Goal: Transaction & Acquisition: Download file/media

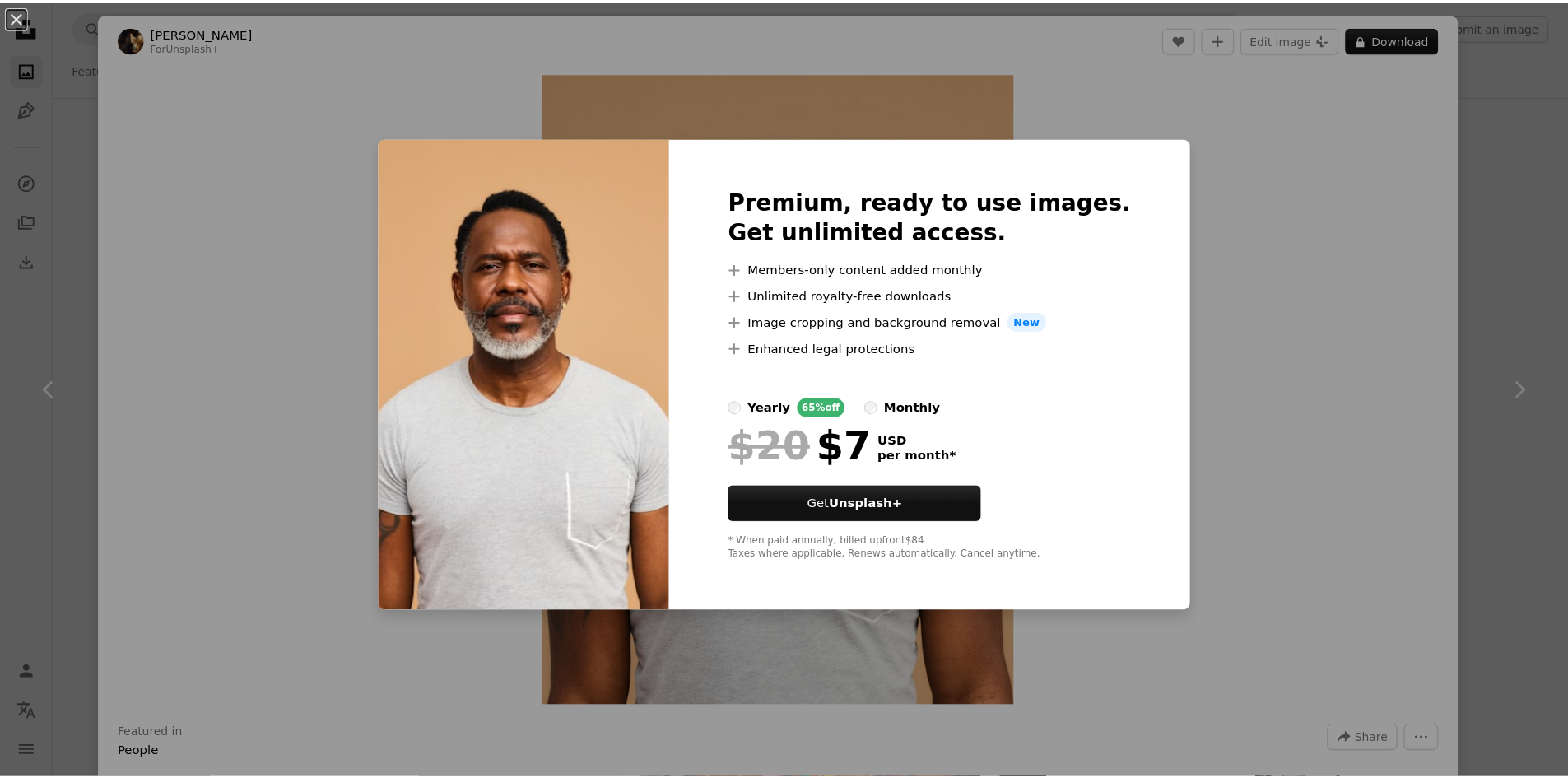
scroll to position [2224, 0]
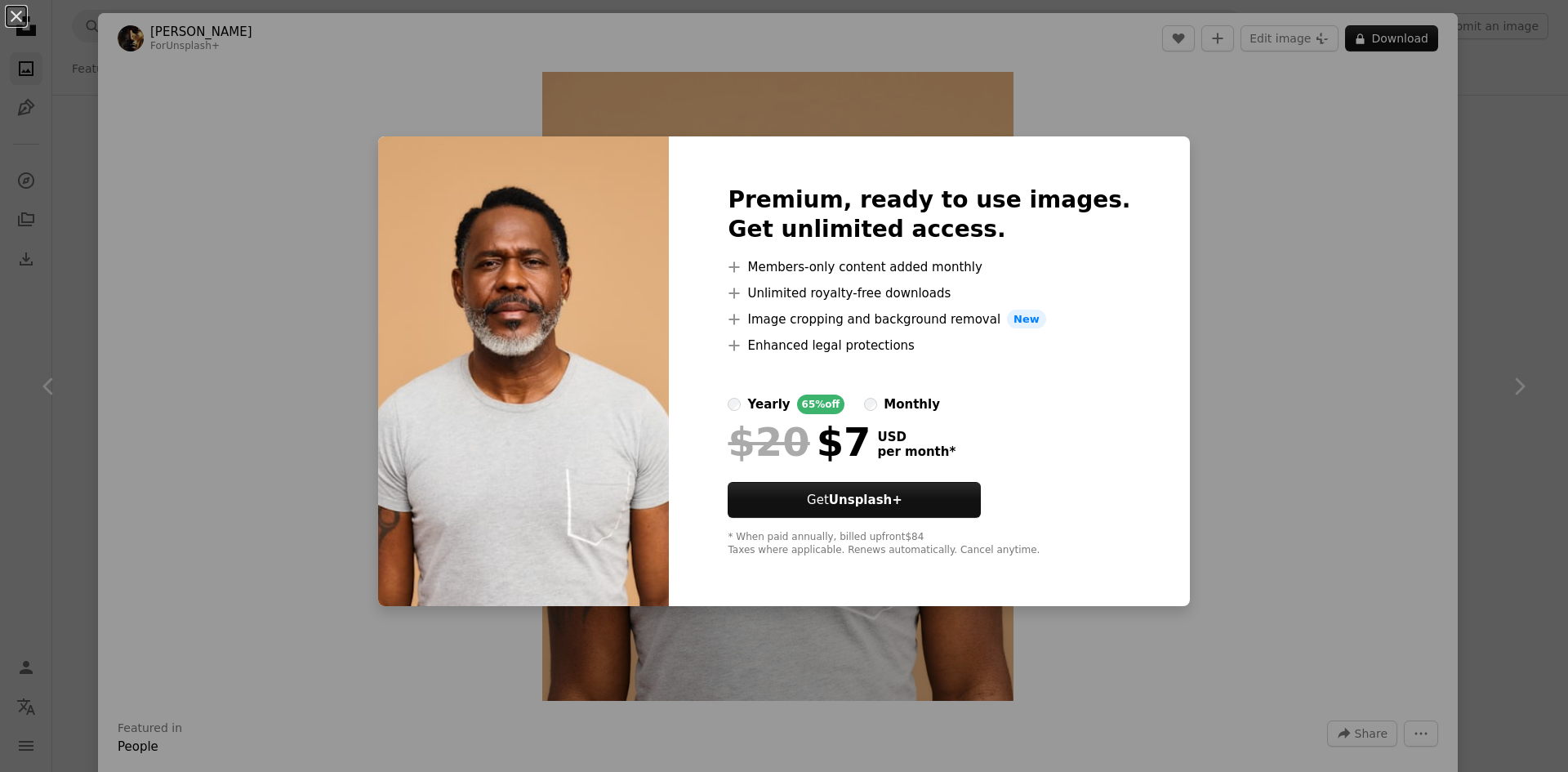
click at [1248, 138] on div "An X shape Premium, ready to use images. Get unlimited access. A plus sign Memb…" at bounding box center [784, 386] width 1568 height 772
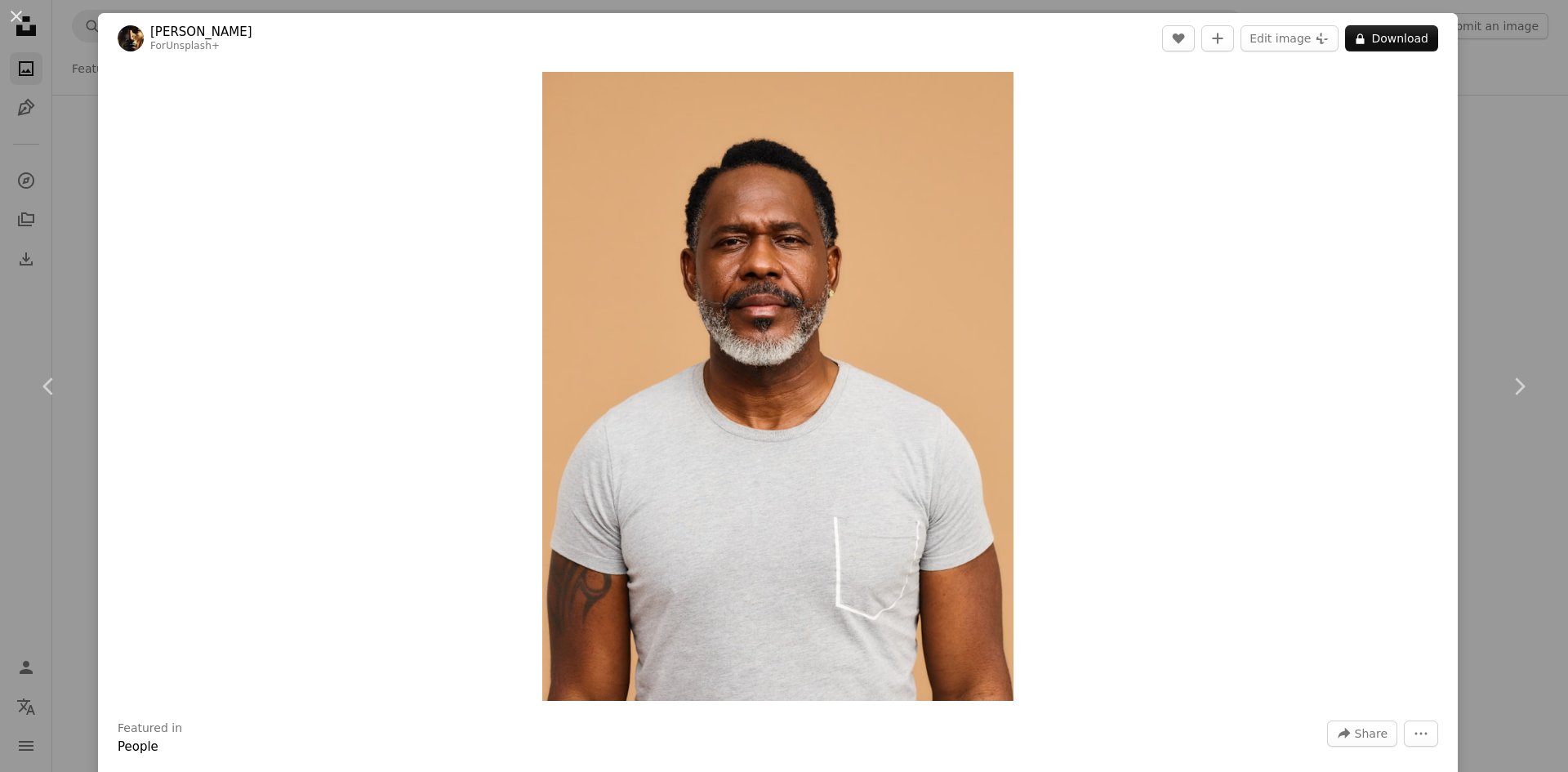
click at [1450, 95] on div "An X shape Chevron left Chevron right [PERSON_NAME] For Unsplash+ A heart A plu…" at bounding box center [784, 386] width 1568 height 772
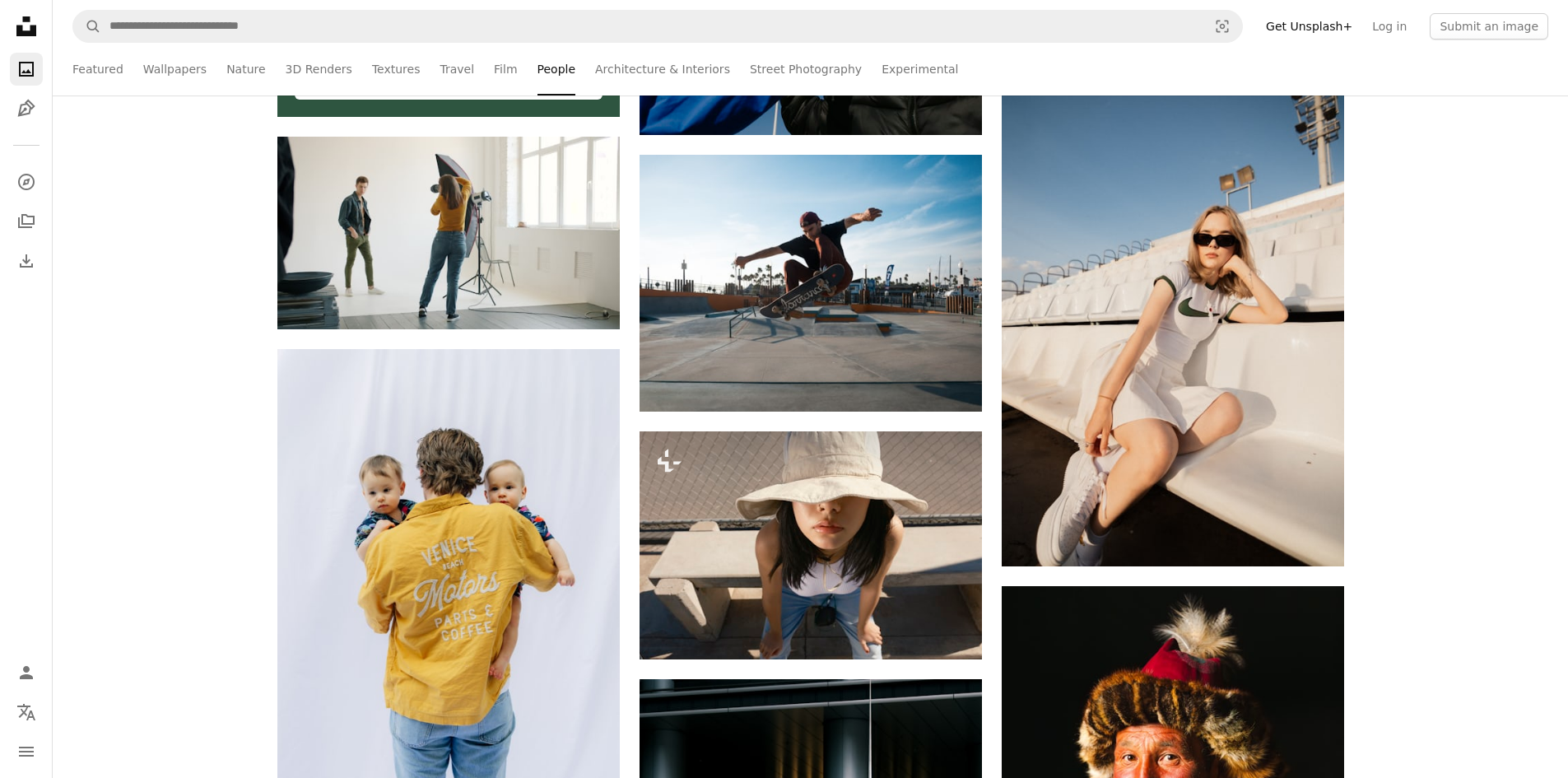
scroll to position [3624, 0]
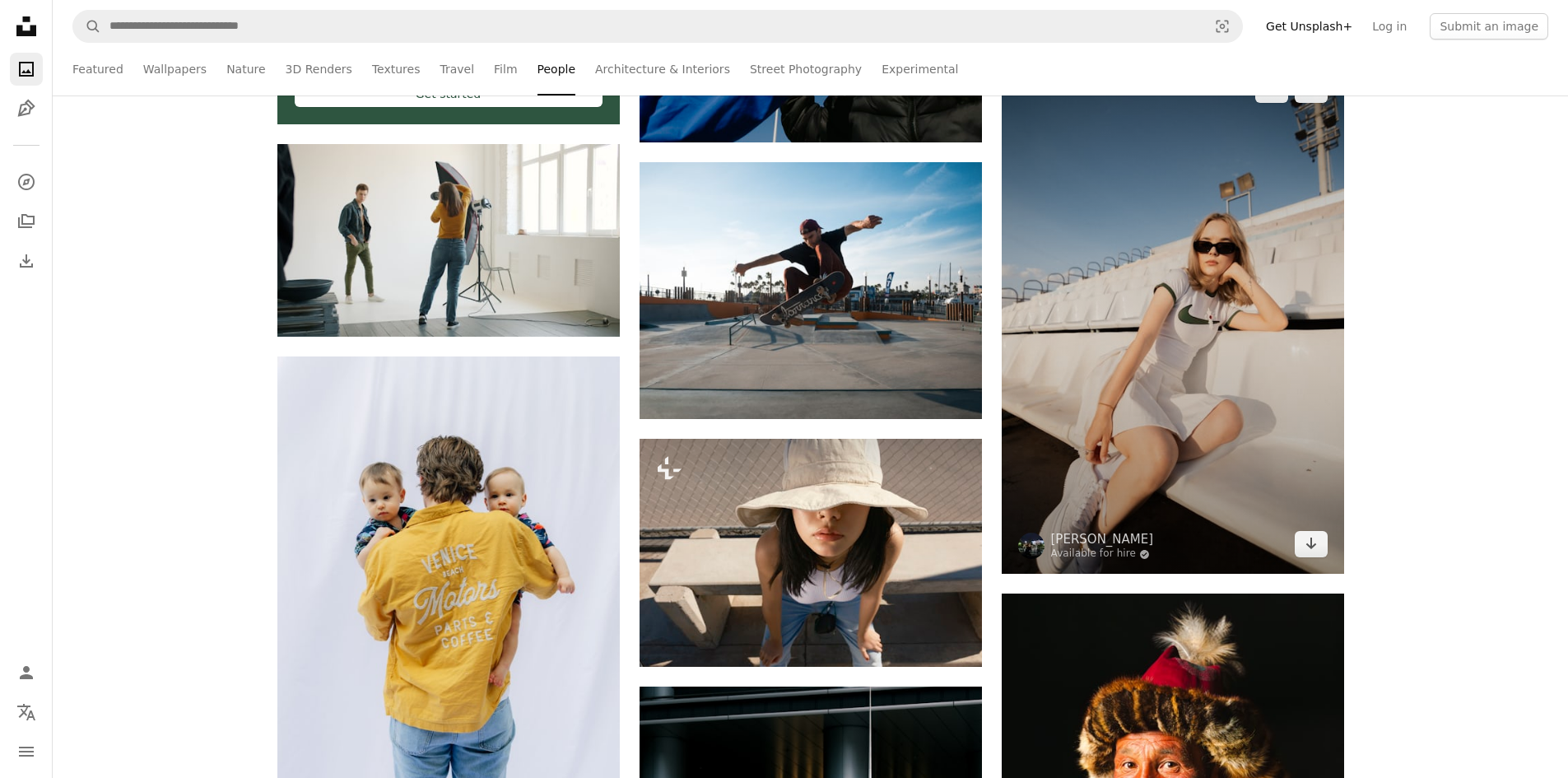
click at [1194, 421] on img at bounding box center [1173, 317] width 343 height 513
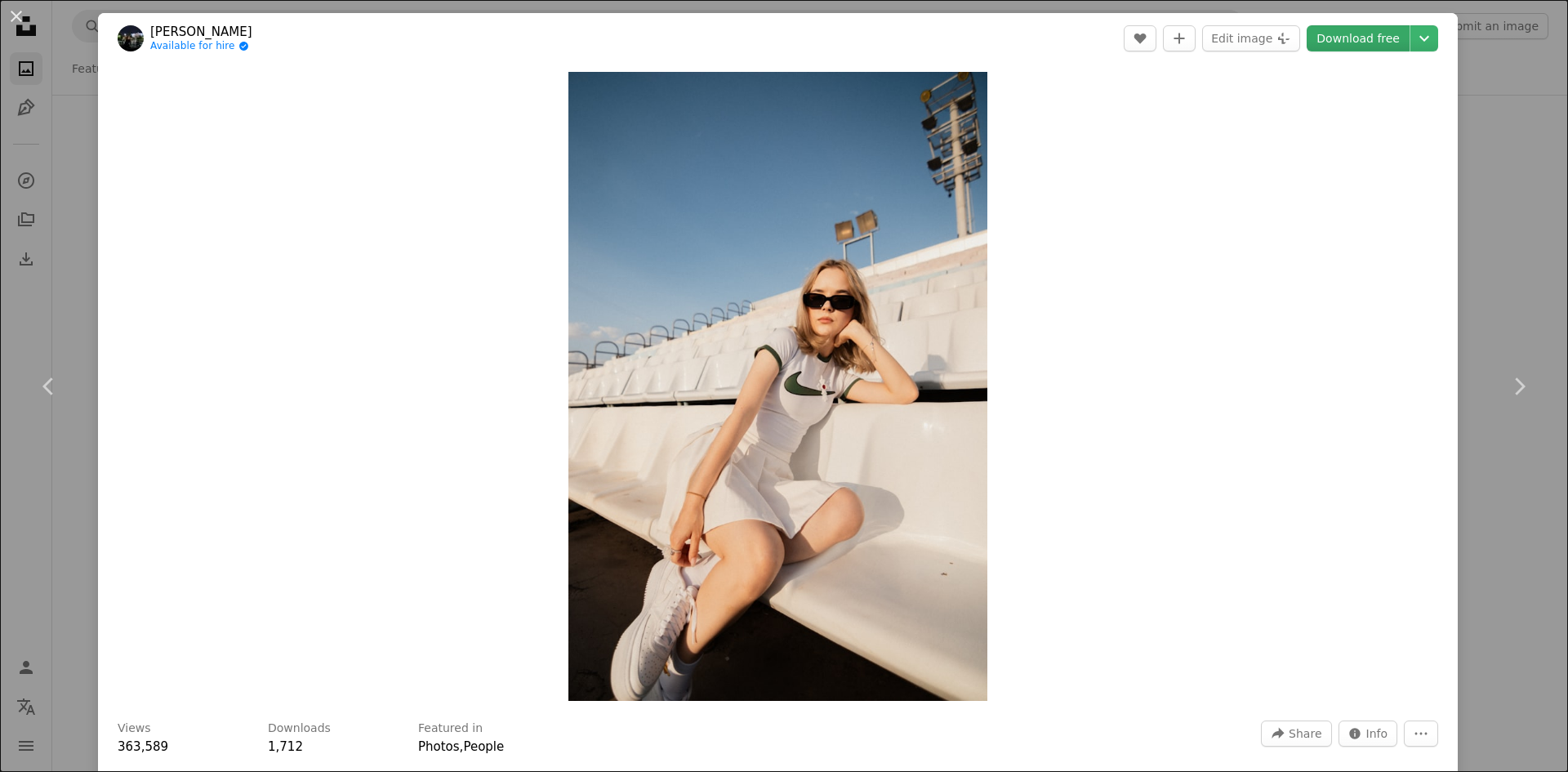
click at [1321, 35] on link "Download free" at bounding box center [1358, 38] width 103 height 27
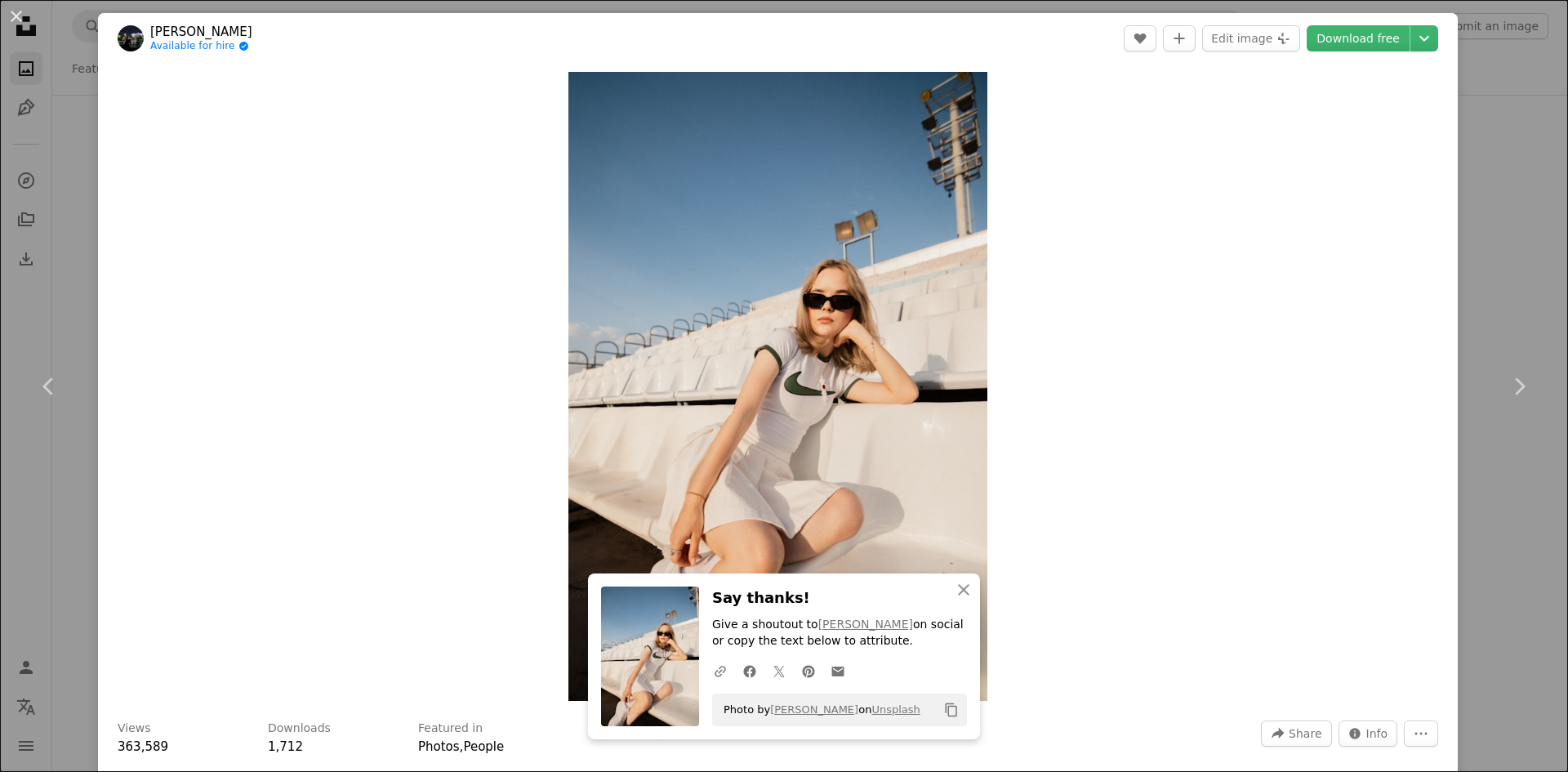
click at [1469, 240] on div "An X shape Chevron left Chevron right Damir Semirkhanov Available for hire A ch…" at bounding box center [784, 386] width 1568 height 772
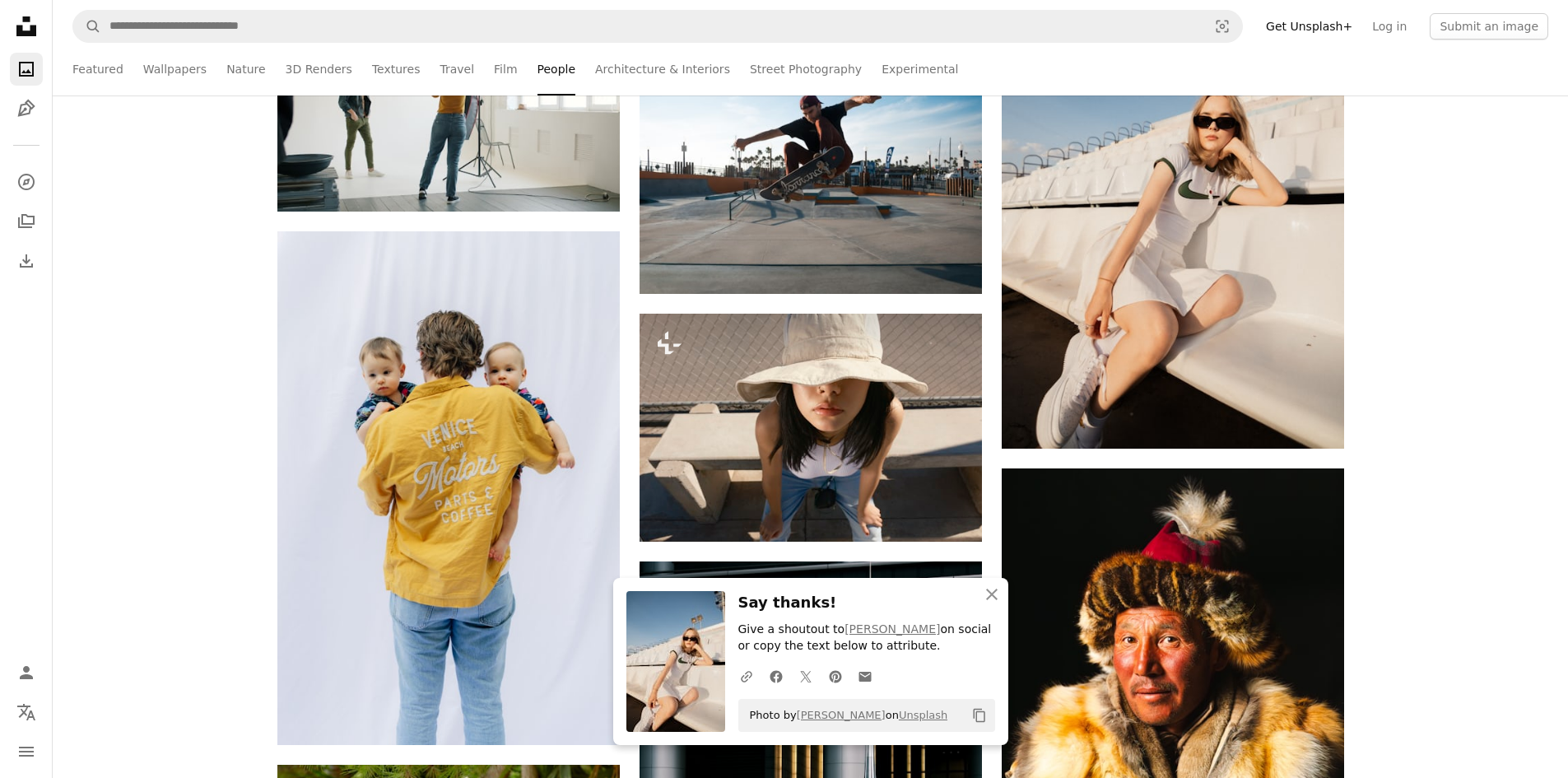
scroll to position [3953, 0]
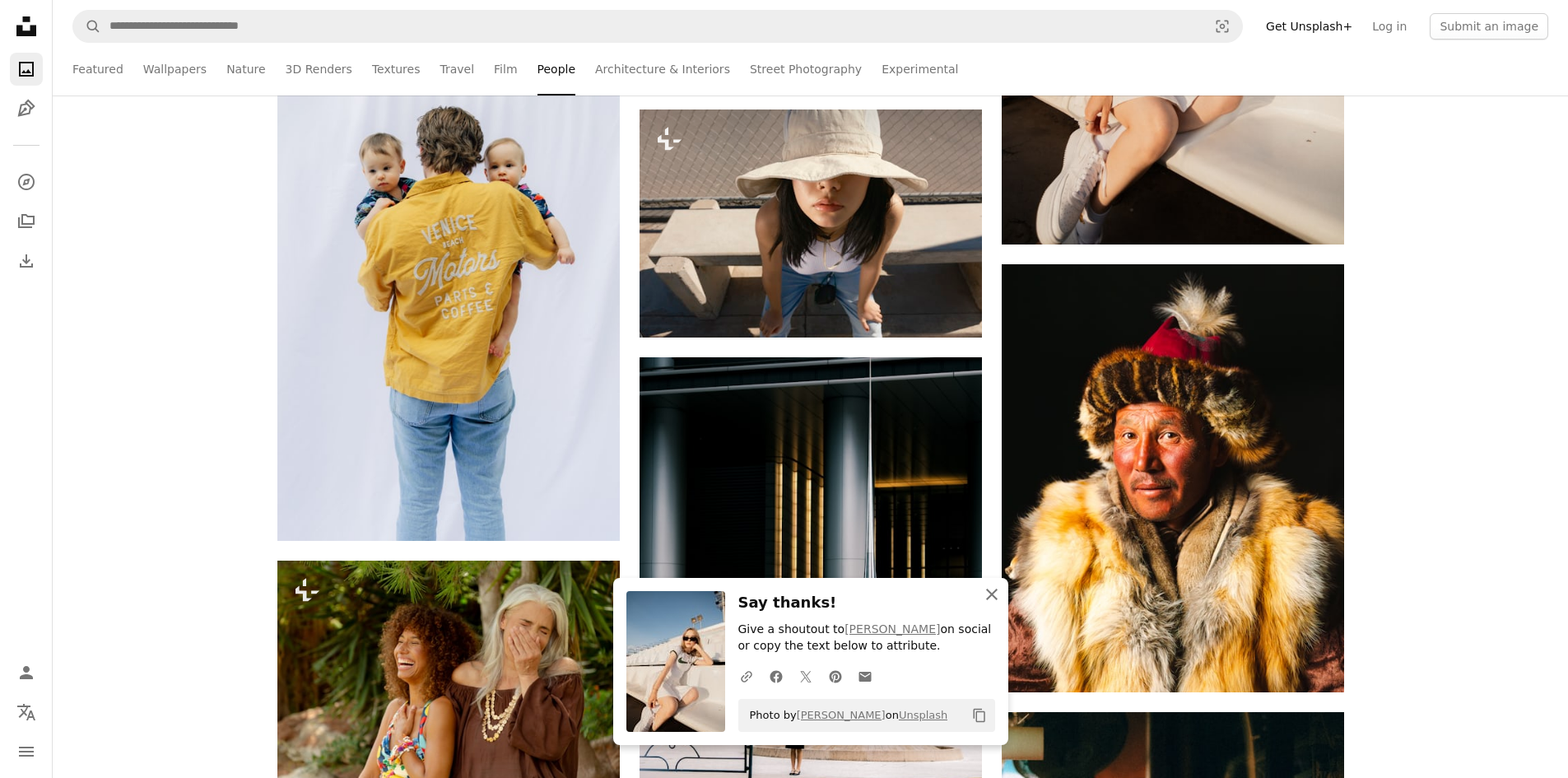
click at [997, 599] on icon "An X shape" at bounding box center [991, 594] width 20 height 20
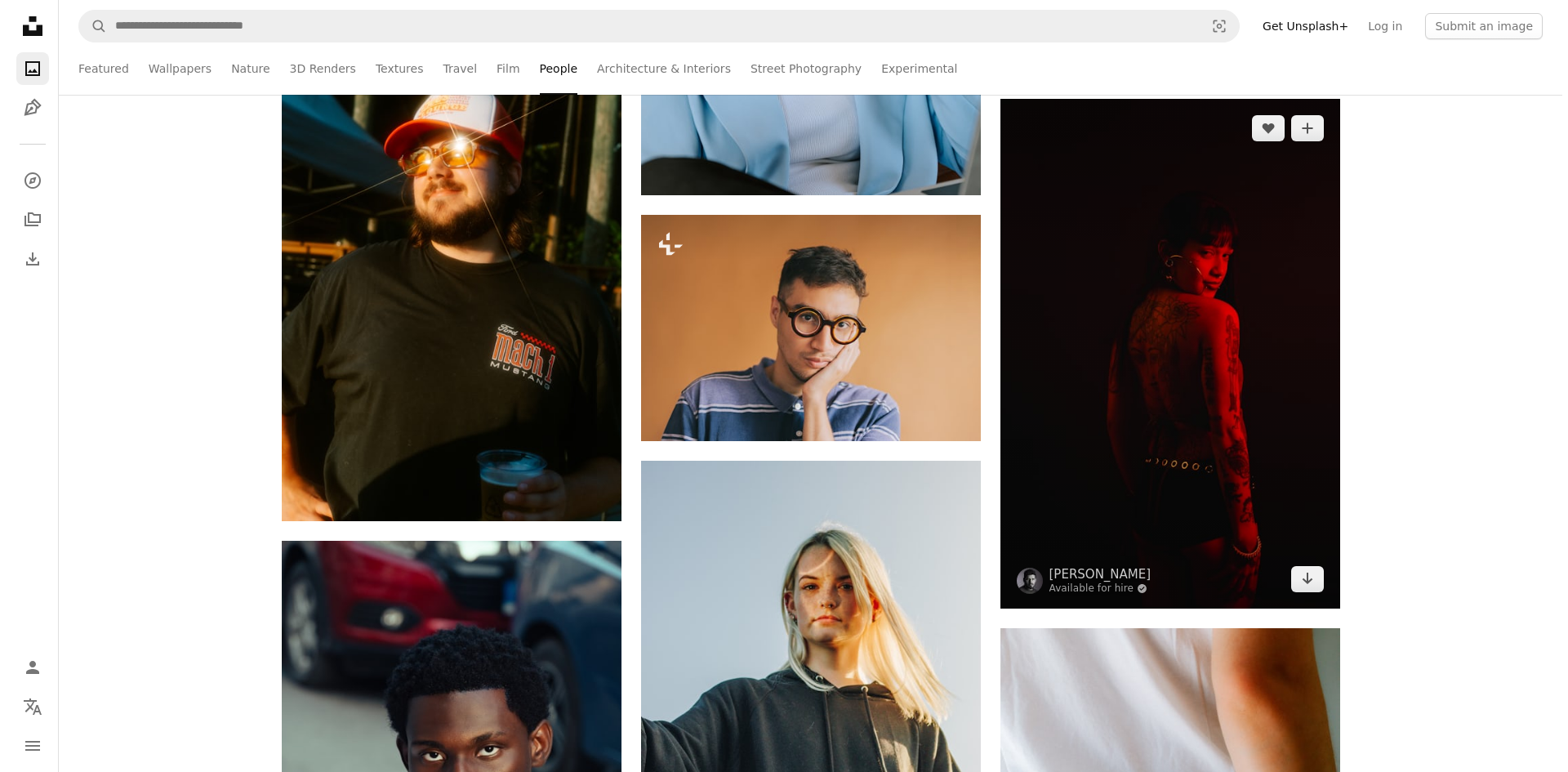
scroll to position [10787, 0]
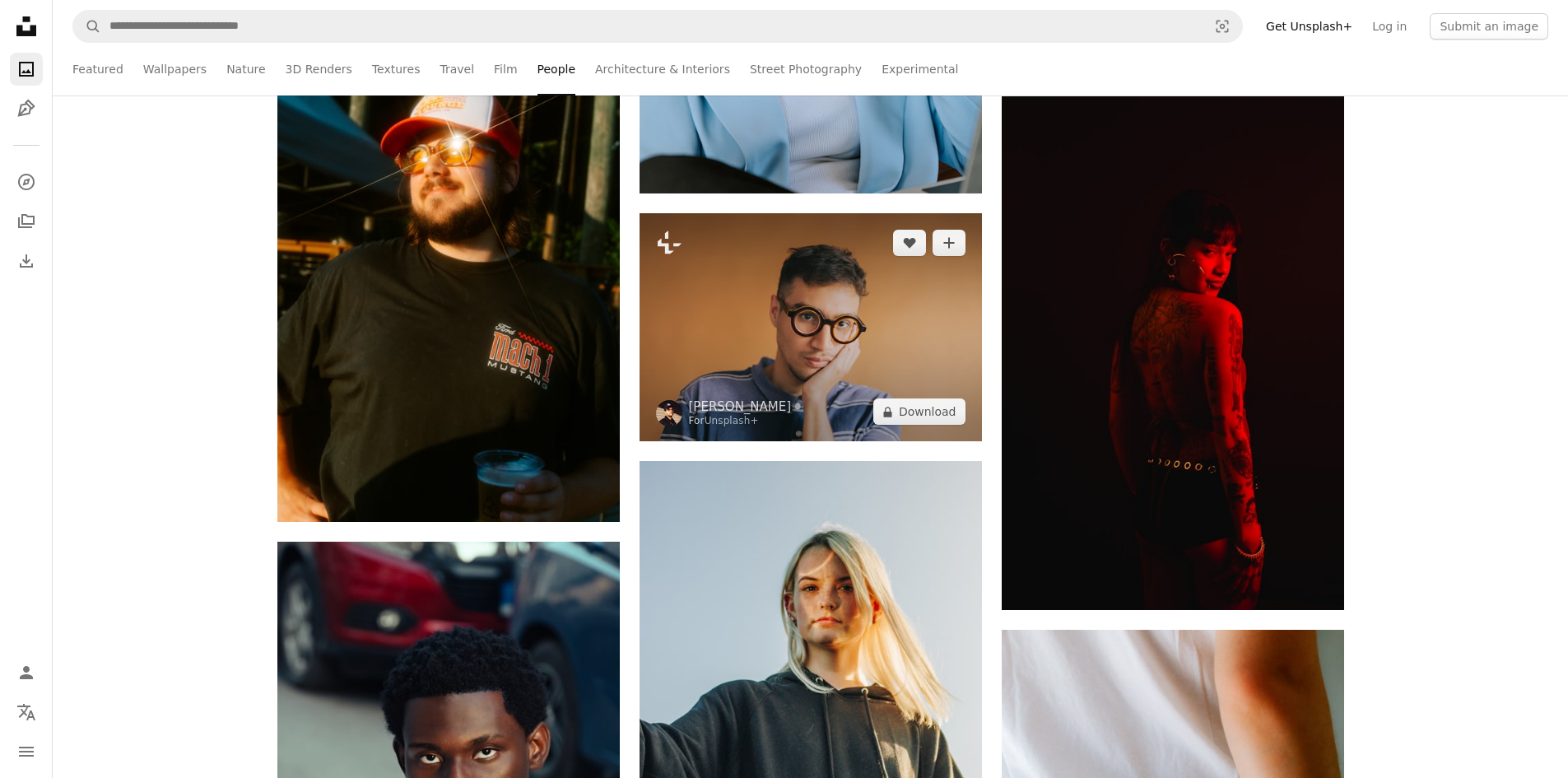
click at [866, 360] on img at bounding box center [811, 327] width 343 height 228
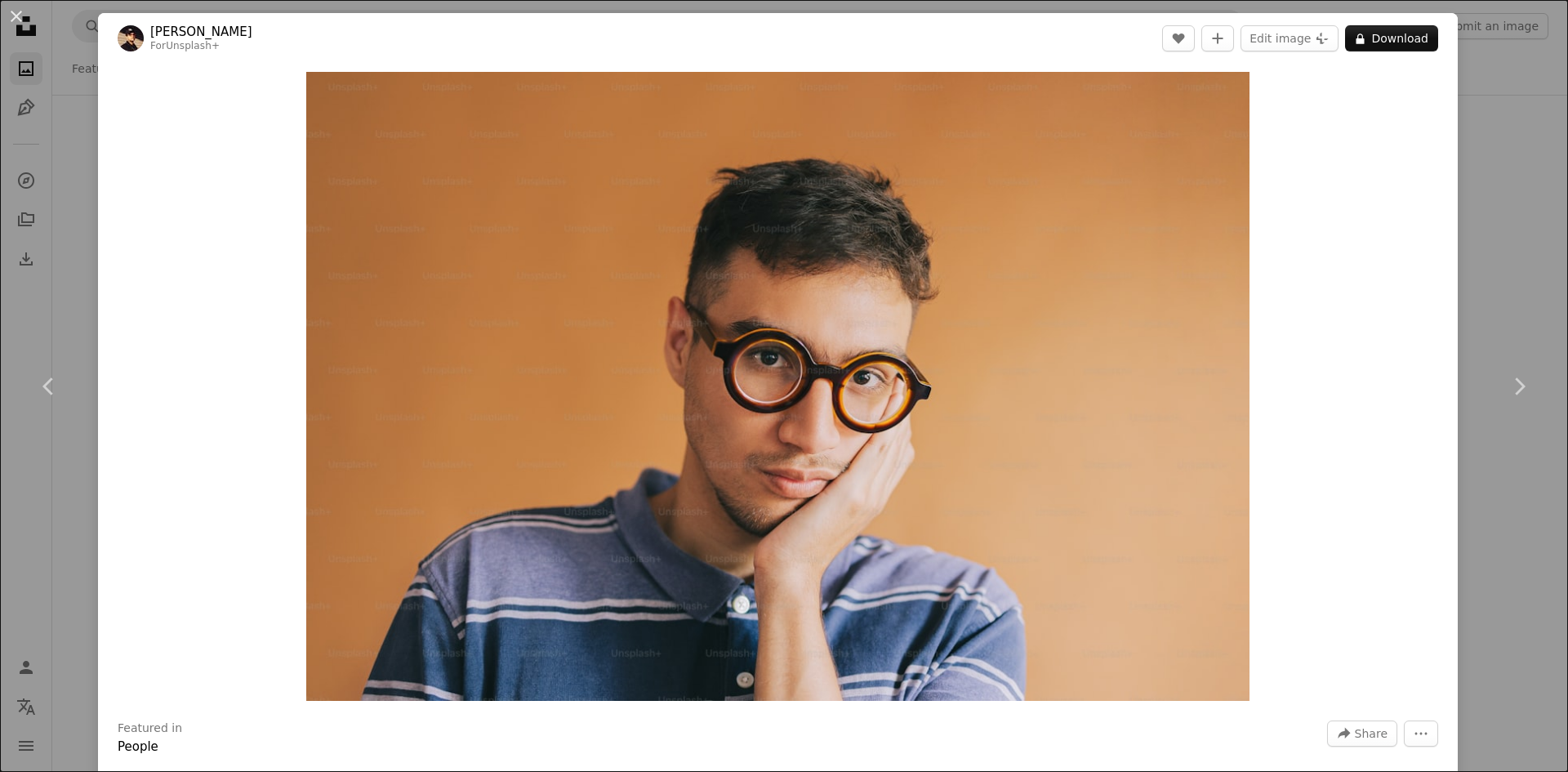
click at [1314, 165] on div "Zoom in" at bounding box center [778, 386] width 1360 height 645
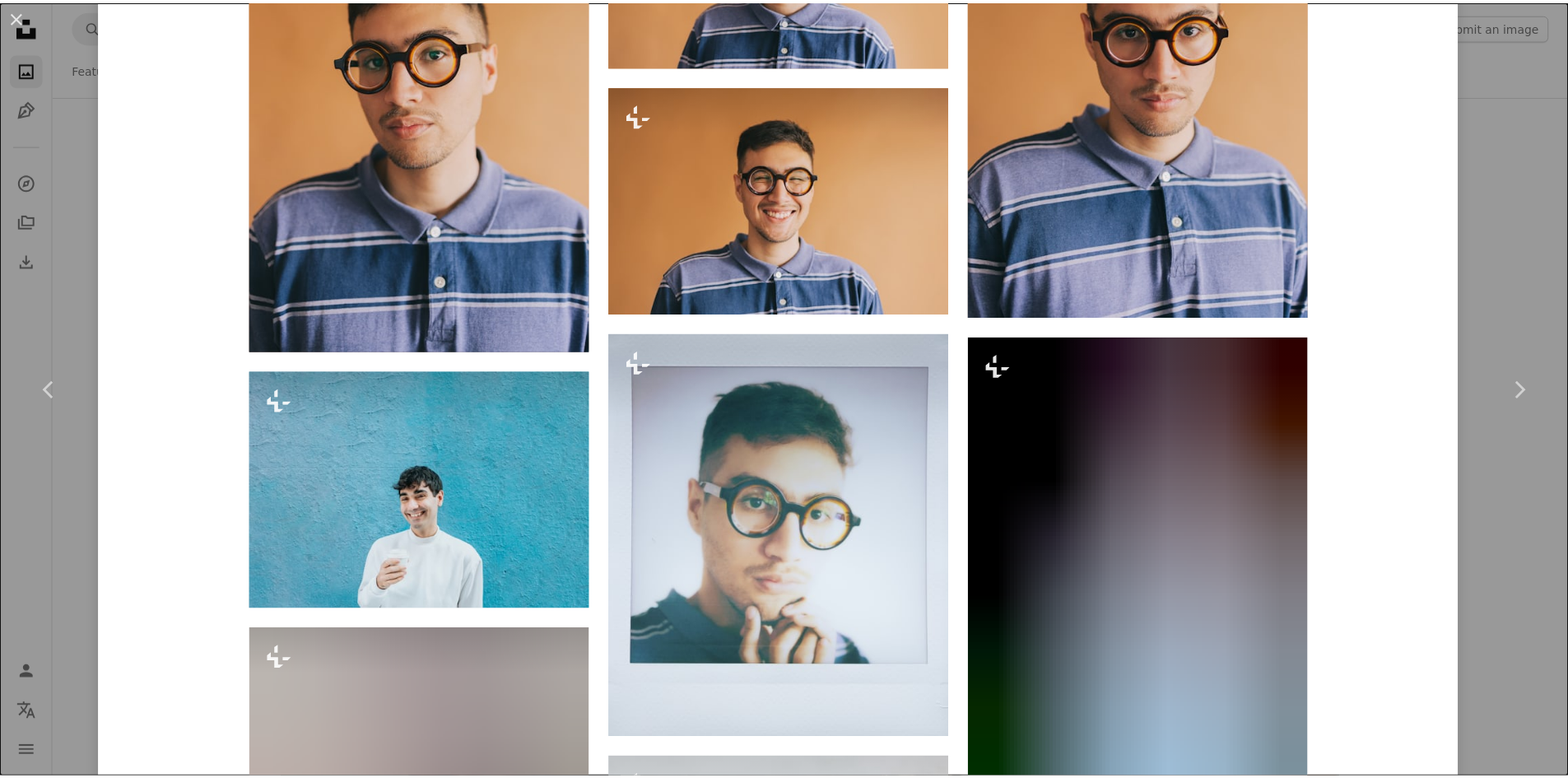
scroll to position [1729, 0]
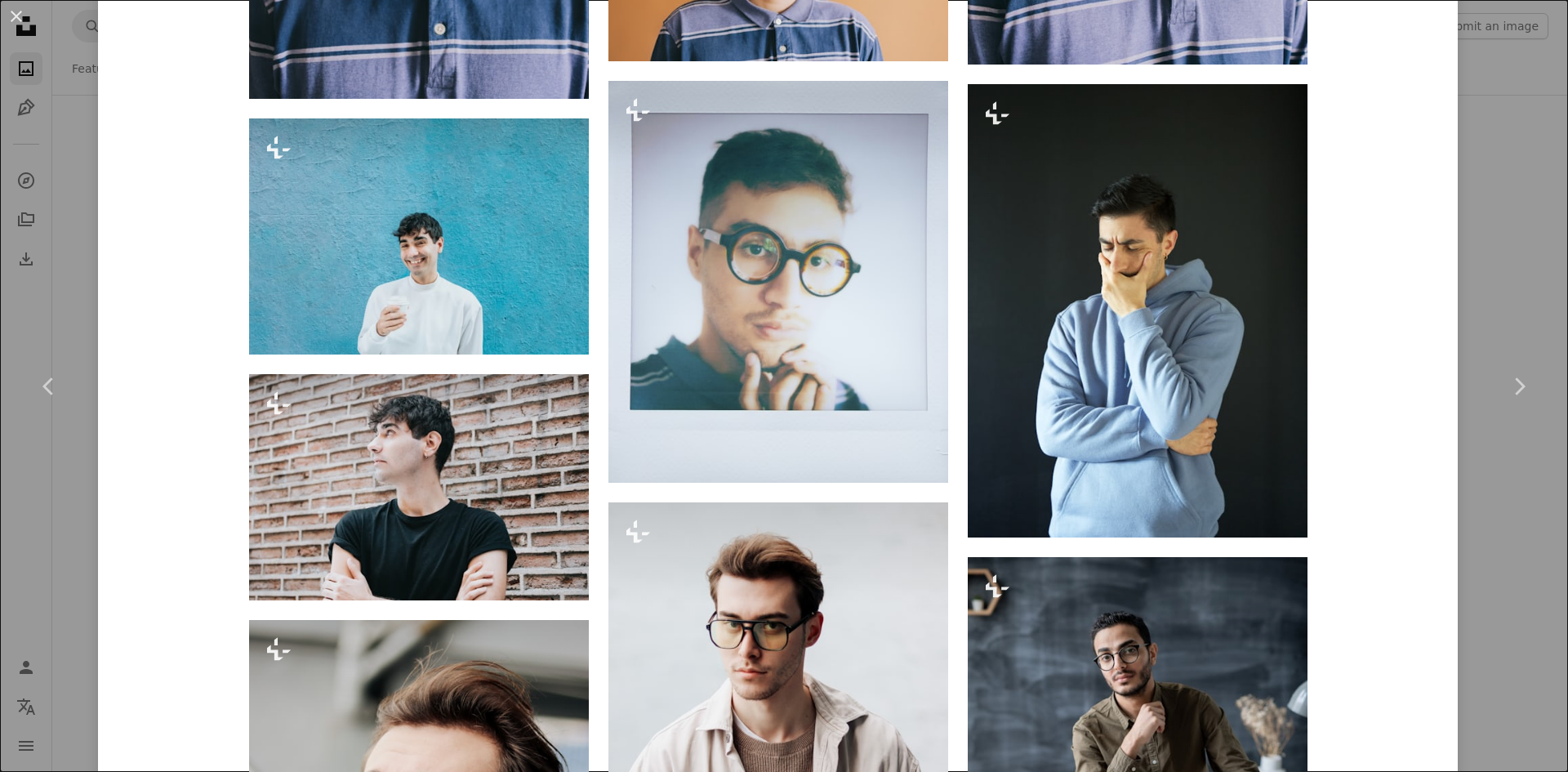
click at [1504, 471] on div "An X shape Chevron left Chevron right [PERSON_NAME] For Unsplash+ A heart A plu…" at bounding box center [784, 386] width 1568 height 772
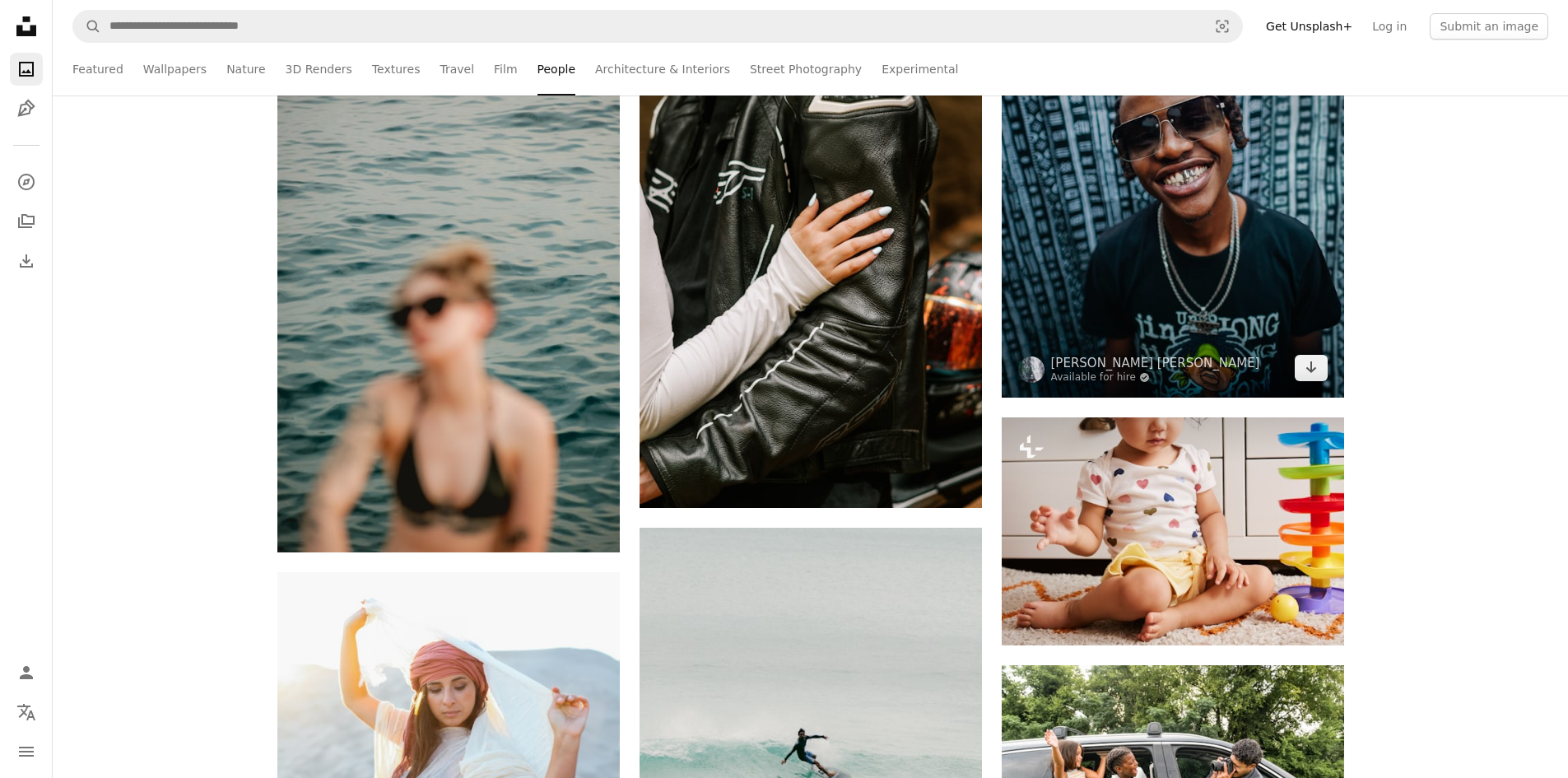
scroll to position [20423, 0]
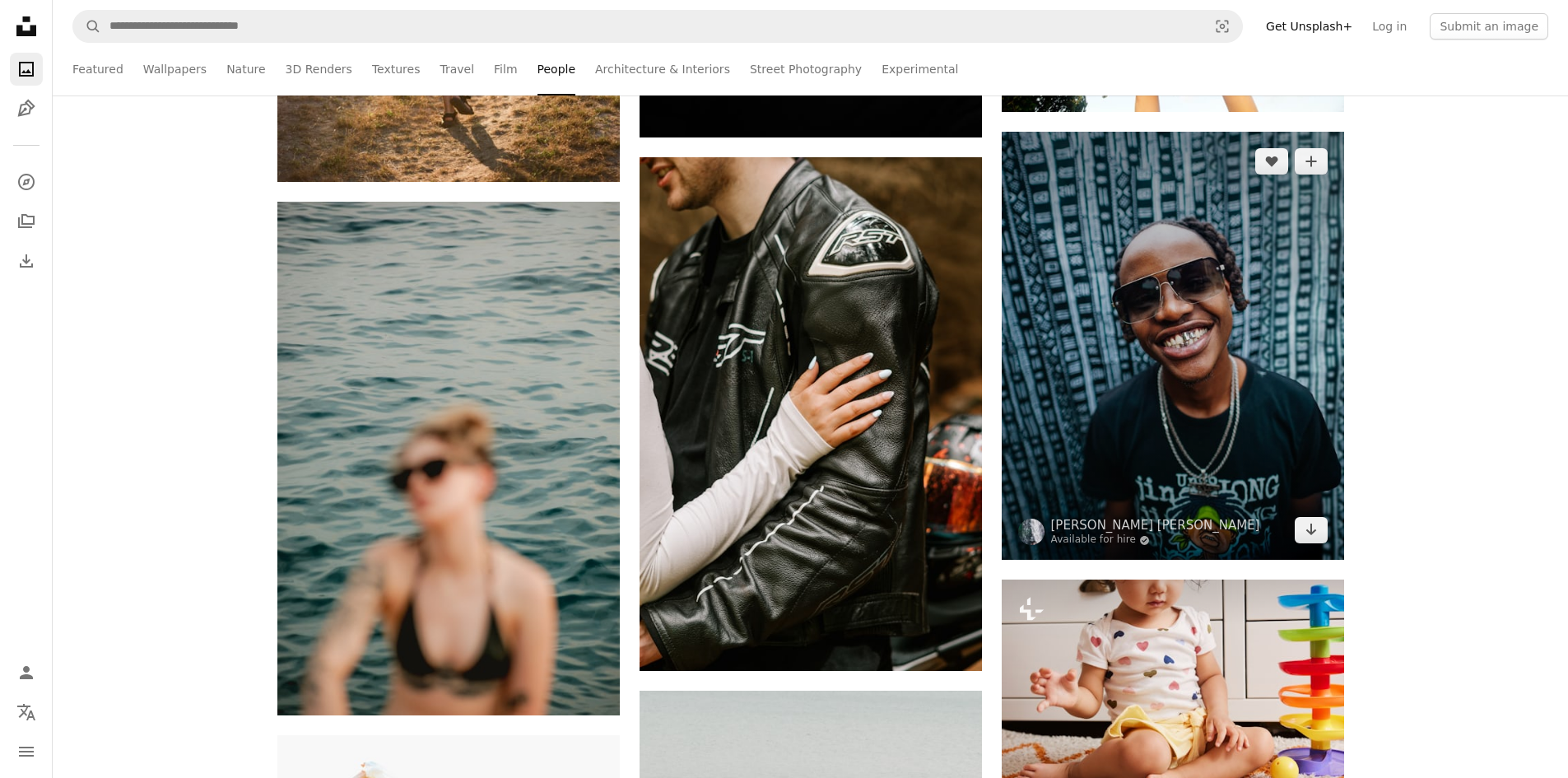
click at [1206, 450] on img at bounding box center [1173, 345] width 343 height 428
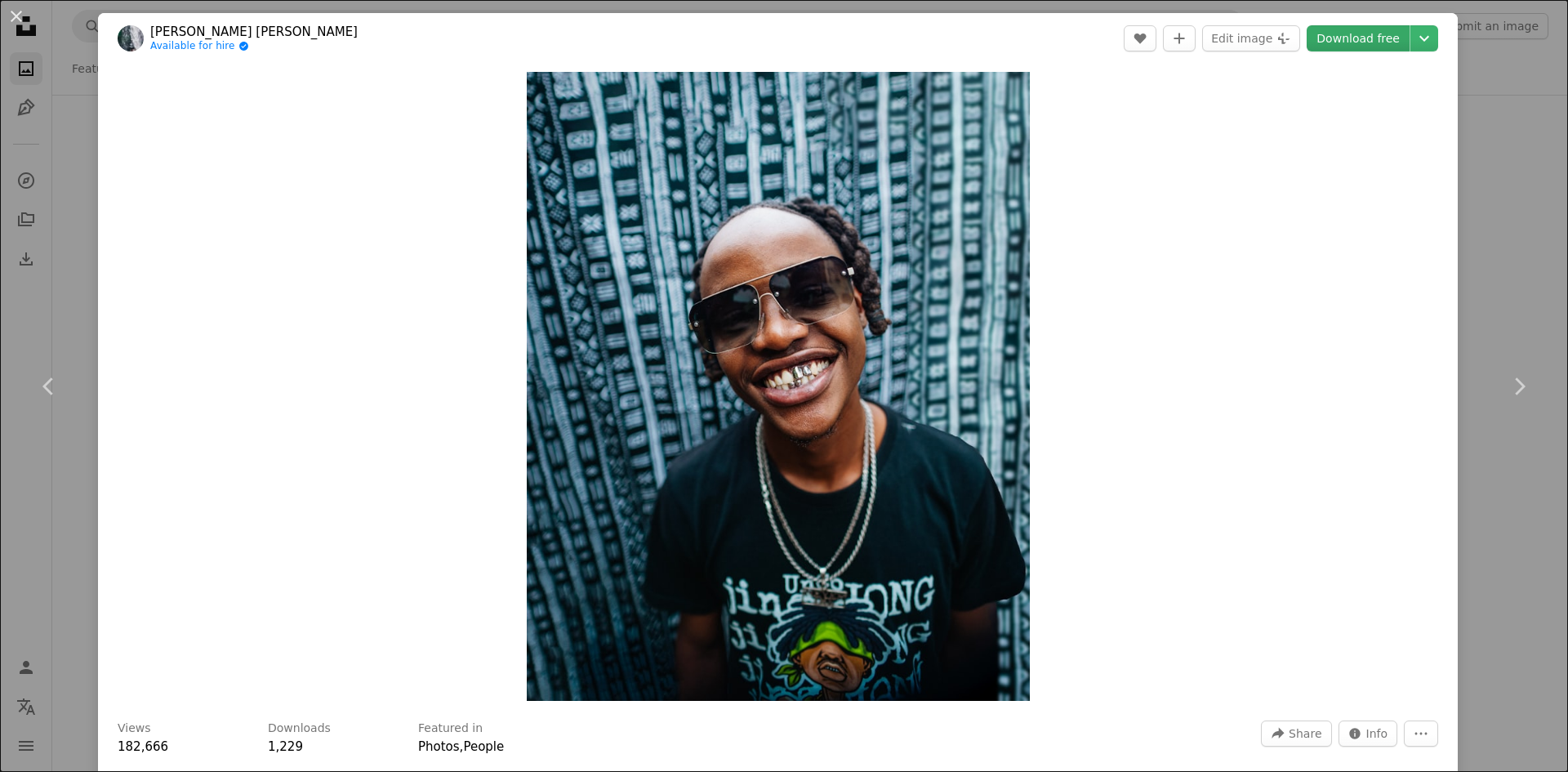
drag, startPoint x: 924, startPoint y: 470, endPoint x: 1325, endPoint y: 46, distance: 583.6
click at [1326, 44] on link "Download free" at bounding box center [1358, 38] width 103 height 27
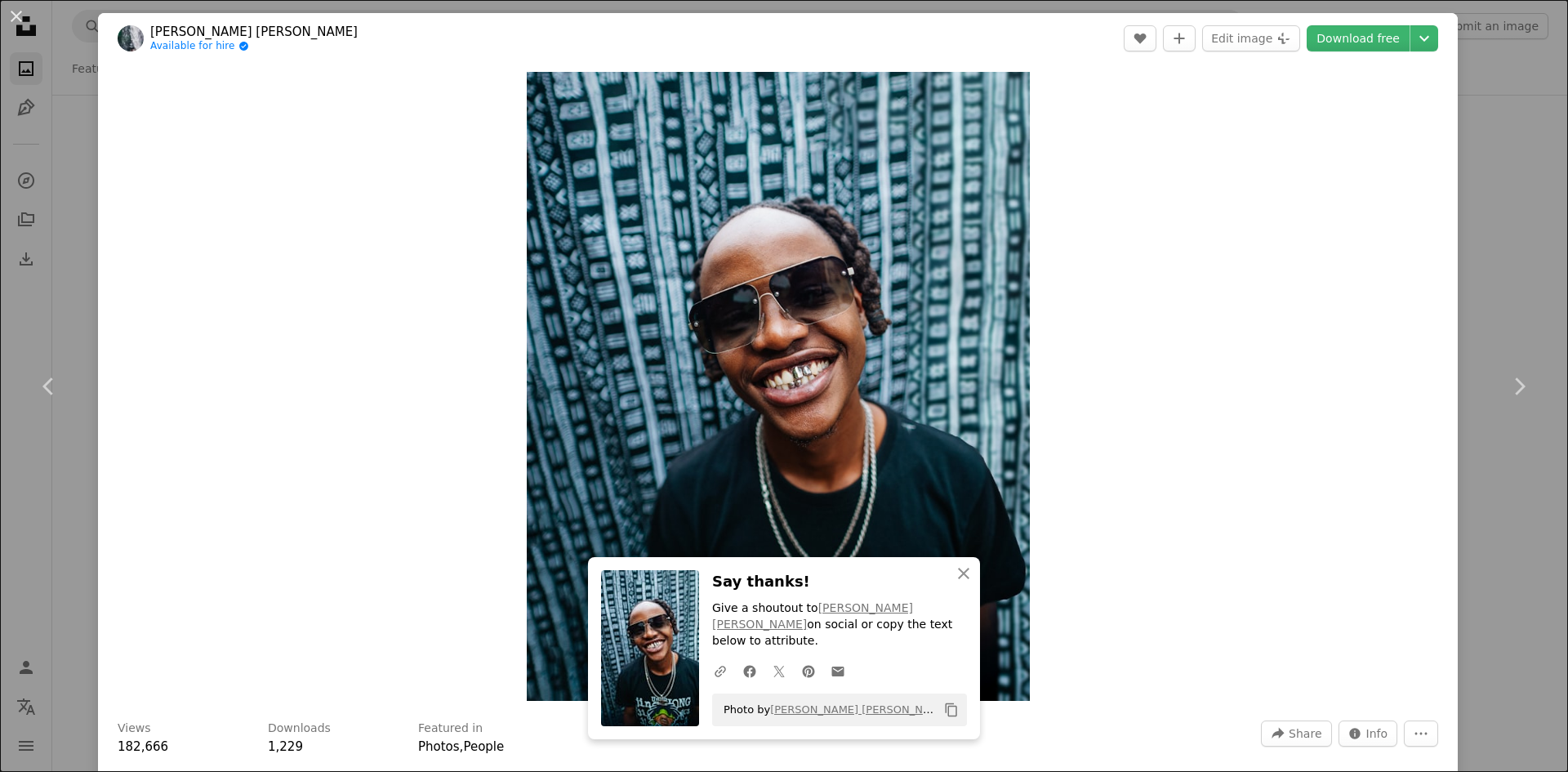
drag, startPoint x: 1466, startPoint y: 158, endPoint x: 1195, endPoint y: 61, distance: 287.8
click at [1466, 159] on div "An X shape Chevron left Chevron right [PERSON_NAME] [PERSON_NAME] Available for…" at bounding box center [784, 386] width 1568 height 772
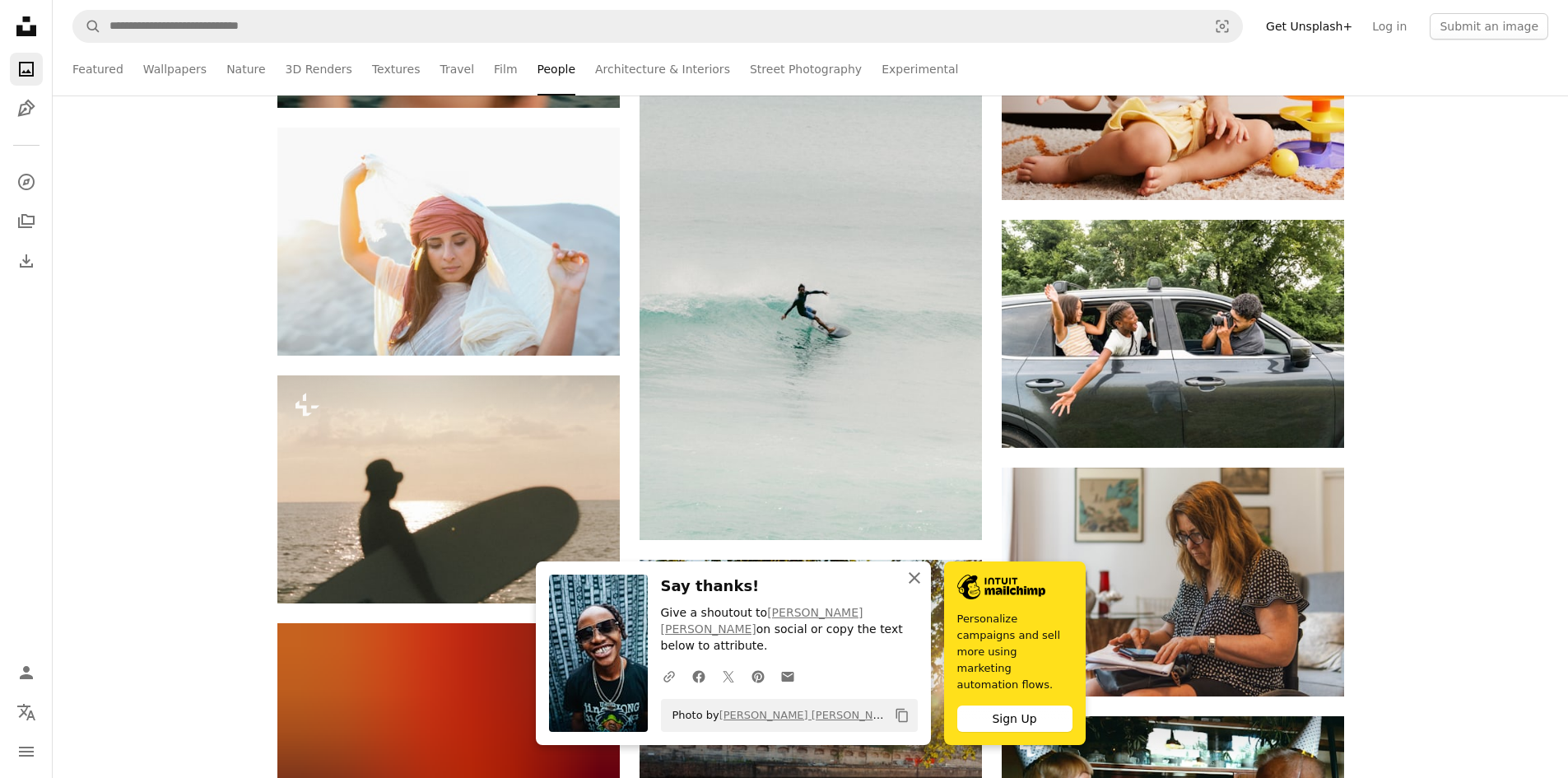
scroll to position [21164, 0]
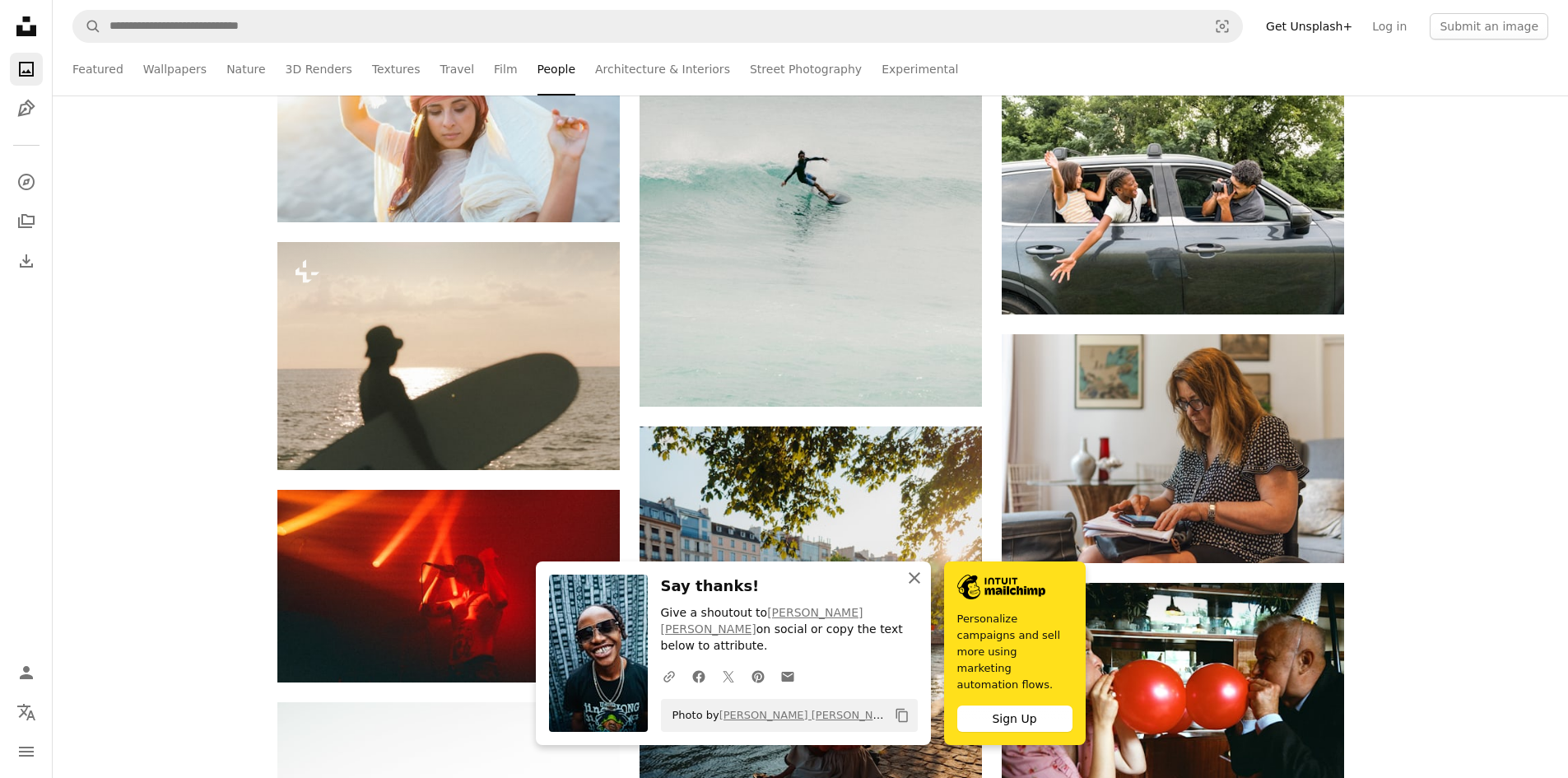
click at [908, 587] on icon "An X shape" at bounding box center [914, 578] width 20 height 20
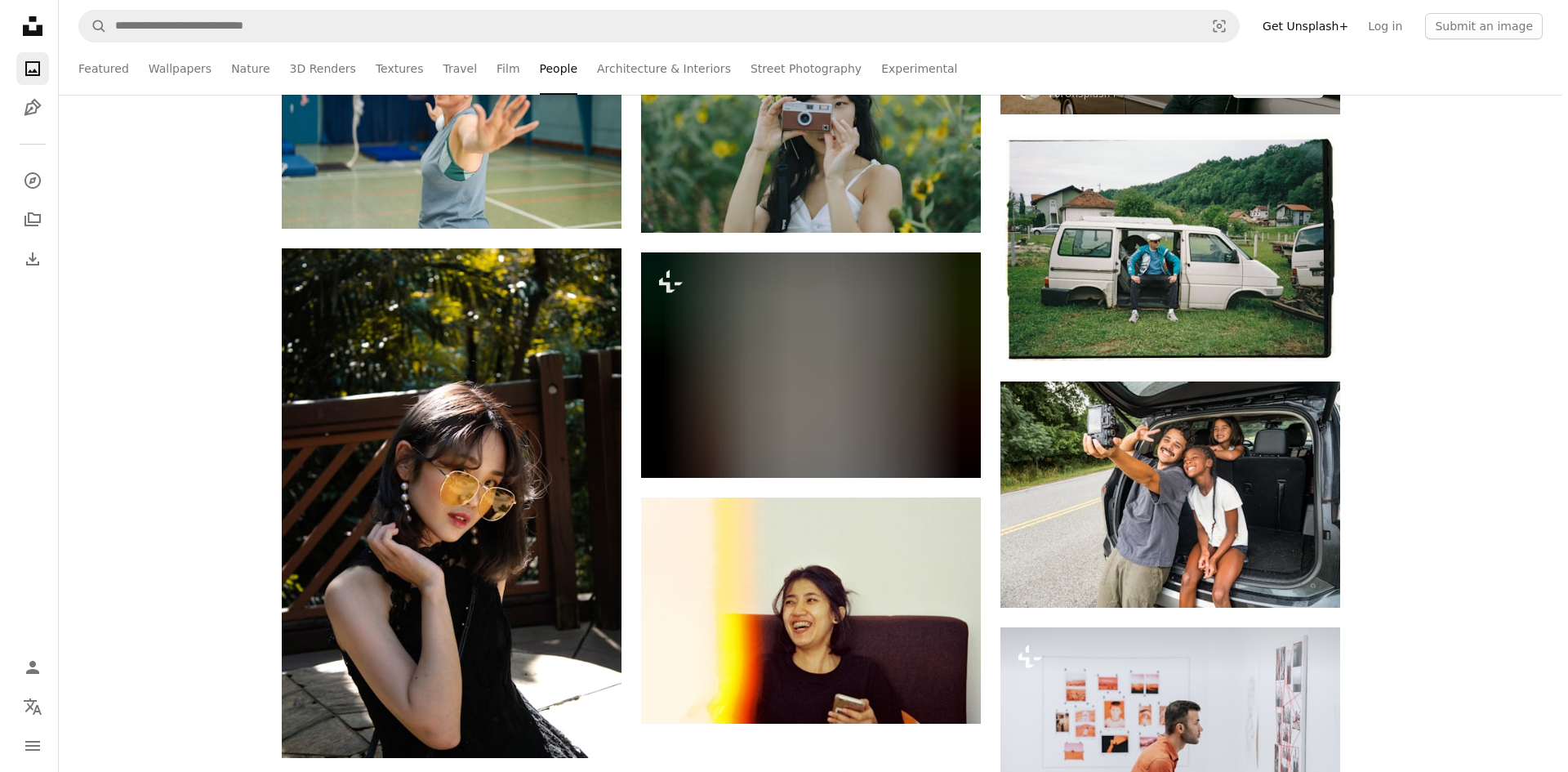
scroll to position [22716, 0]
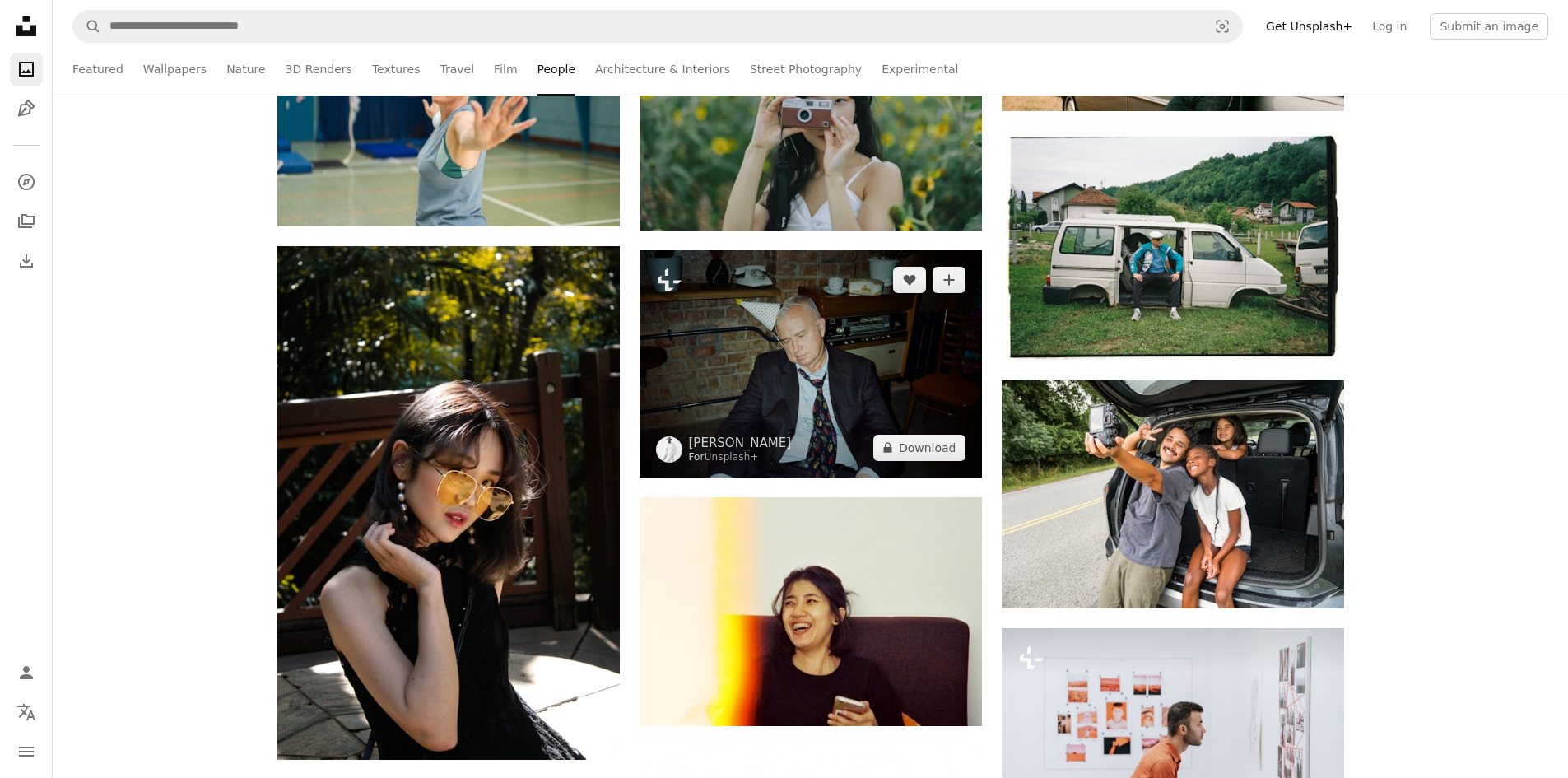
click at [812, 346] on img at bounding box center [811, 364] width 343 height 227
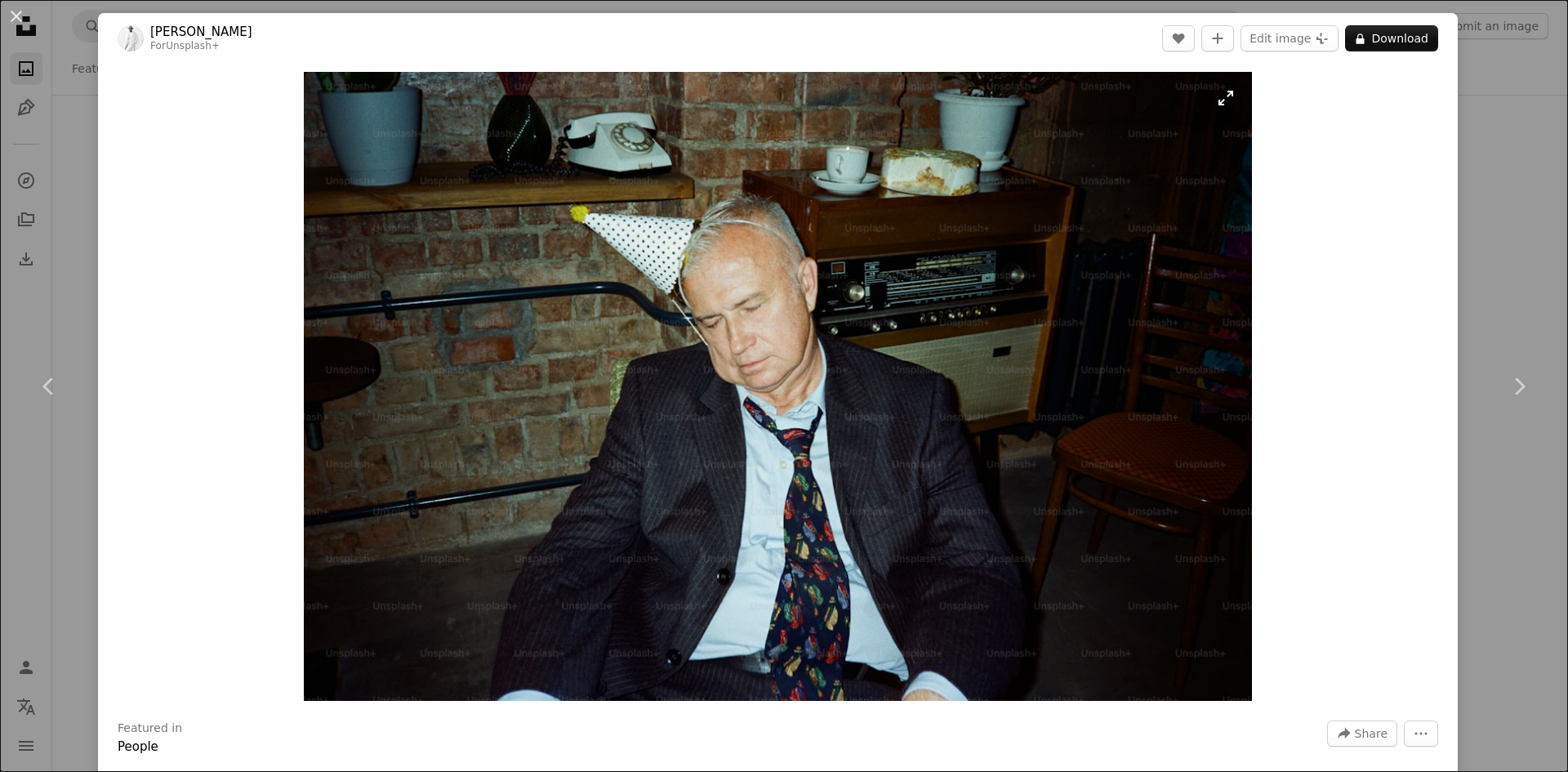
click at [806, 344] on img "Zoom in on this image" at bounding box center [778, 386] width 948 height 629
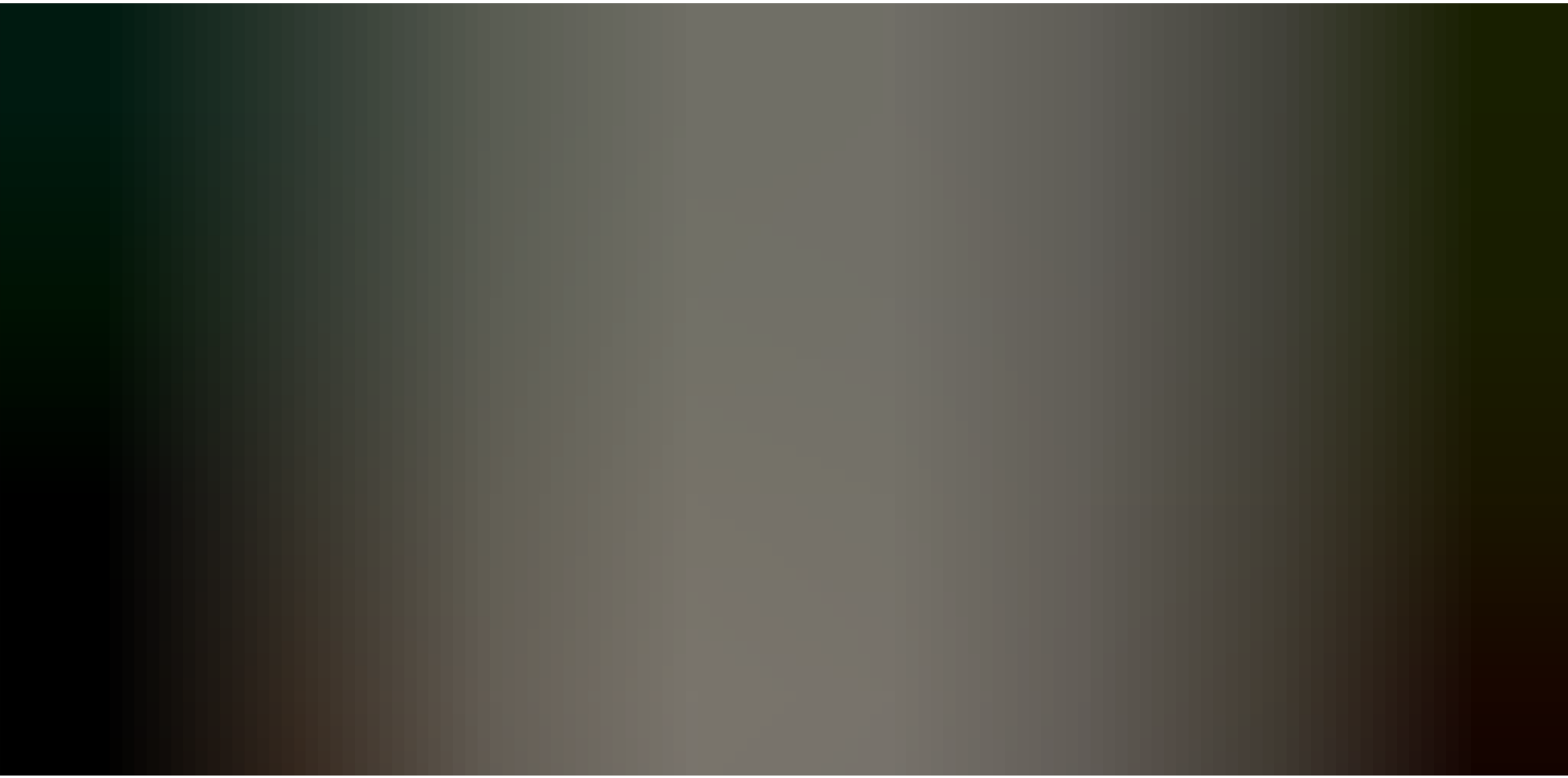
scroll to position [128, 0]
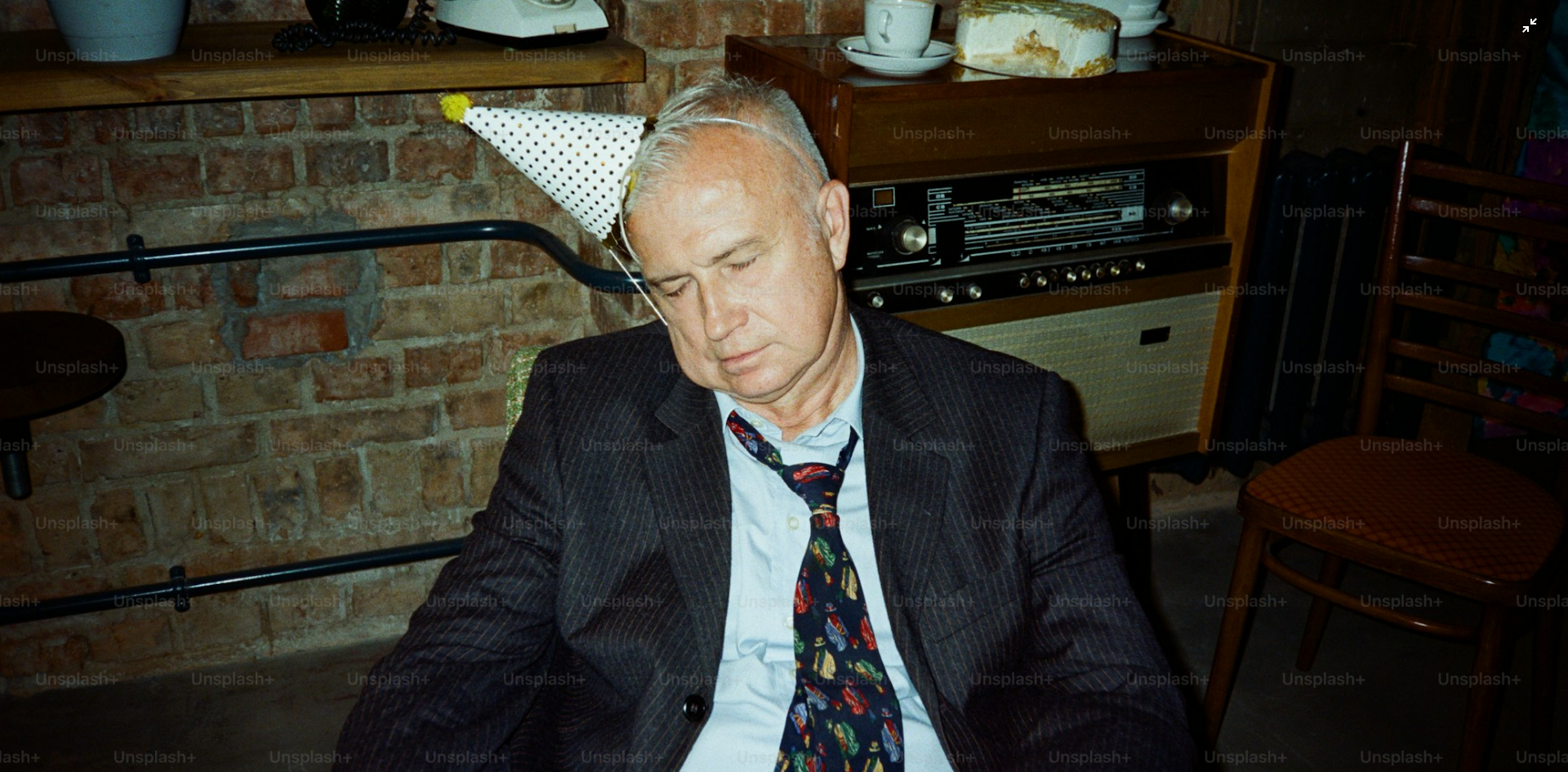
click at [806, 344] on img "Zoom out on this image" at bounding box center [784, 393] width 1570 height 1042
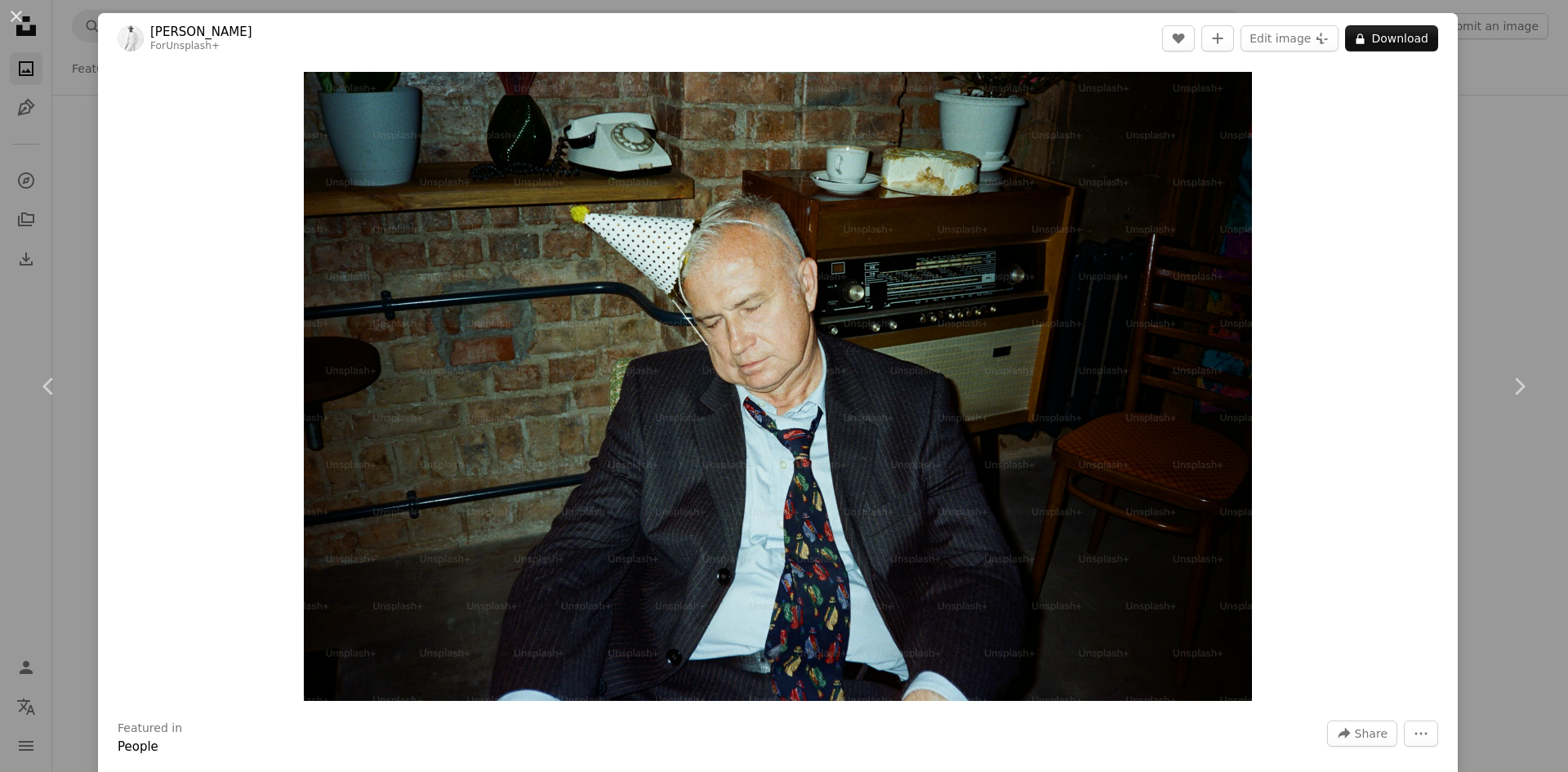
click at [1484, 261] on div "An X shape Chevron left Chevron right [PERSON_NAME] For Unsplash+ A heart A plu…" at bounding box center [784, 386] width 1568 height 772
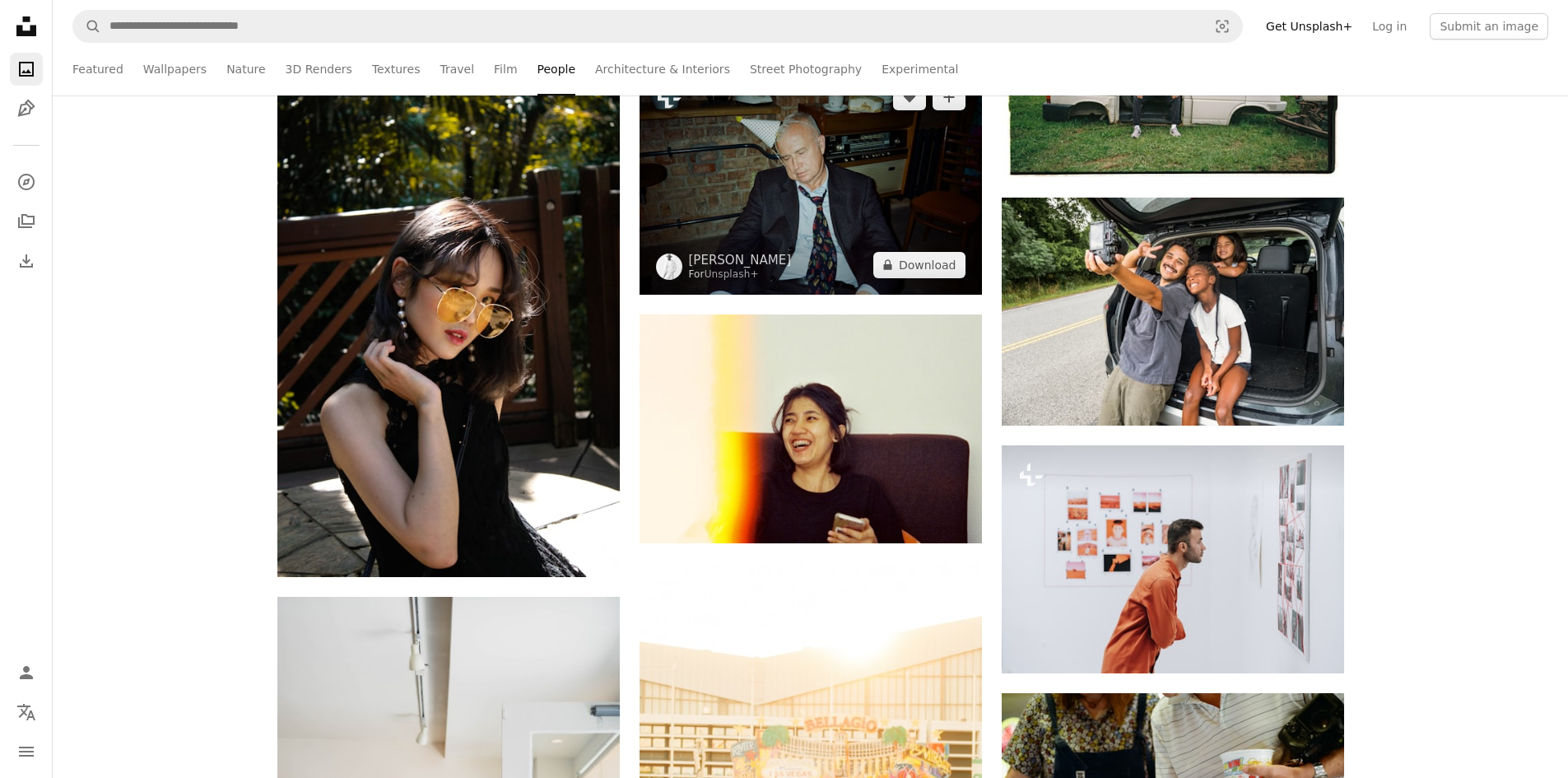
scroll to position [22976, 0]
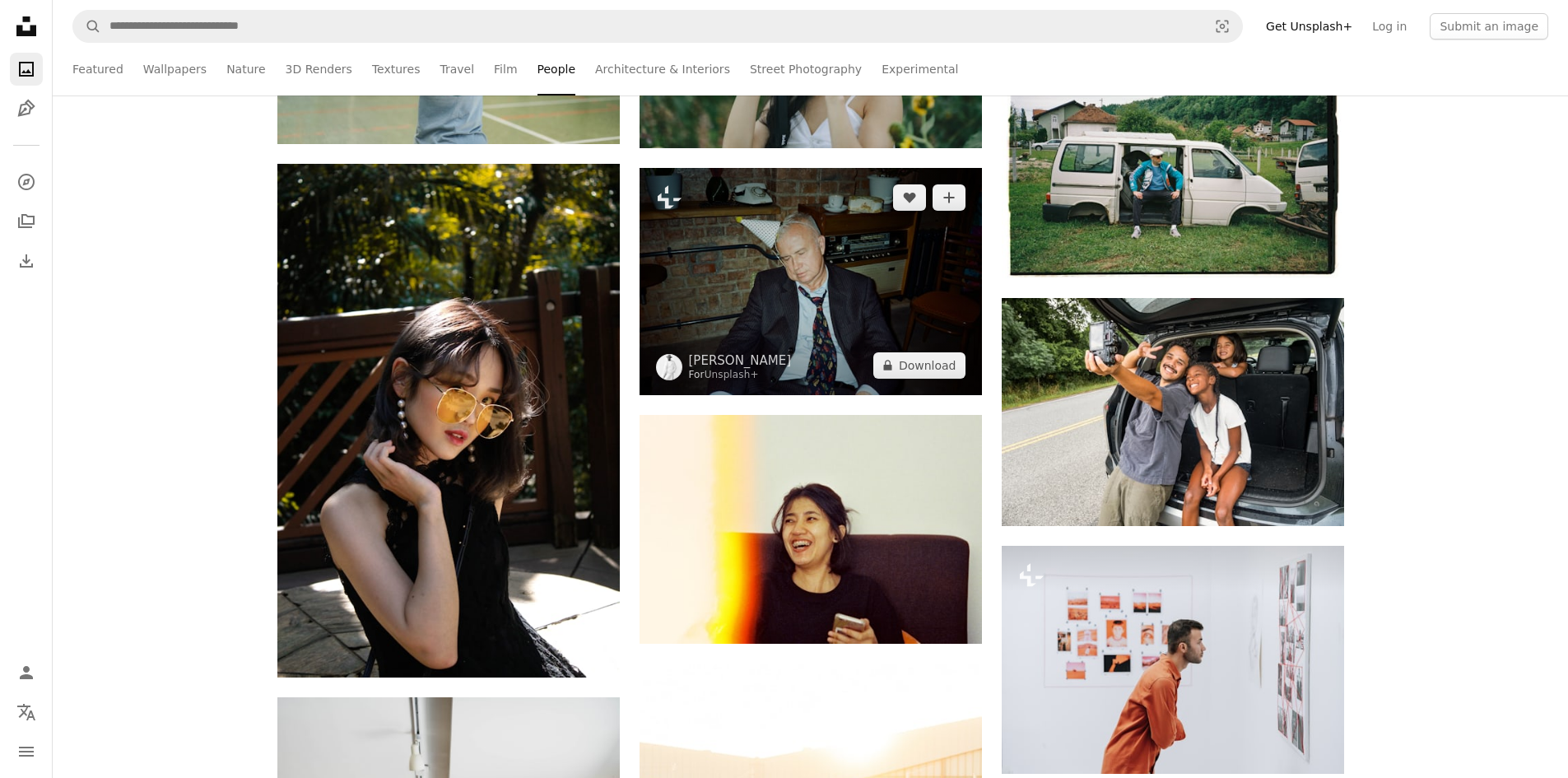
click at [810, 304] on img at bounding box center [811, 282] width 343 height 227
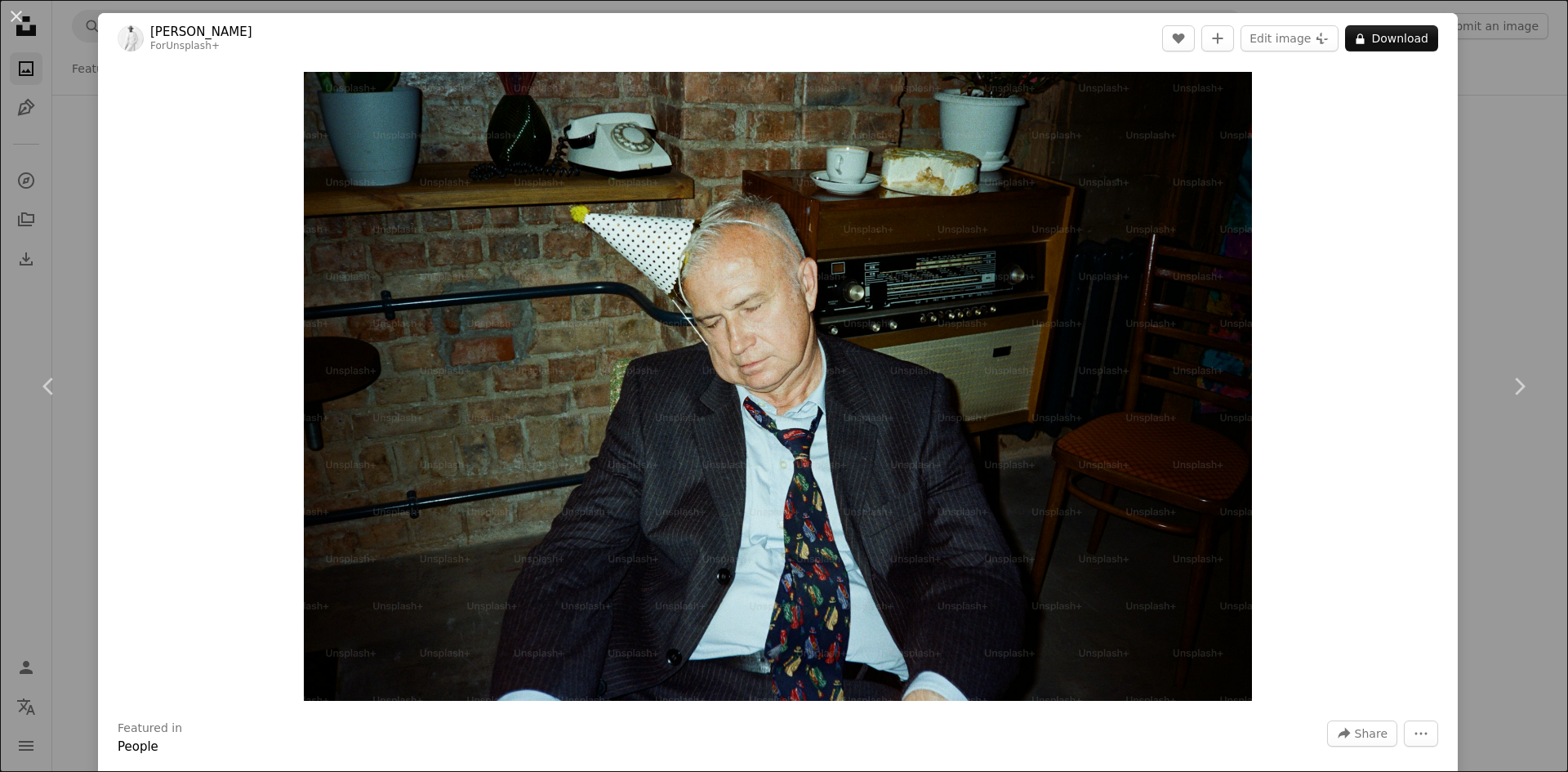
click at [1465, 192] on div "An X shape Chevron left Chevron right [PERSON_NAME] For Unsplash+ A heart A plu…" at bounding box center [784, 386] width 1568 height 772
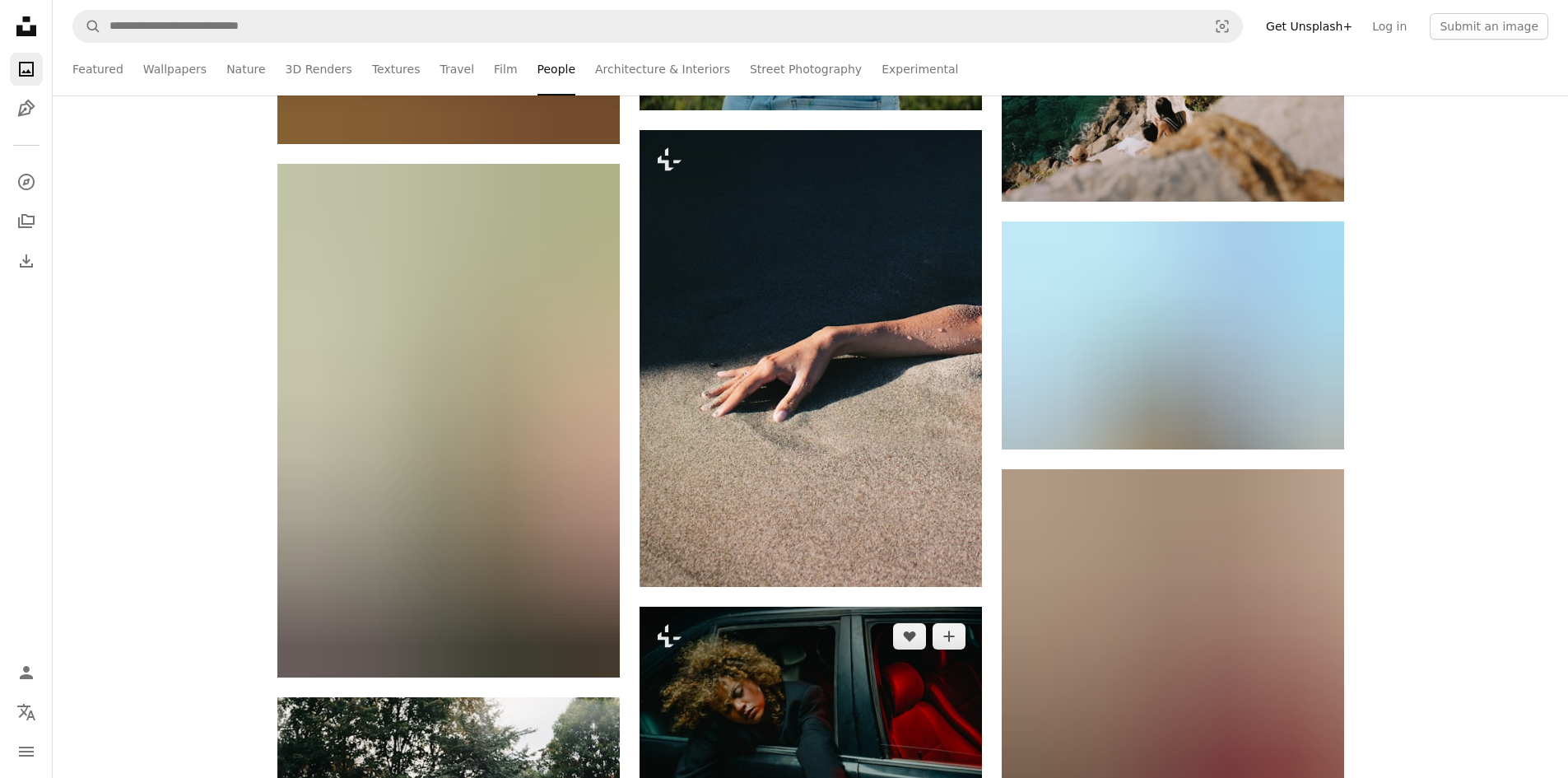
scroll to position [24705, 0]
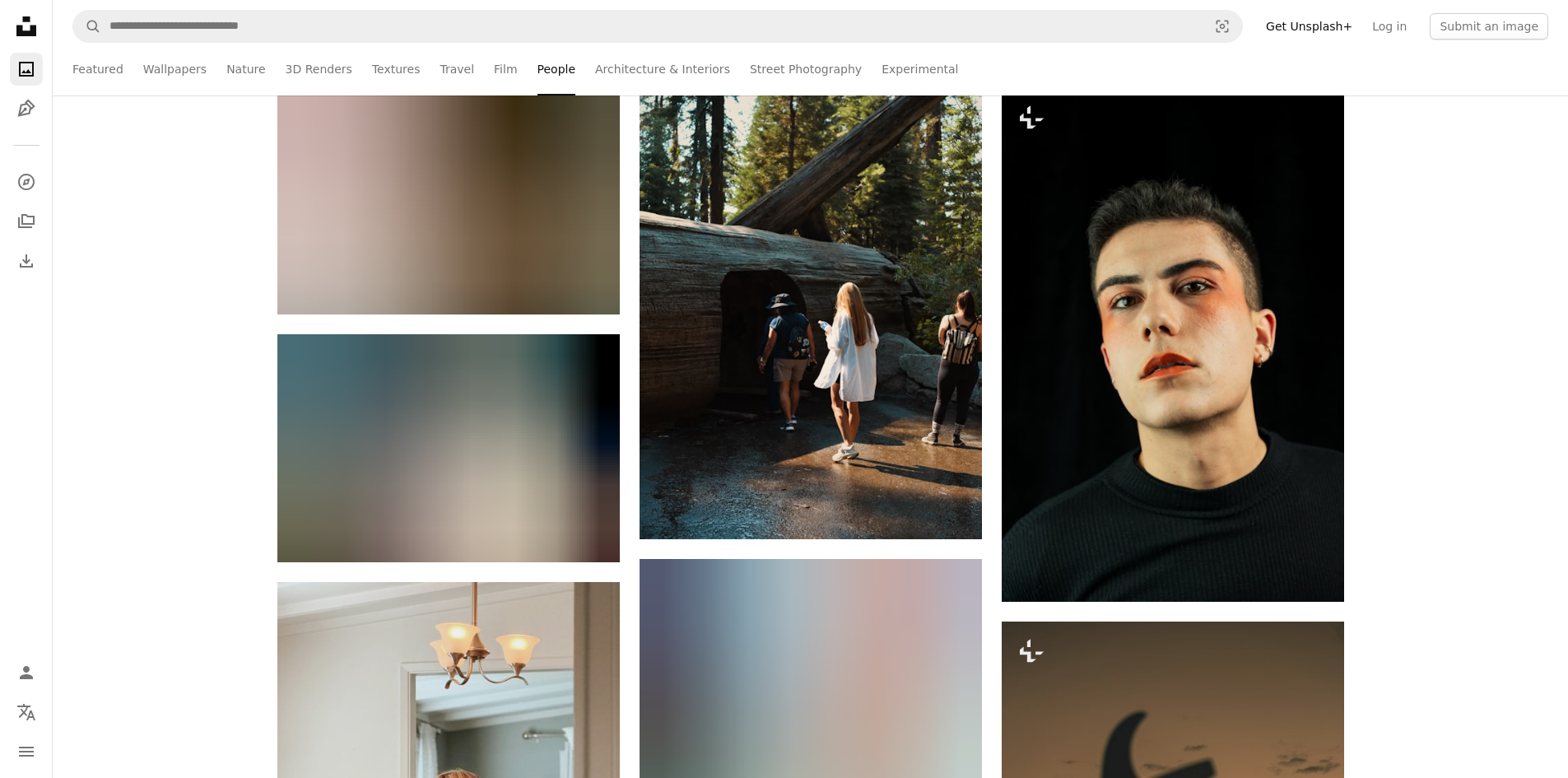
scroll to position [29317, 0]
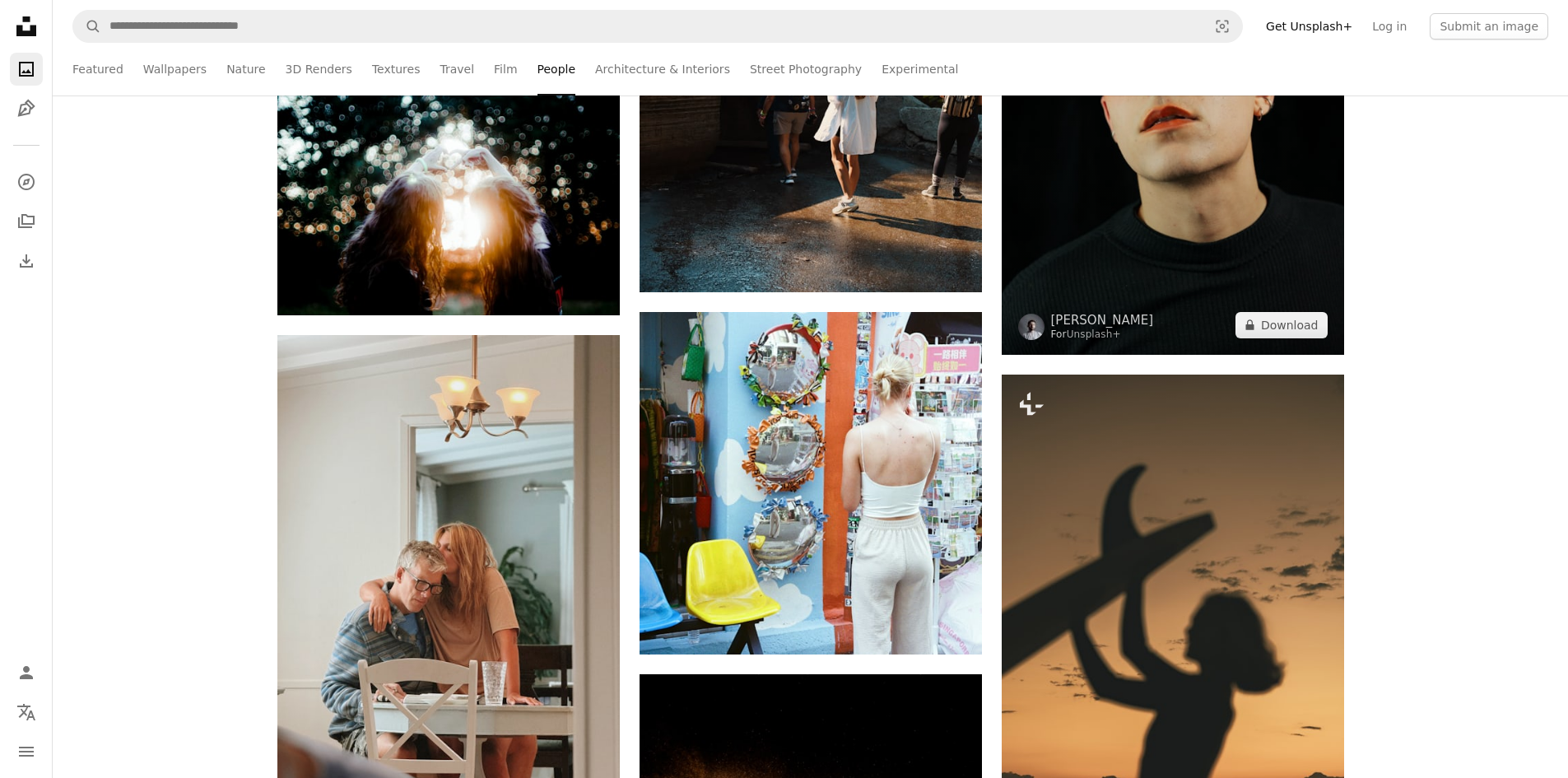
click at [1207, 315] on img at bounding box center [1173, 98] width 343 height 513
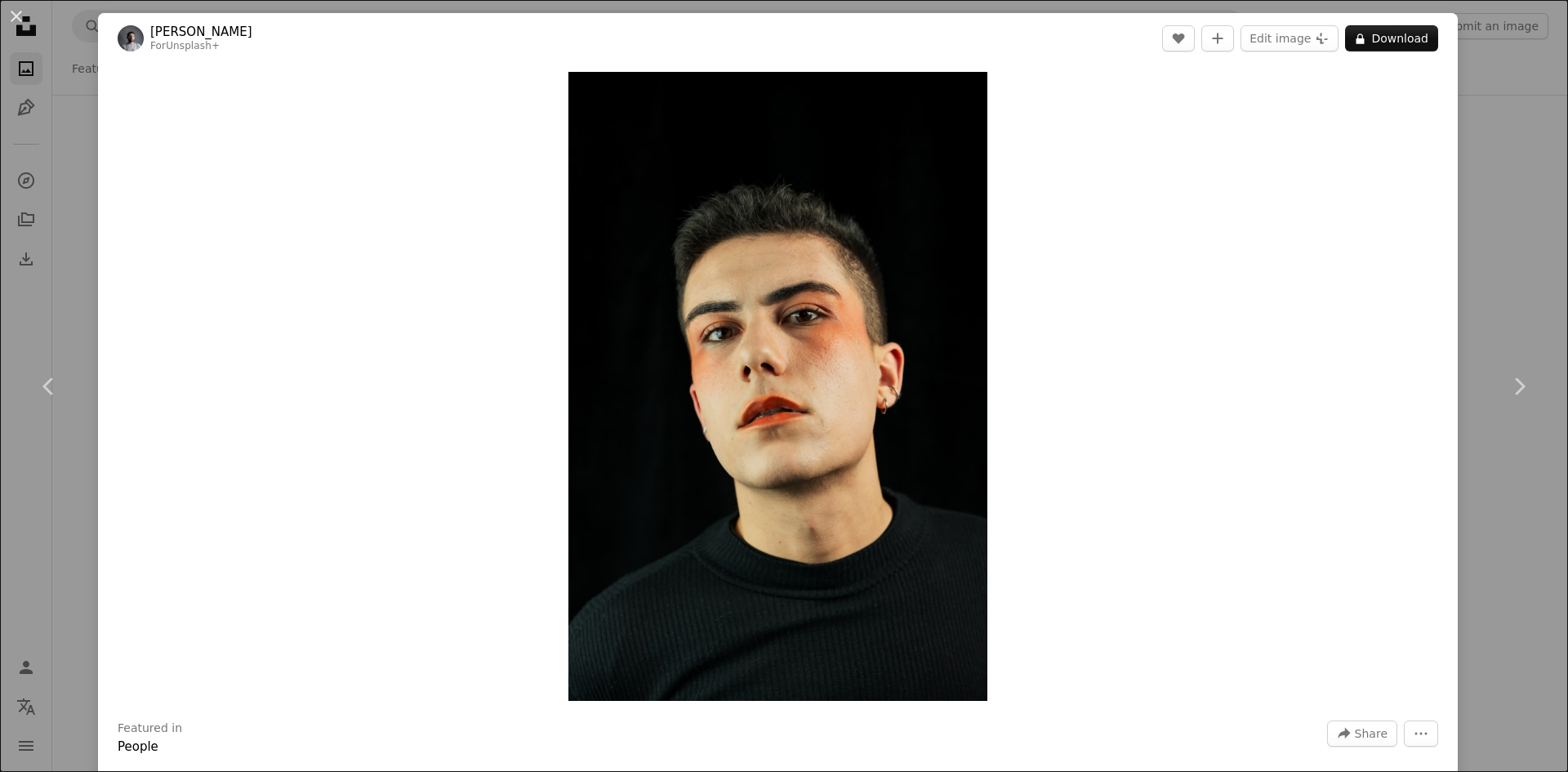
click at [1305, 117] on div "Zoom in" at bounding box center [778, 386] width 1360 height 645
click at [1491, 123] on div "An X shape Chevron left Chevron right Yunus Tuğ For Unsplash+ A heart A plus si…" at bounding box center [784, 386] width 1568 height 772
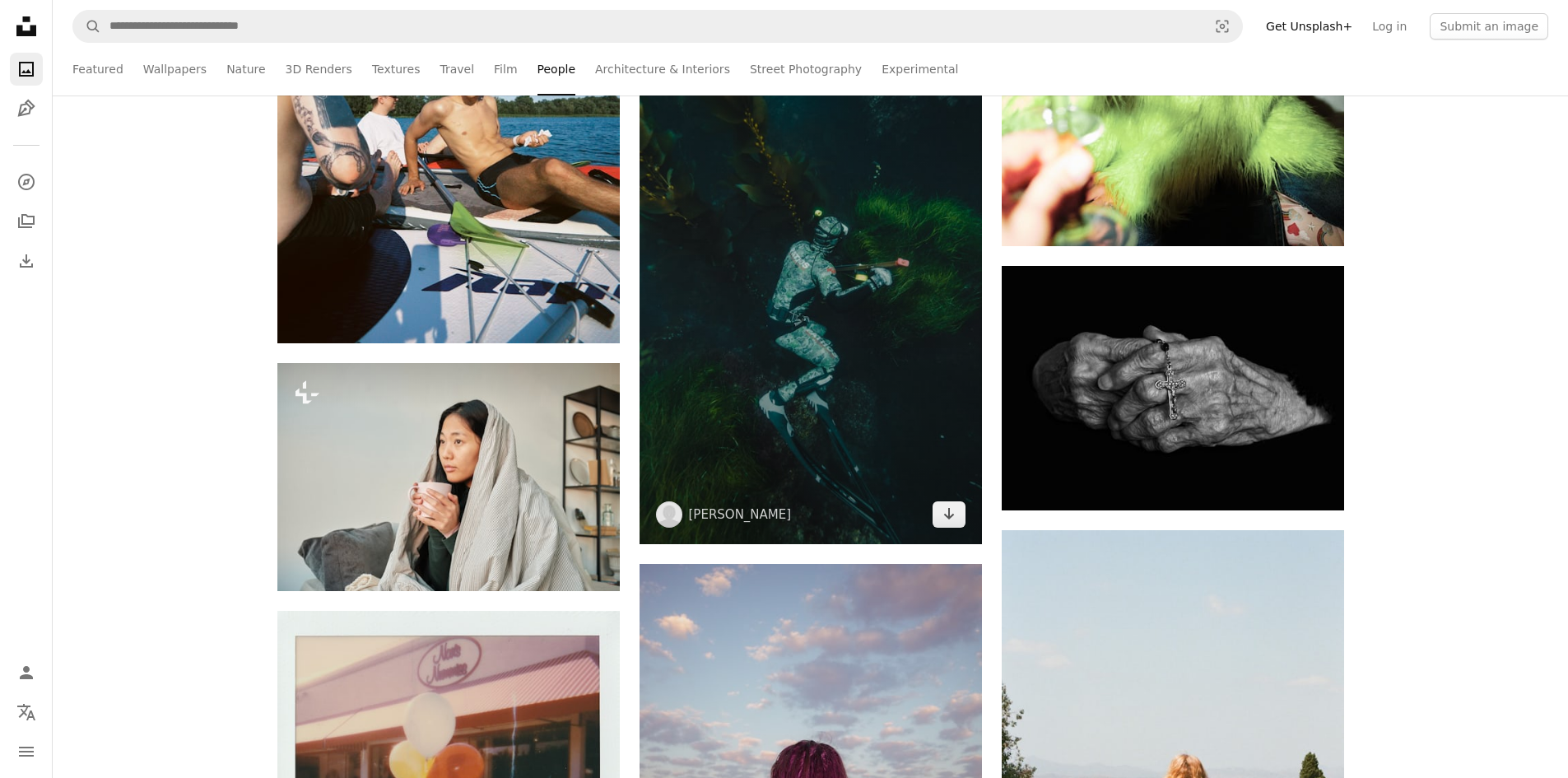
scroll to position [32034, 0]
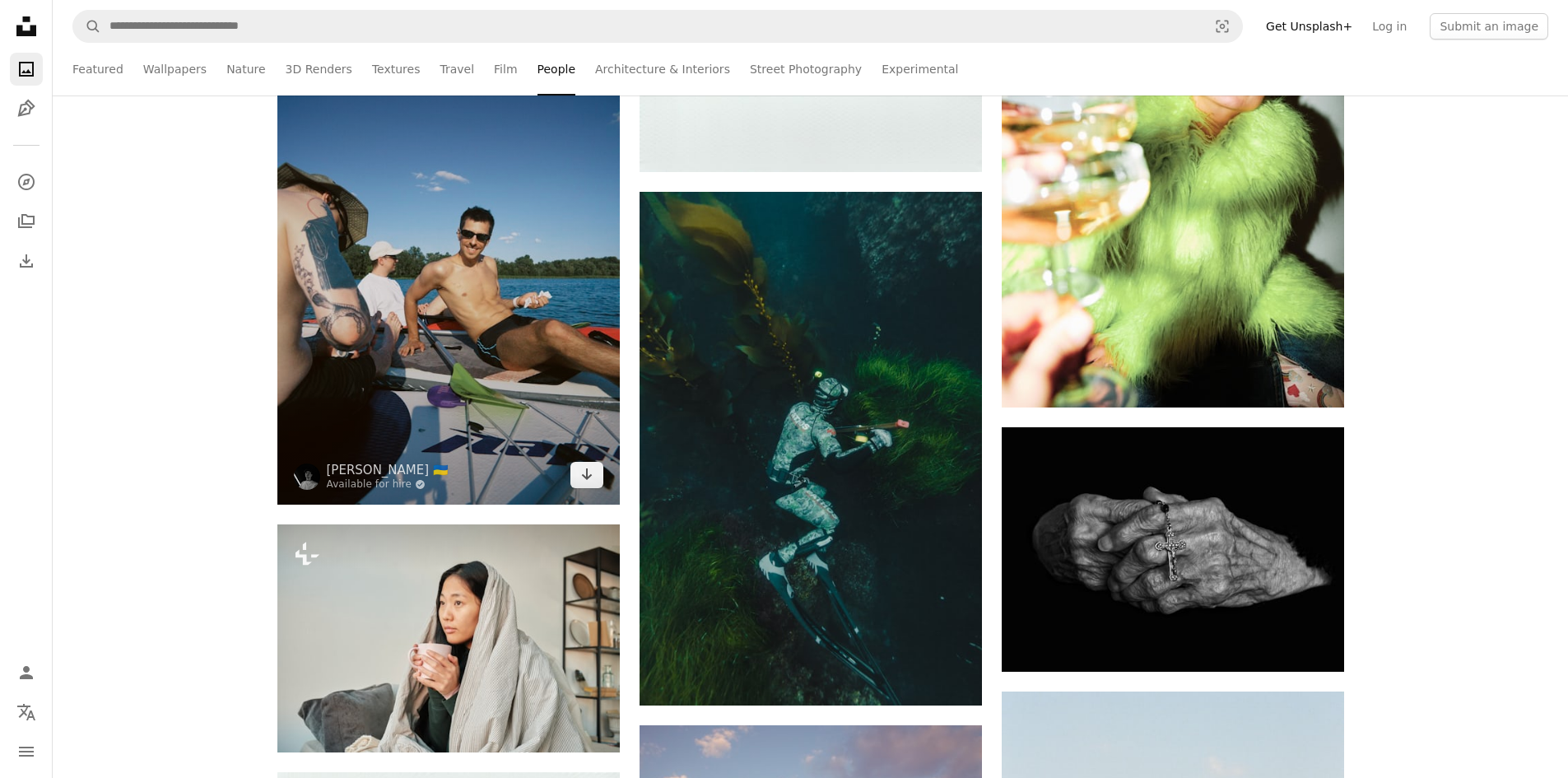
click at [484, 345] on img at bounding box center [449, 276] width 343 height 457
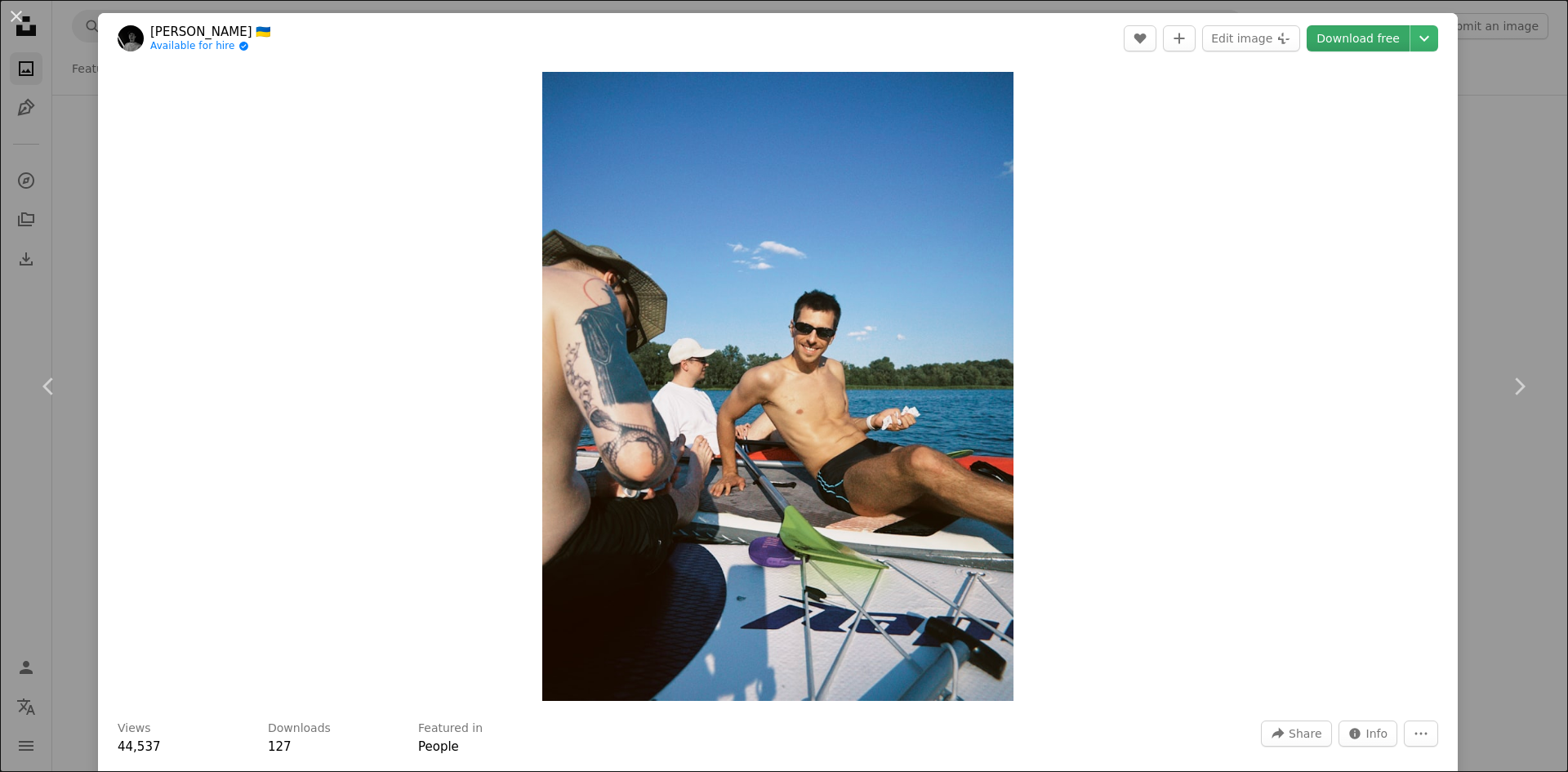
drag, startPoint x: 825, startPoint y: 239, endPoint x: 1311, endPoint y: 50, distance: 521.5
click at [1311, 50] on link "Download free" at bounding box center [1358, 38] width 103 height 27
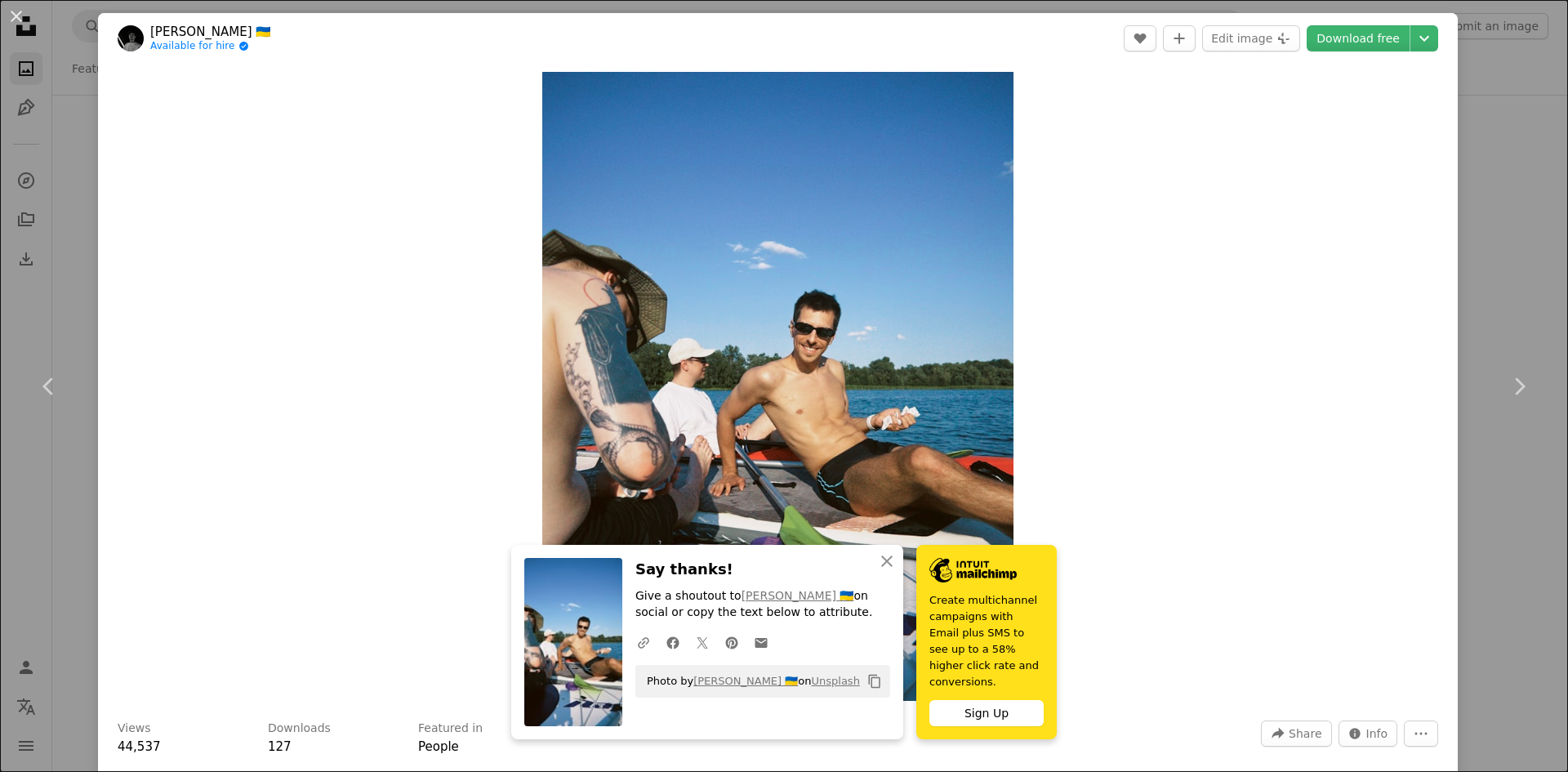
click at [1497, 284] on div "An X shape Chevron left Chevron right Andrii Solok 🇺🇦 Available for hire A chec…" at bounding box center [784, 386] width 1568 height 772
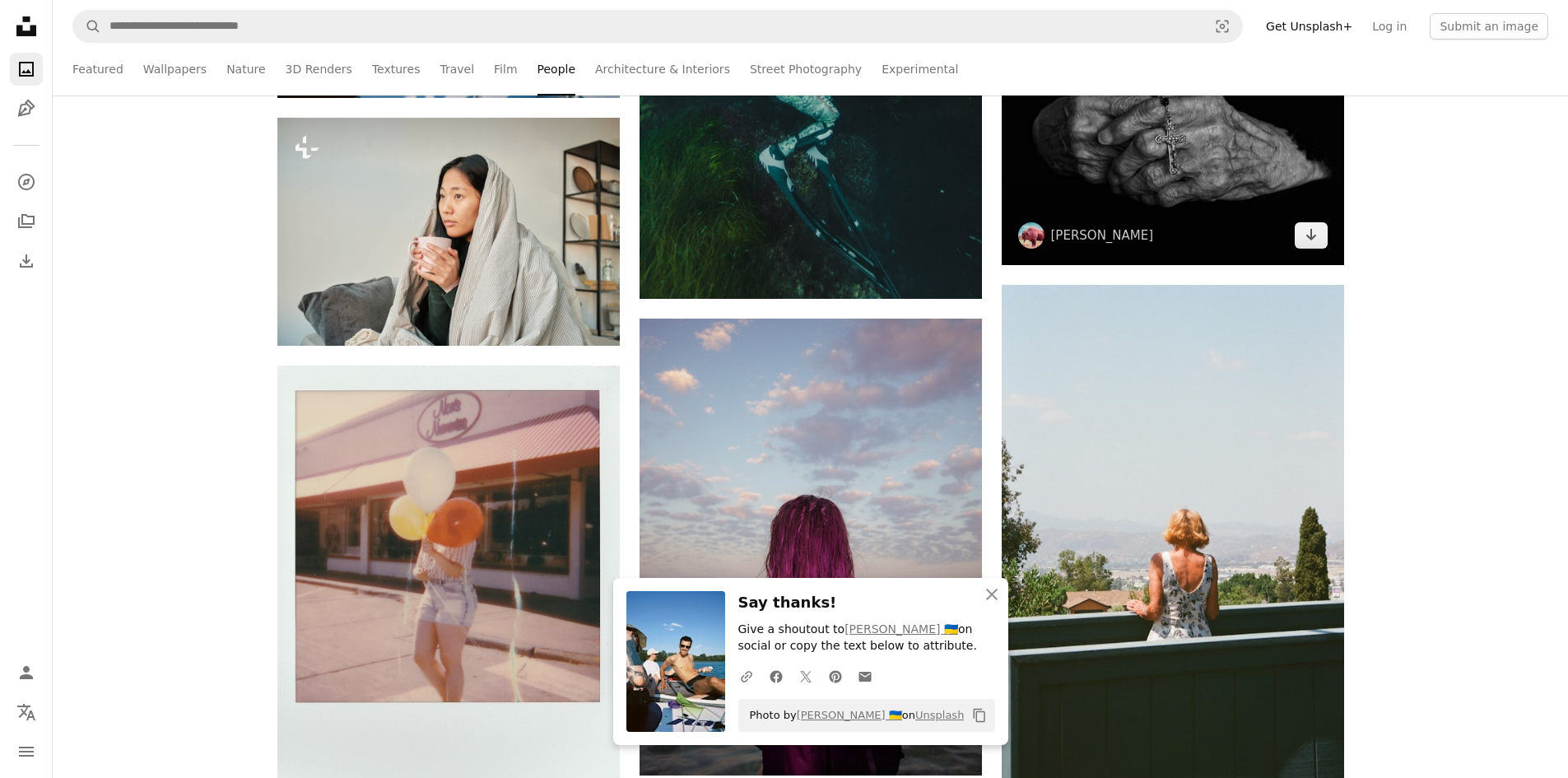
scroll to position [32446, 0]
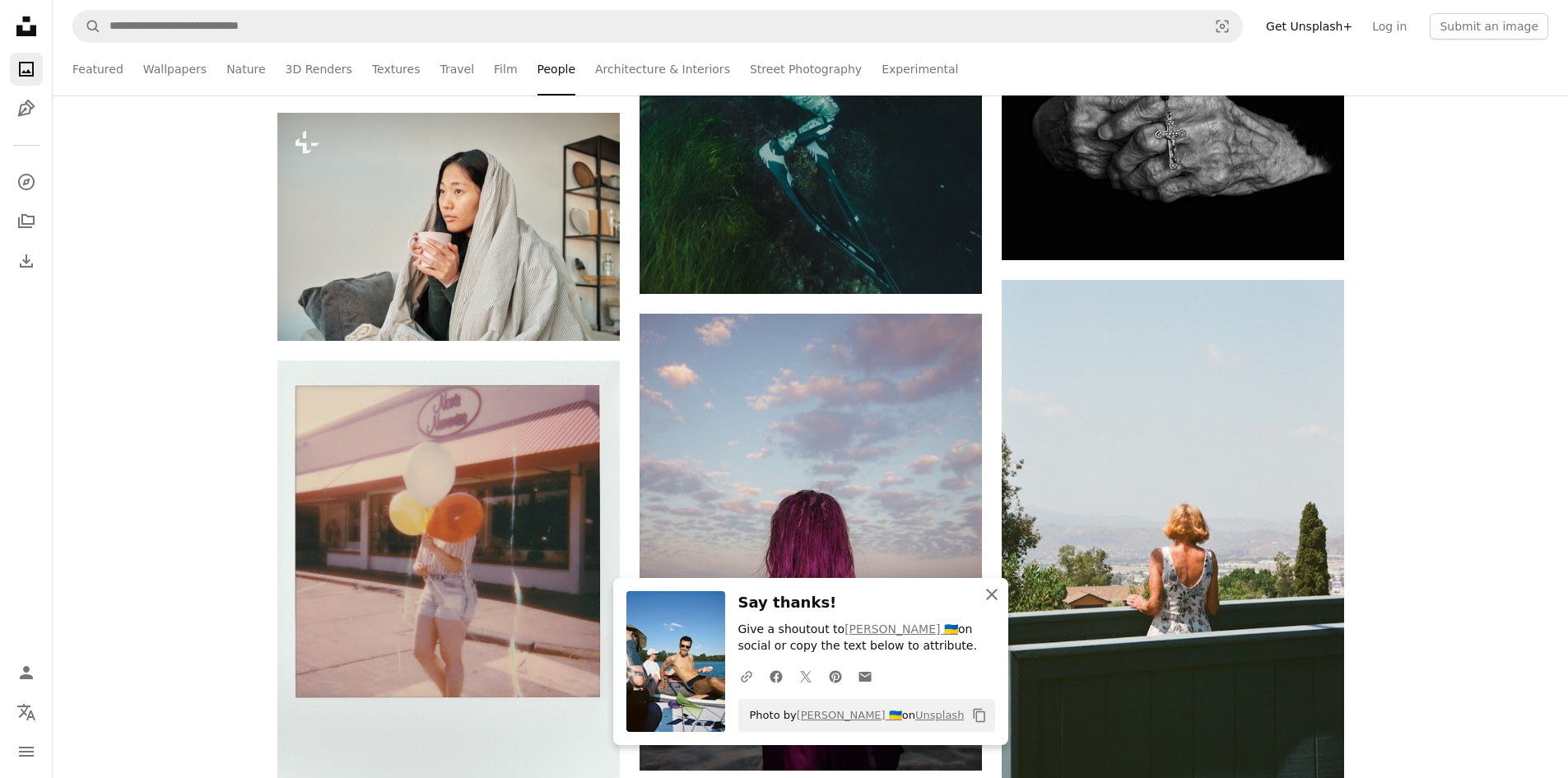
click at [996, 588] on icon "An X shape" at bounding box center [991, 594] width 20 height 20
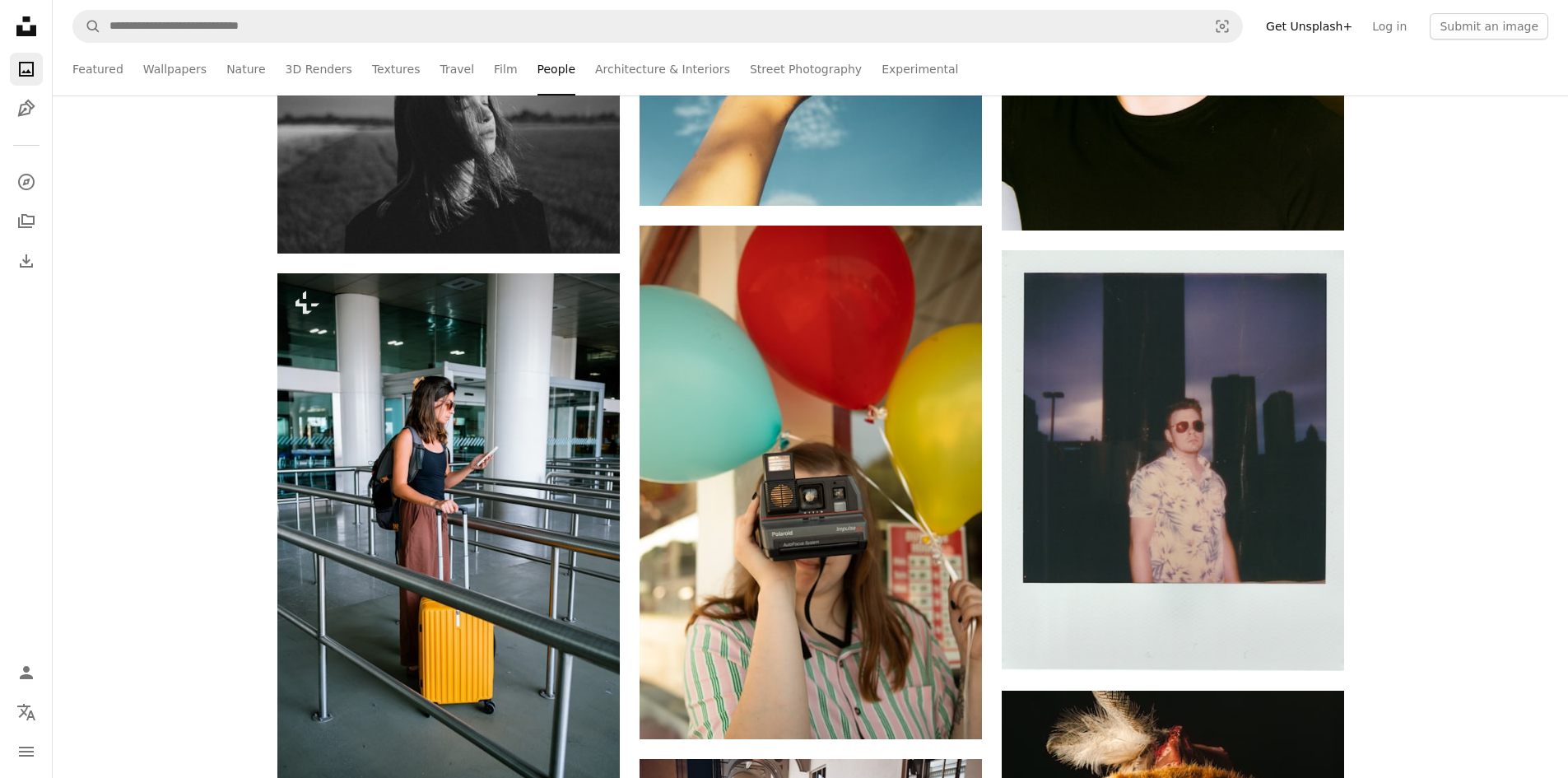
scroll to position [34175, 0]
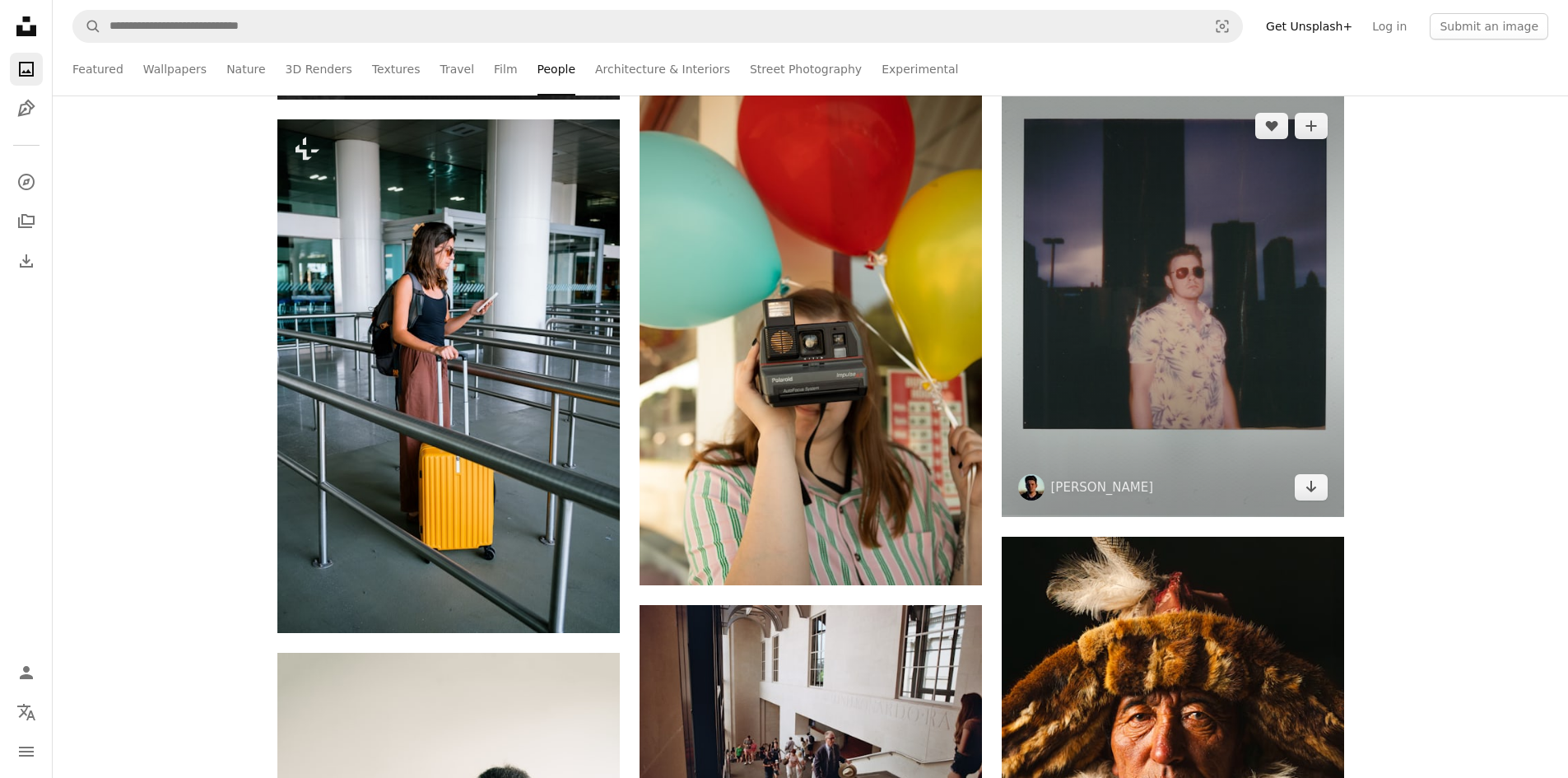
click at [1201, 314] on img at bounding box center [1173, 307] width 343 height 420
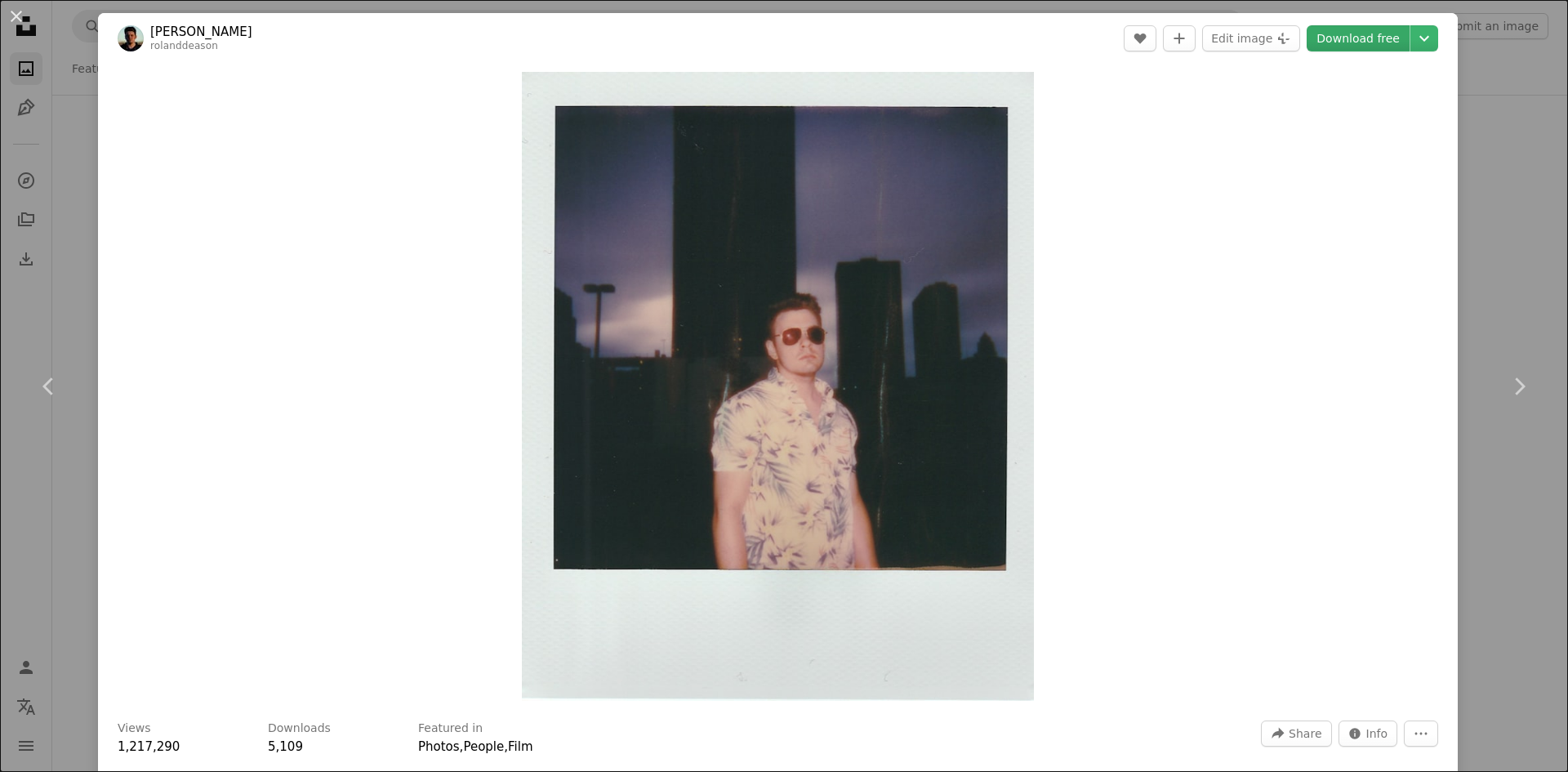
click at [1337, 46] on link "Download free" at bounding box center [1358, 38] width 103 height 27
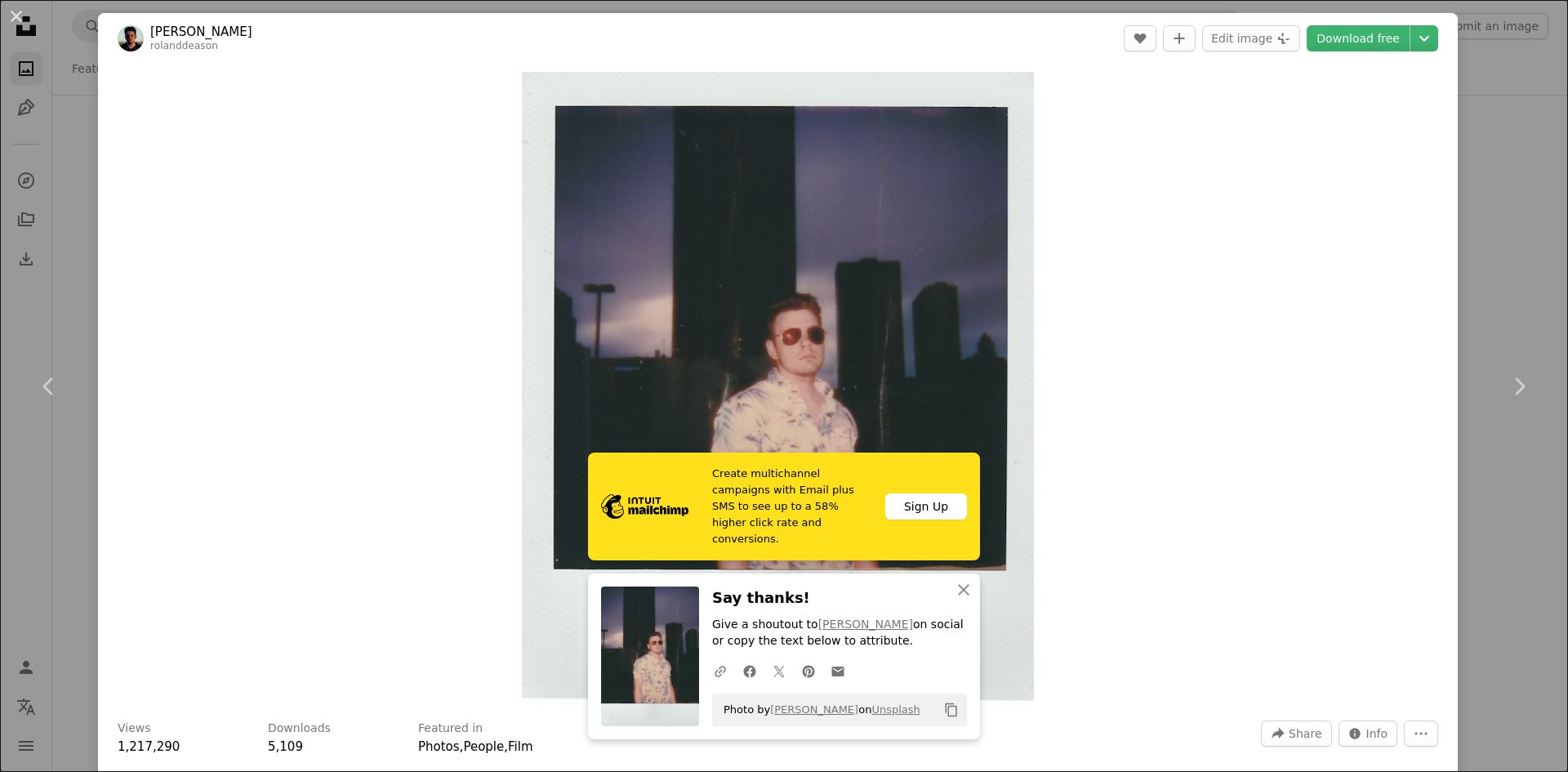
click at [1512, 209] on div "An X shape Chevron left Chevron right [PERSON_NAME] rolanddeason A heart A plus…" at bounding box center [784, 386] width 1568 height 772
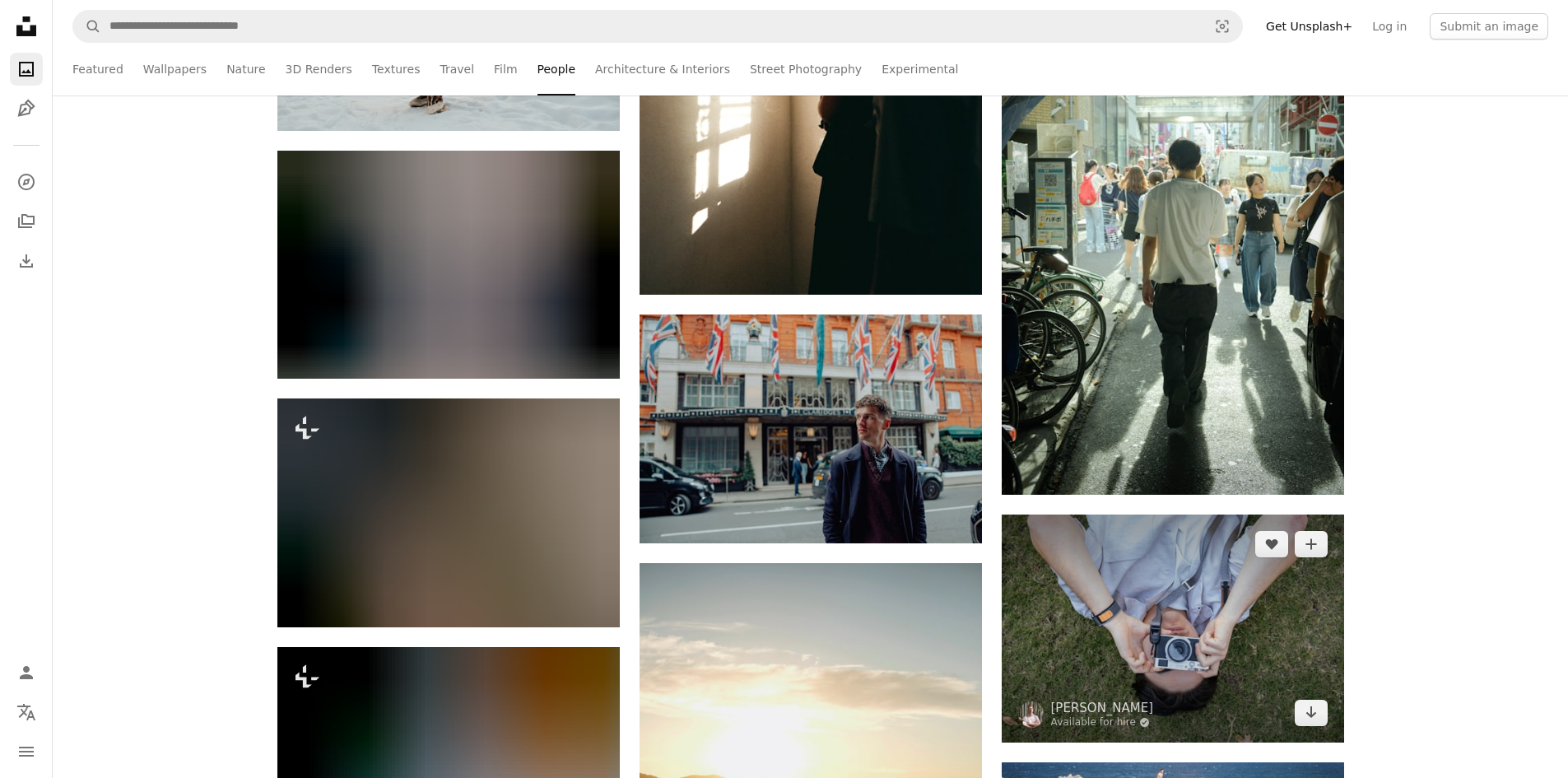
scroll to position [37716, 0]
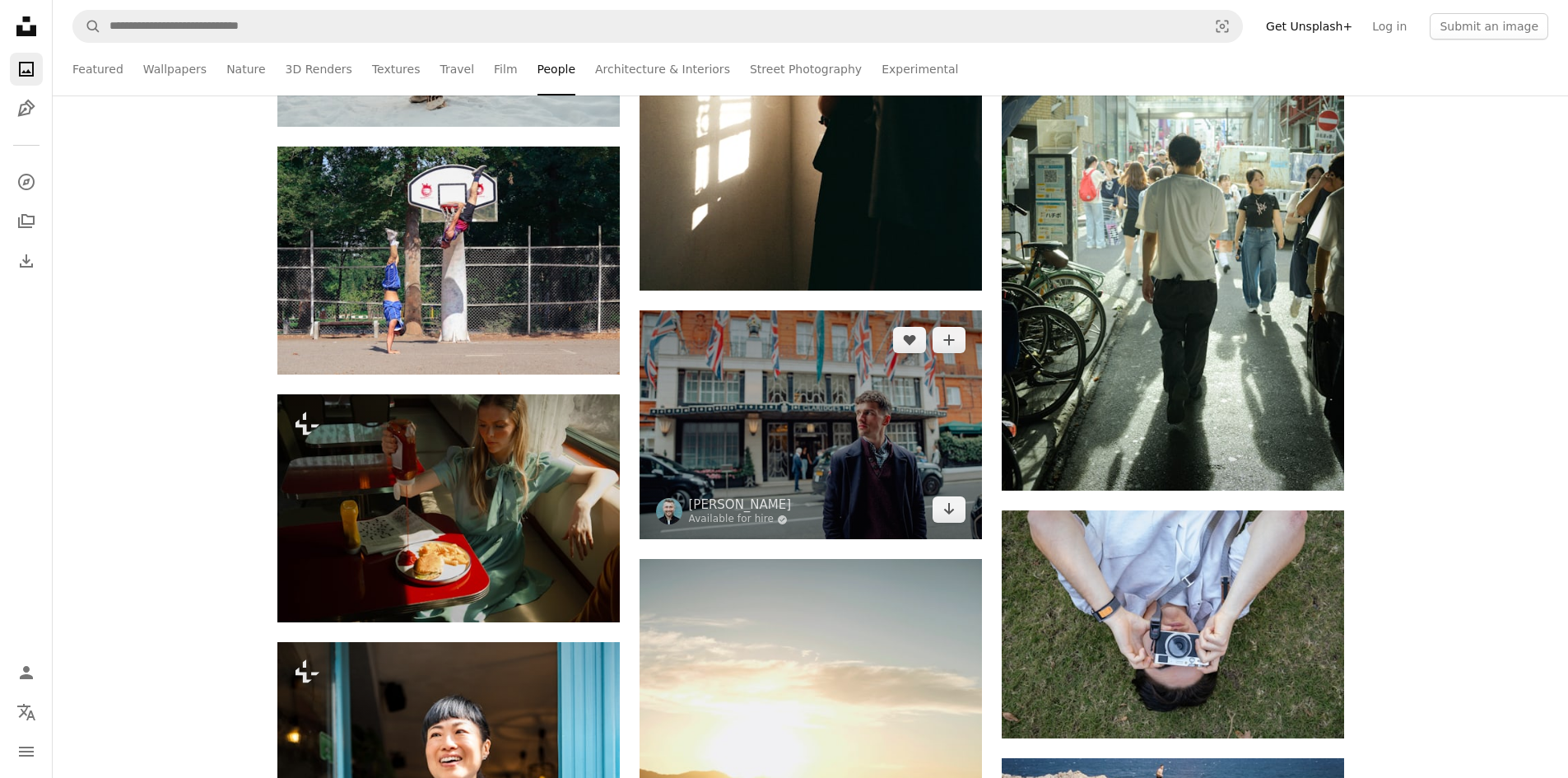
click at [878, 461] on img at bounding box center [811, 425] width 343 height 229
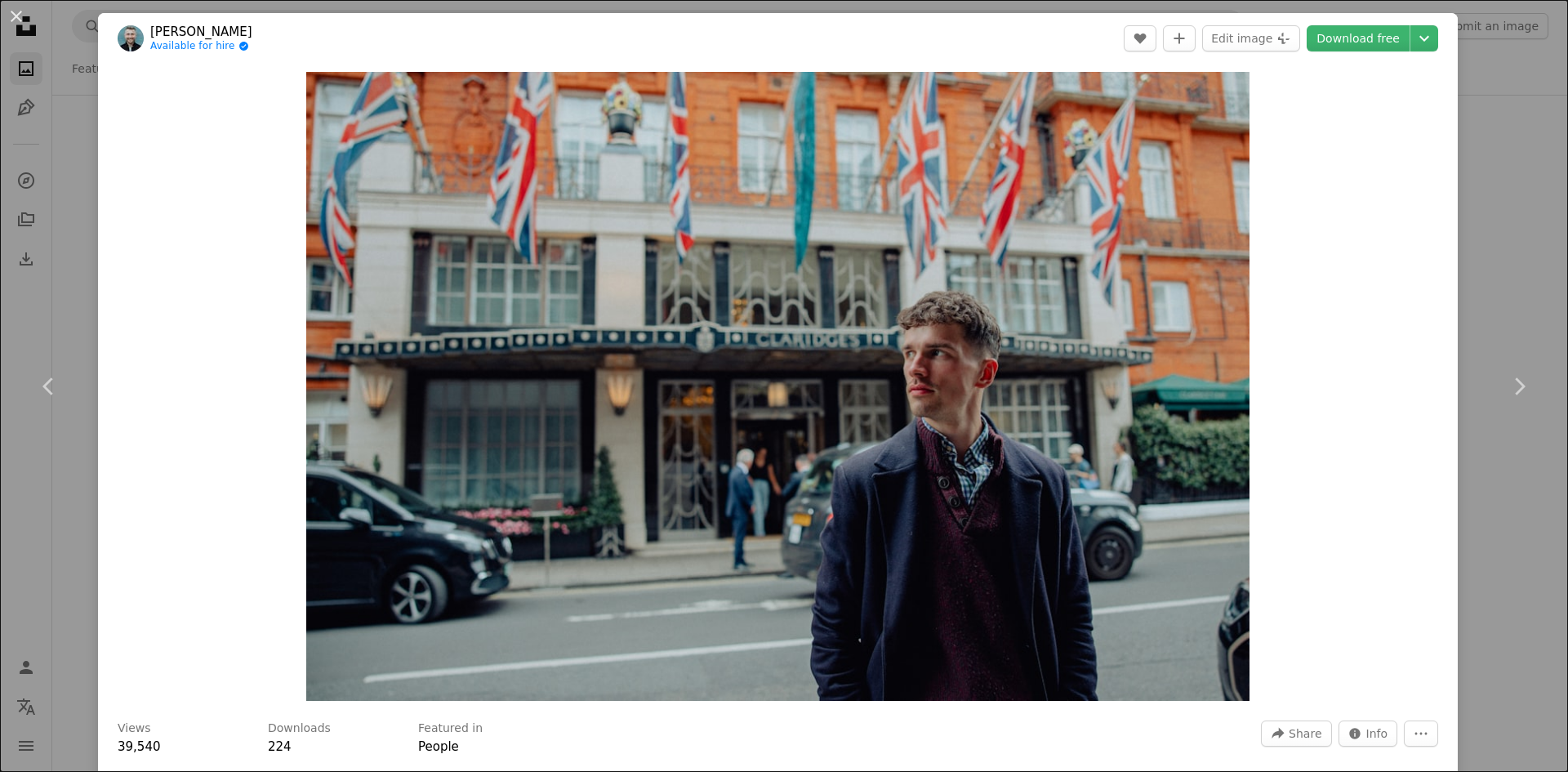
click at [1358, 21] on header "[PERSON_NAME] Available for hire A checkmark inside of a circle A heart A plus …" at bounding box center [778, 38] width 1360 height 50
click at [1358, 28] on link "Download free" at bounding box center [1358, 38] width 103 height 27
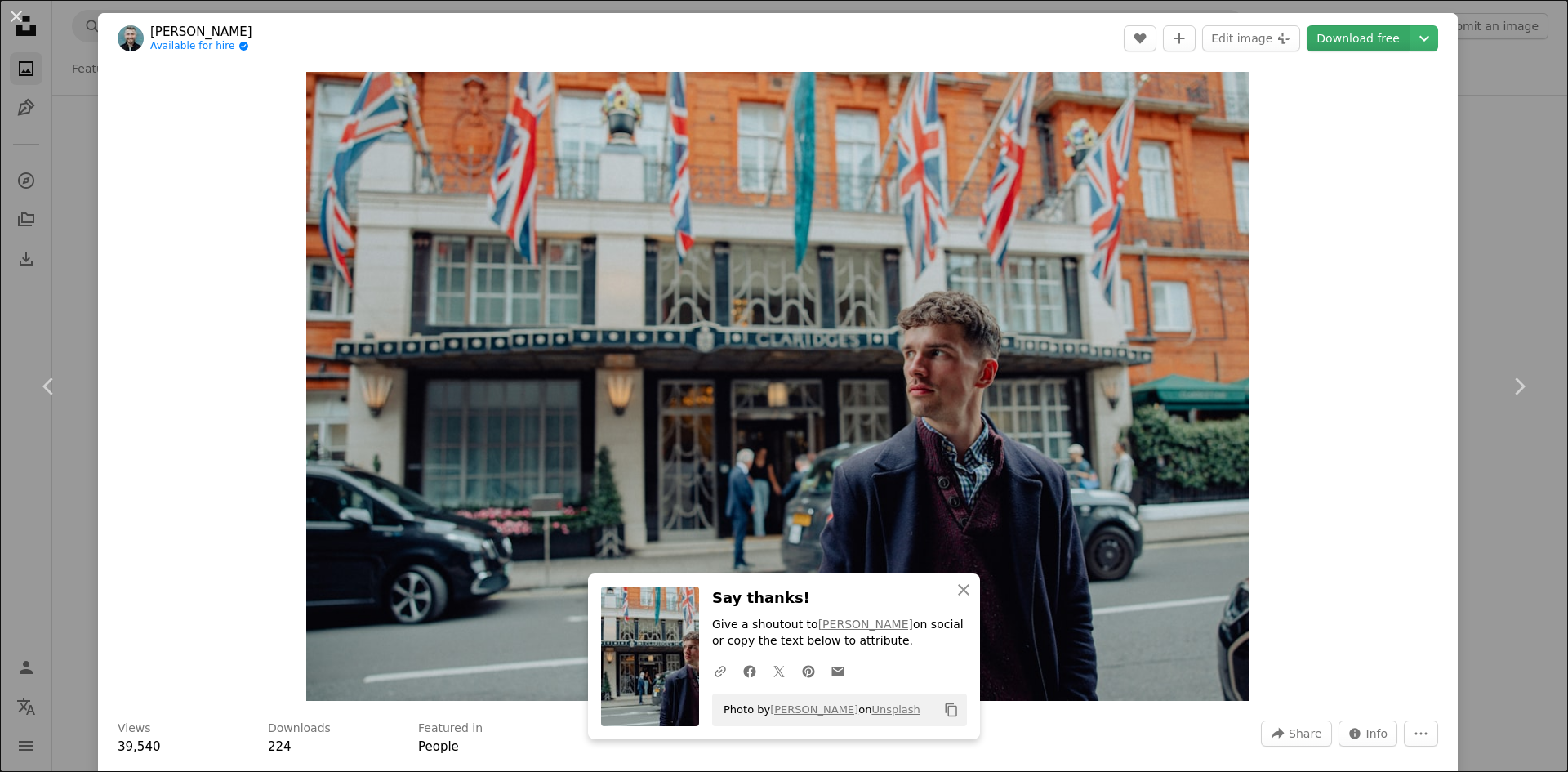
click at [1359, 29] on link "Download free" at bounding box center [1358, 38] width 103 height 27
click at [1496, 134] on div "An X shape Chevron left Chevron right [PERSON_NAME] Available for hire A checkm…" at bounding box center [784, 386] width 1568 height 772
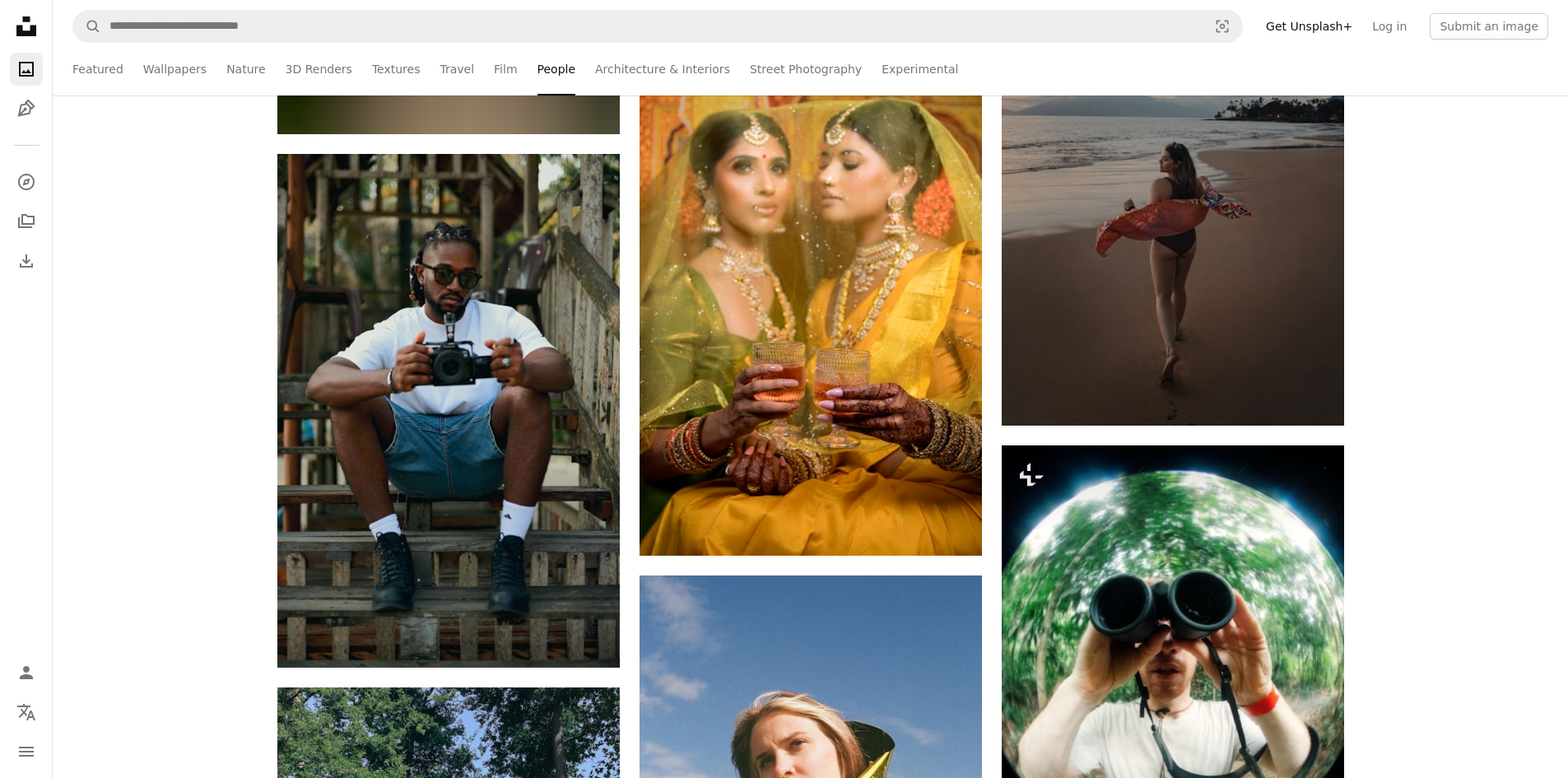
scroll to position [41752, 0]
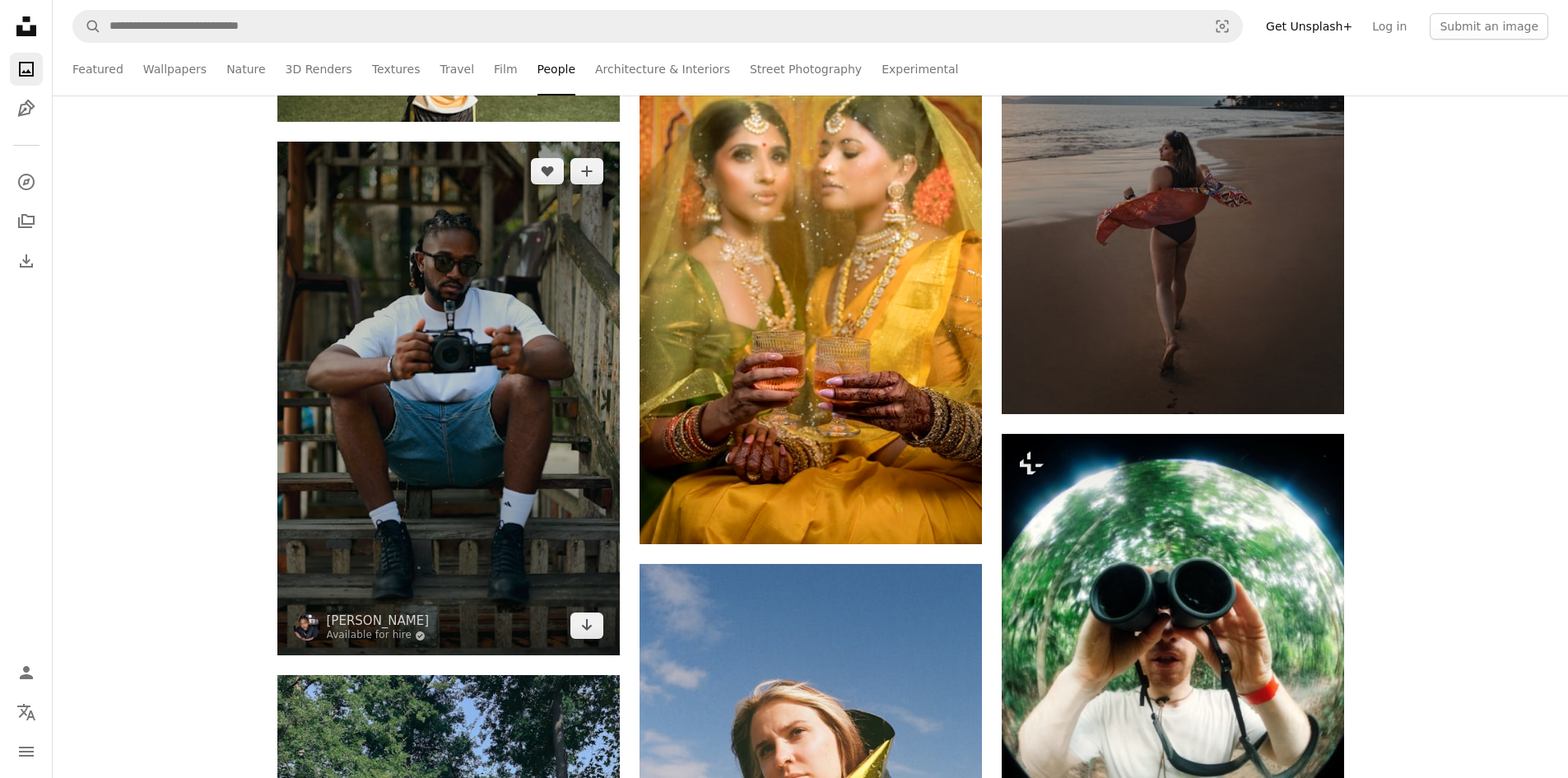
click at [564, 416] on img at bounding box center [449, 398] width 343 height 513
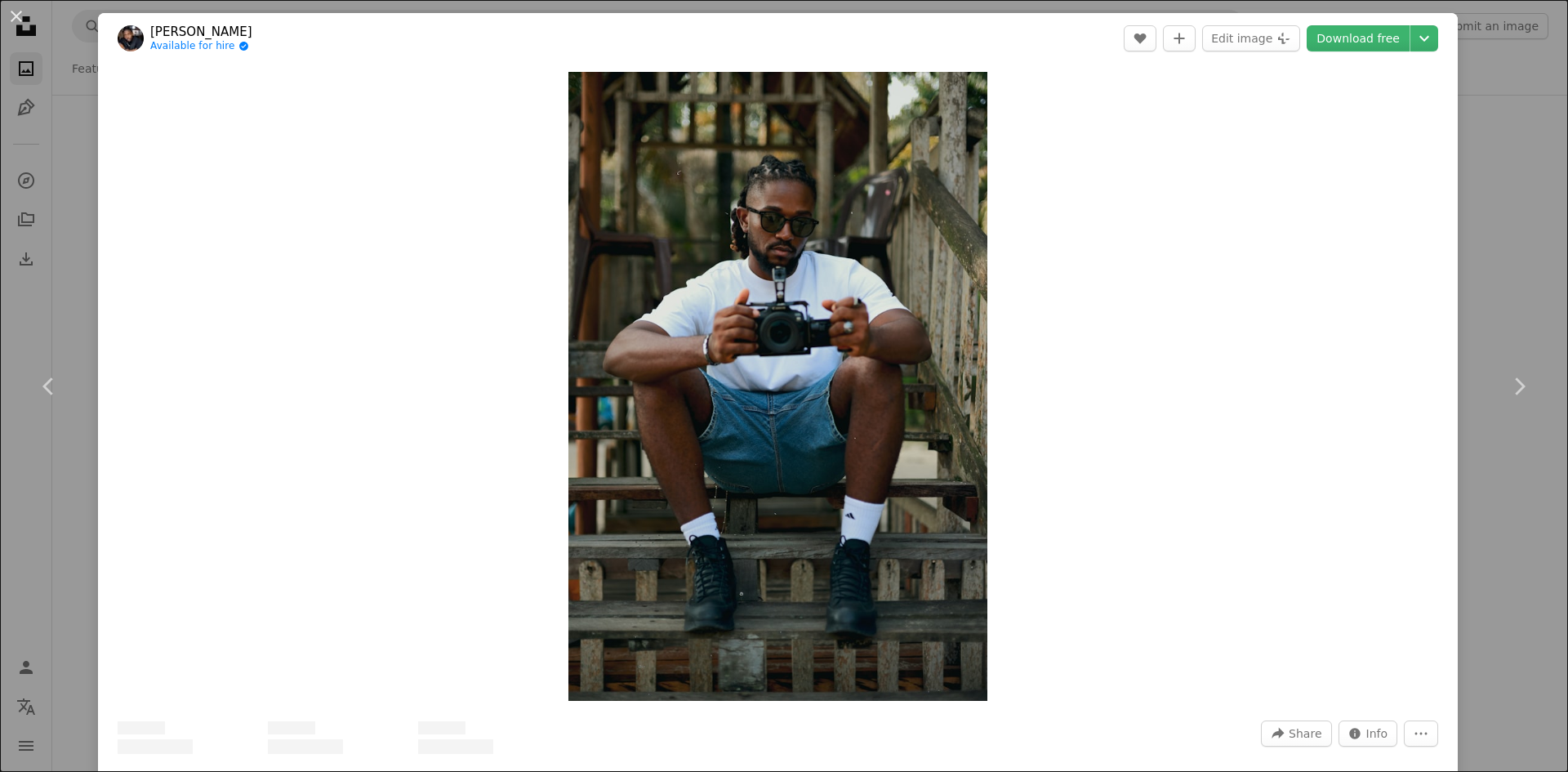
drag, startPoint x: 892, startPoint y: 328, endPoint x: 1329, endPoint y: 91, distance: 497.1
click at [1207, 133] on div "Zoom in" at bounding box center [778, 386] width 1360 height 645
drag, startPoint x: 1366, startPoint y: 46, endPoint x: 1365, endPoint y: 58, distance: 12.0
click at [1367, 46] on link "Download free" at bounding box center [1358, 38] width 103 height 27
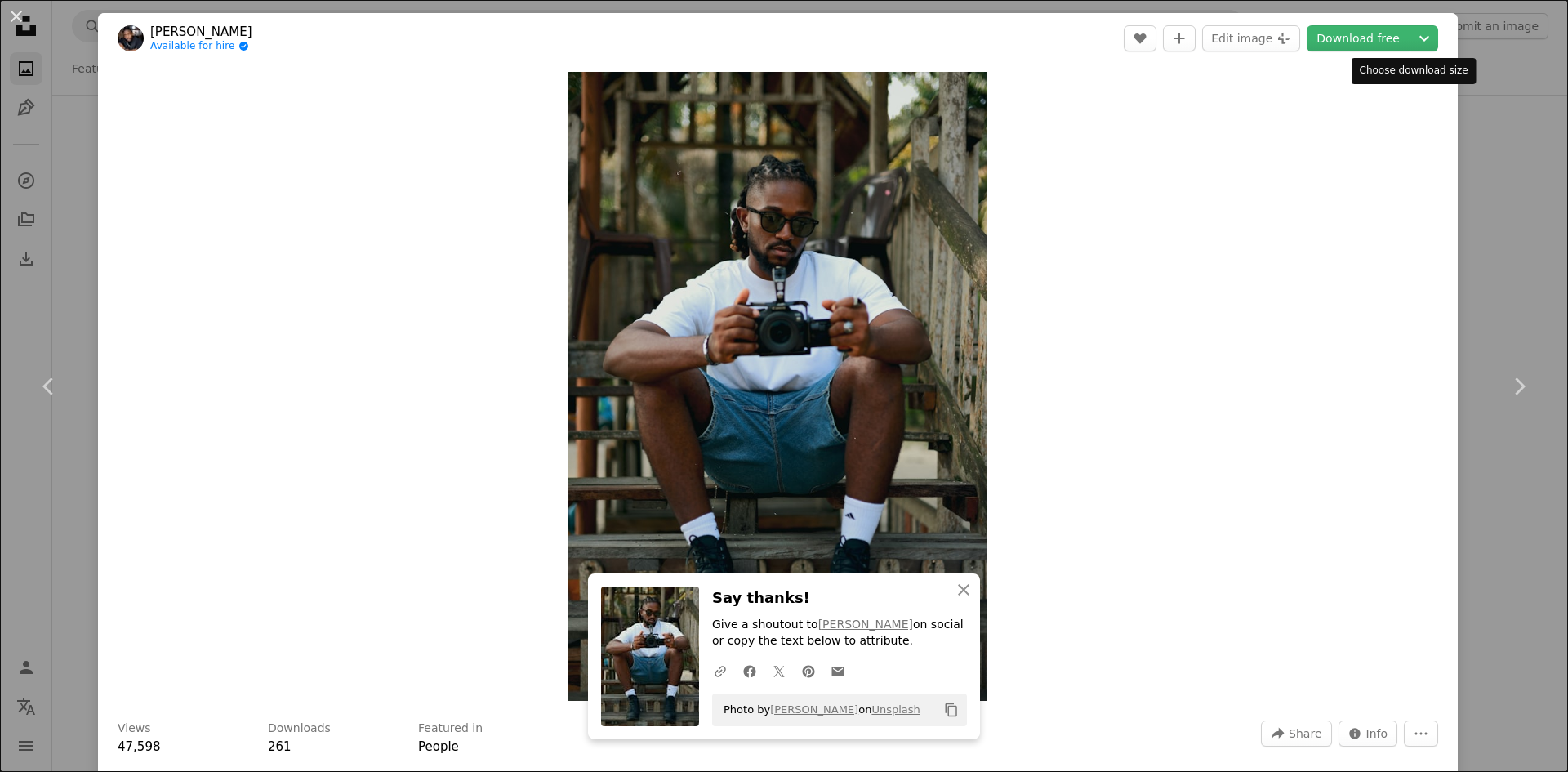
click at [1317, 184] on div "Zoom in" at bounding box center [778, 386] width 1360 height 645
click at [1471, 181] on div "An X shape Chevron left Chevron right [PERSON_NAME] Available for hire A checkm…" at bounding box center [784, 386] width 1568 height 772
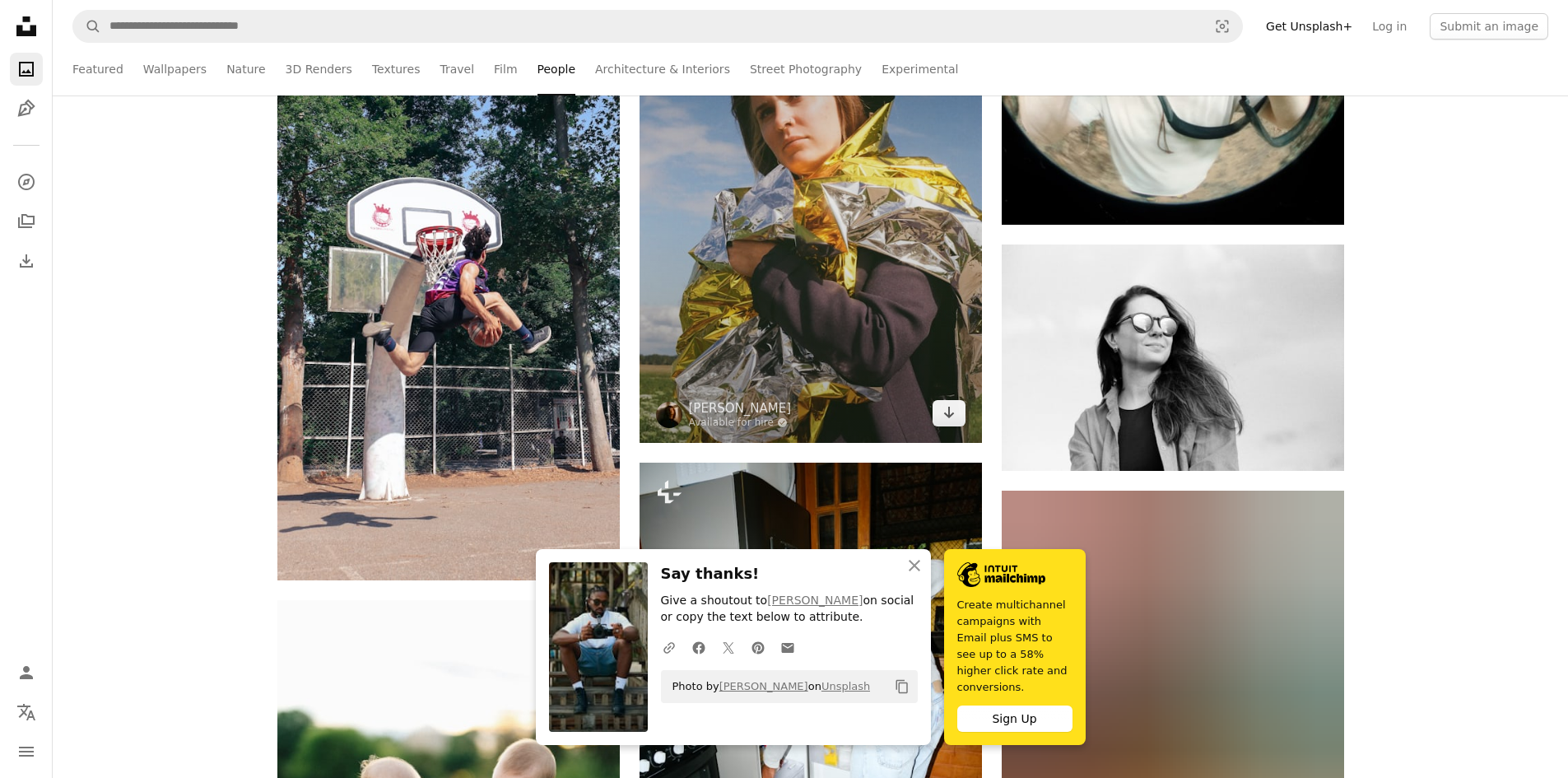
scroll to position [42245, 0]
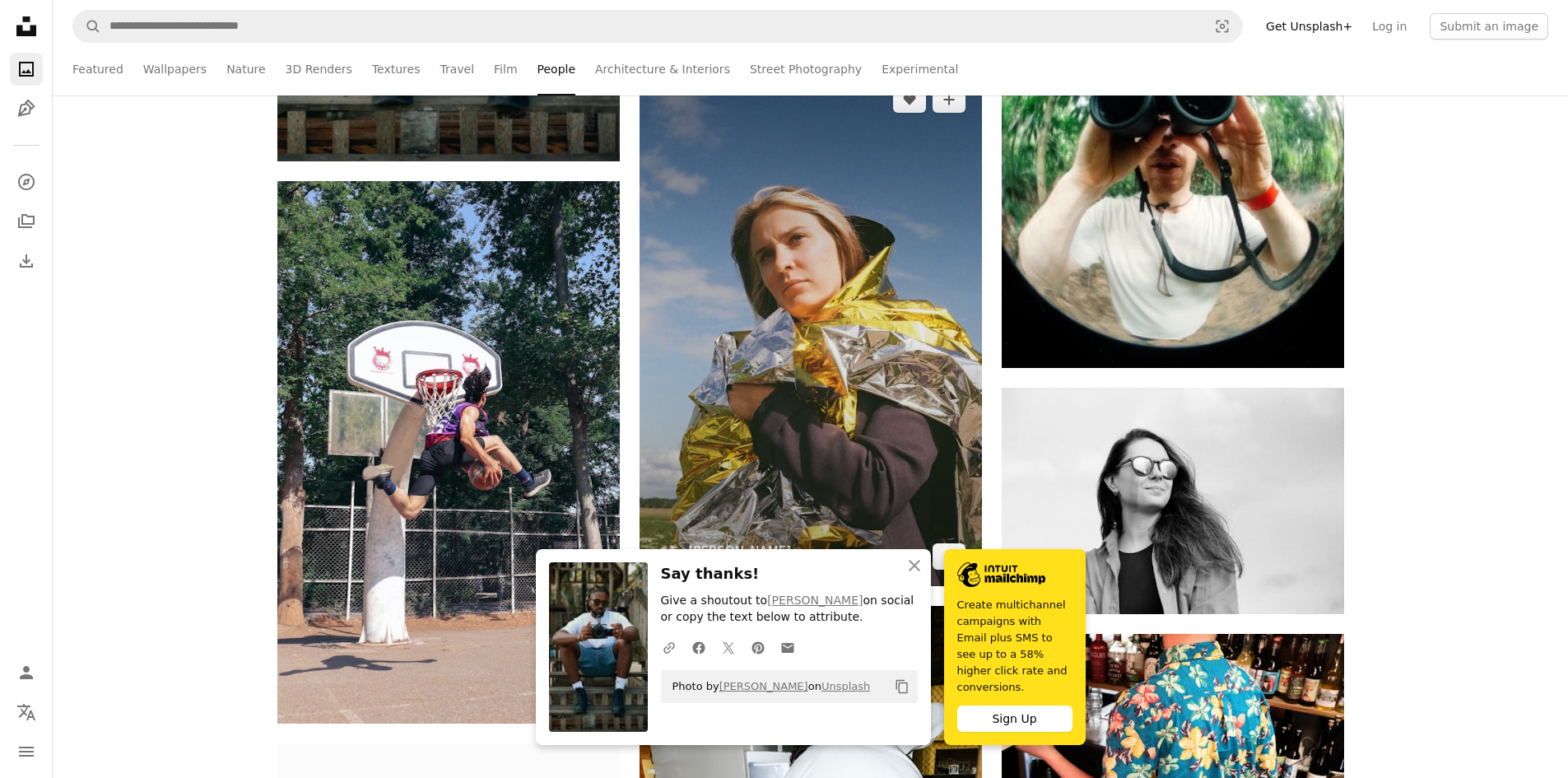
click at [889, 272] on img at bounding box center [811, 327] width 343 height 516
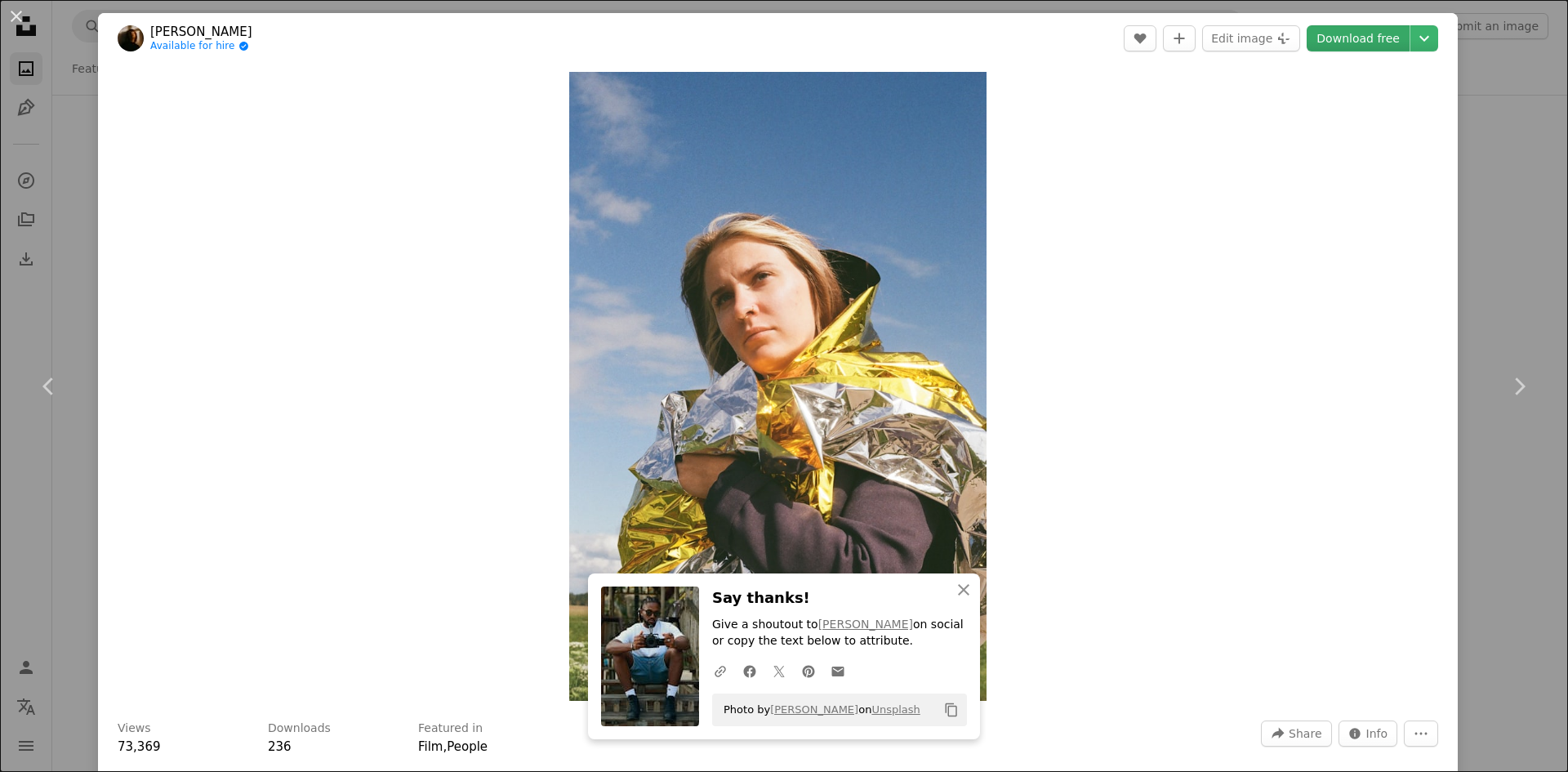
click at [1365, 32] on link "Download free" at bounding box center [1358, 38] width 103 height 27
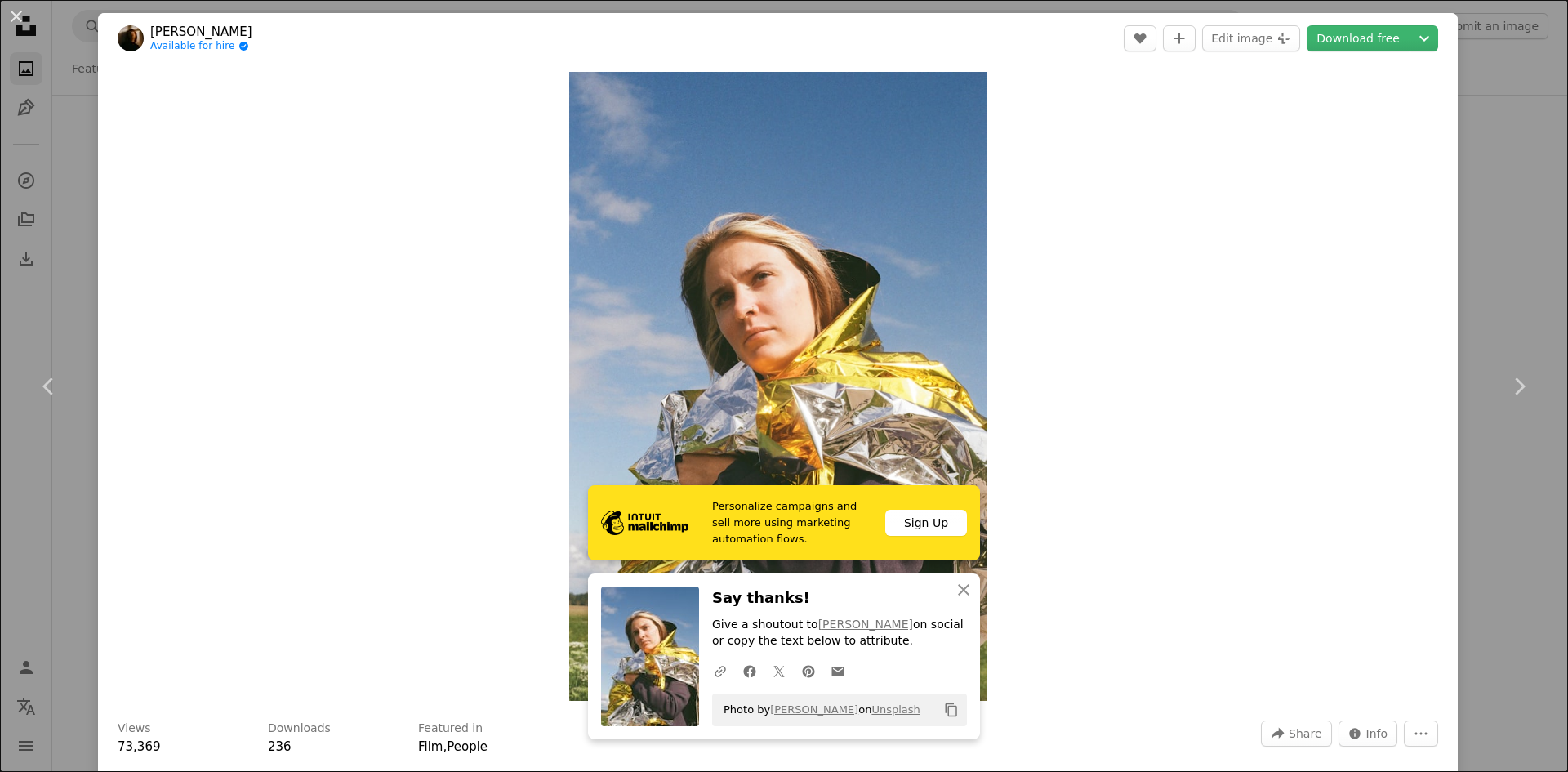
click at [1474, 497] on div "An X shape Chevron left Chevron right [PERSON_NAME] Available for hire A checkm…" at bounding box center [784, 386] width 1568 height 772
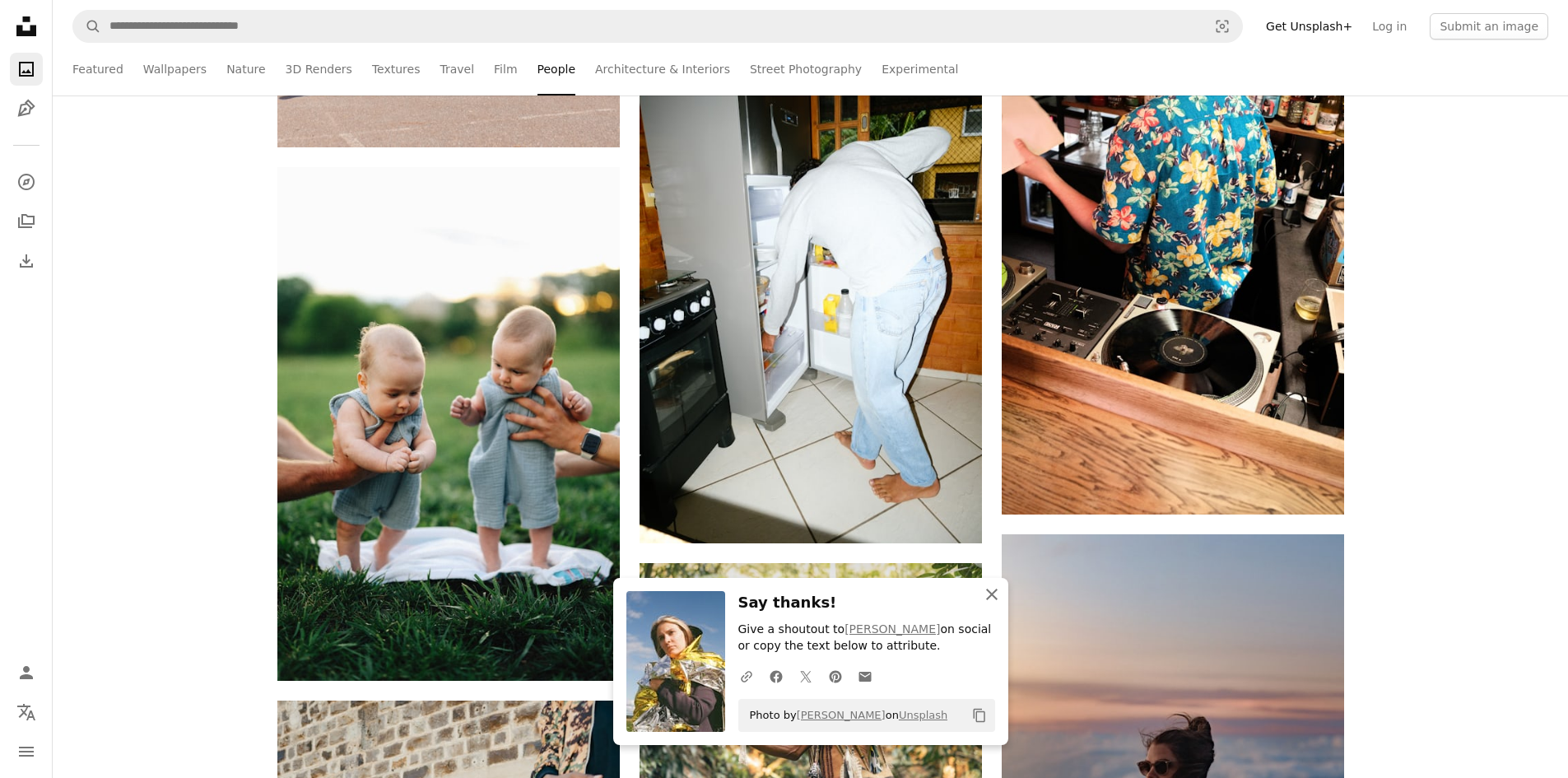
click at [992, 599] on icon "An X shape" at bounding box center [991, 594] width 20 height 20
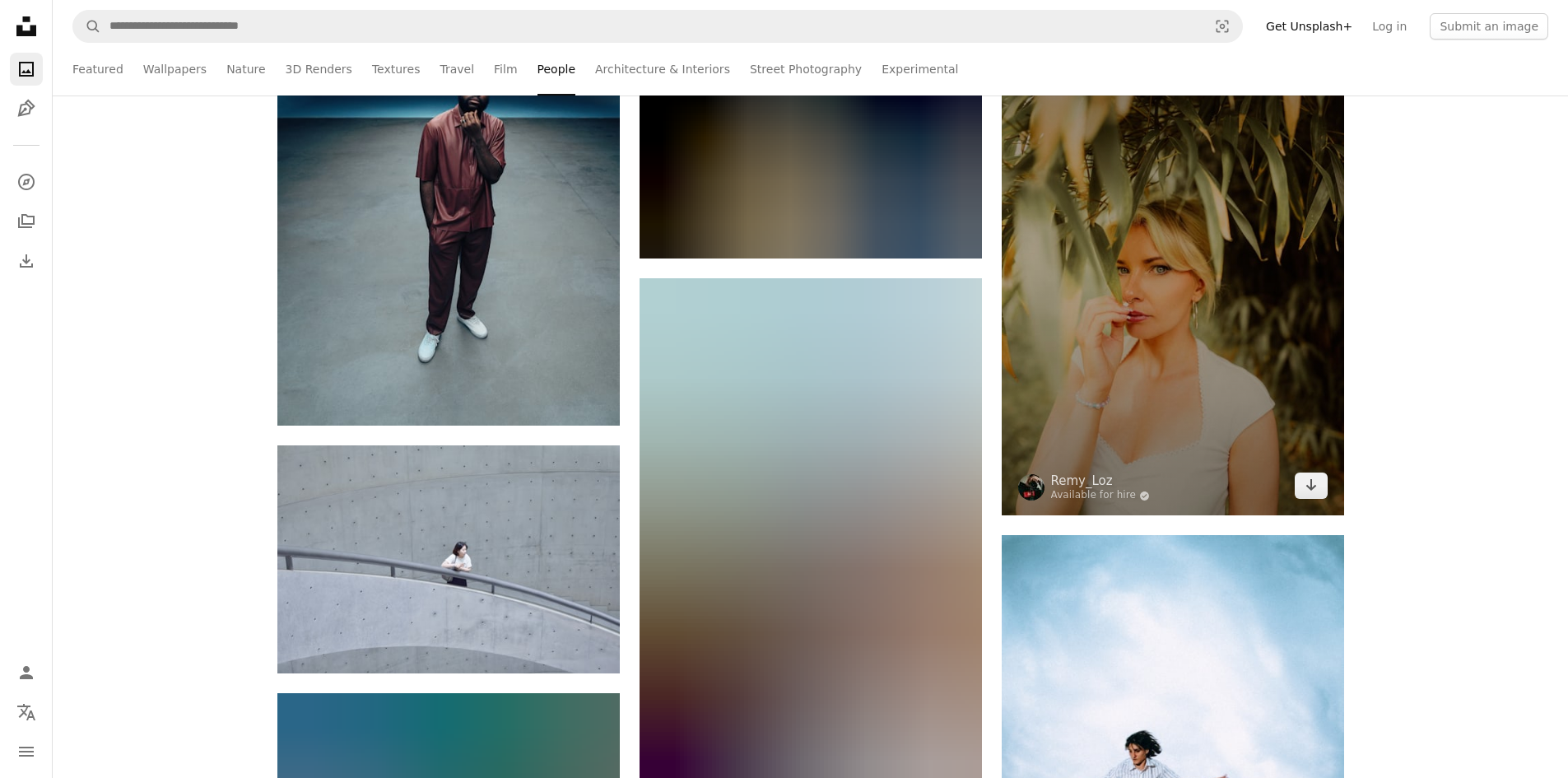
scroll to position [43975, 0]
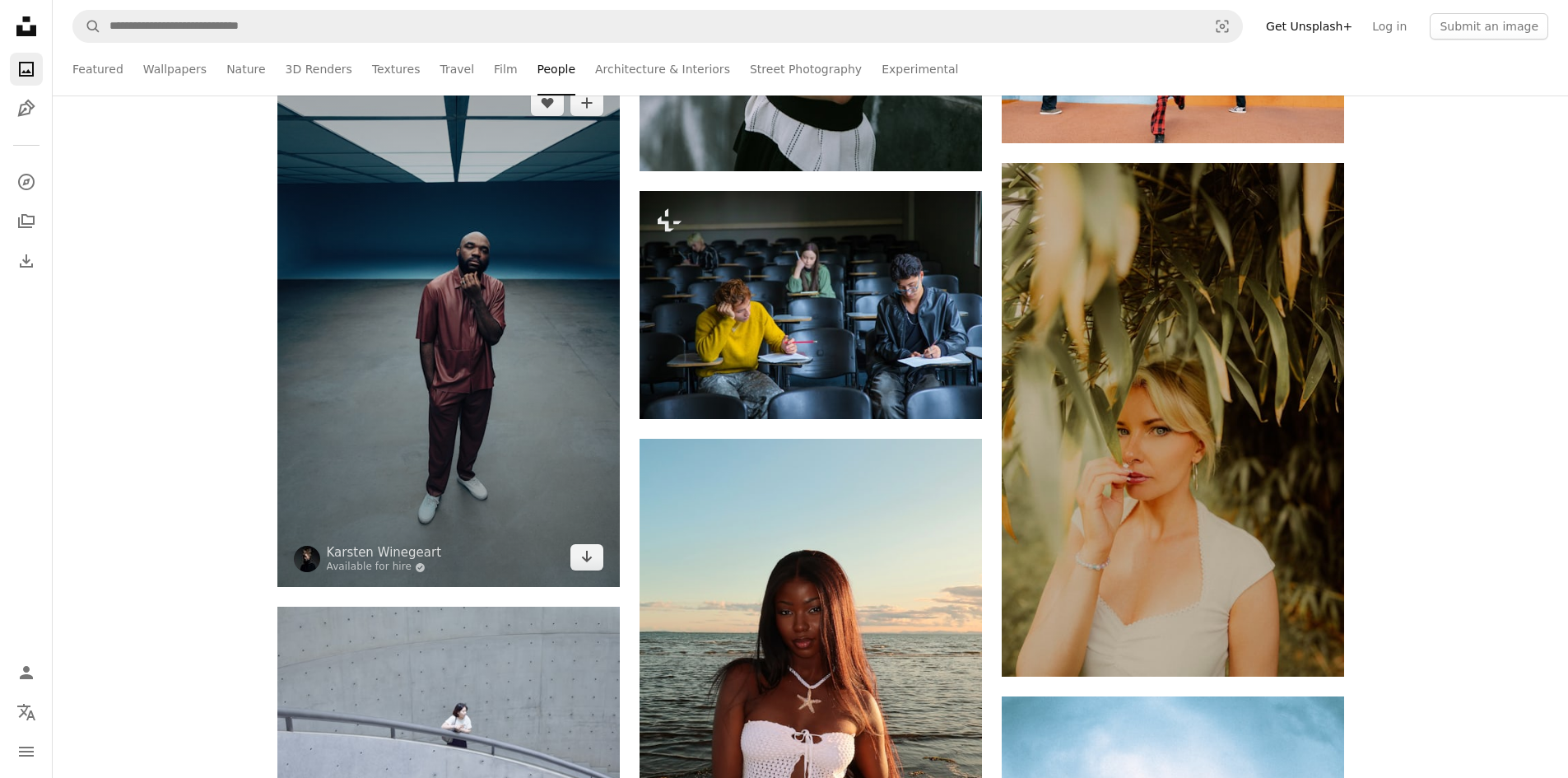
click at [511, 416] on img at bounding box center [449, 330] width 343 height 513
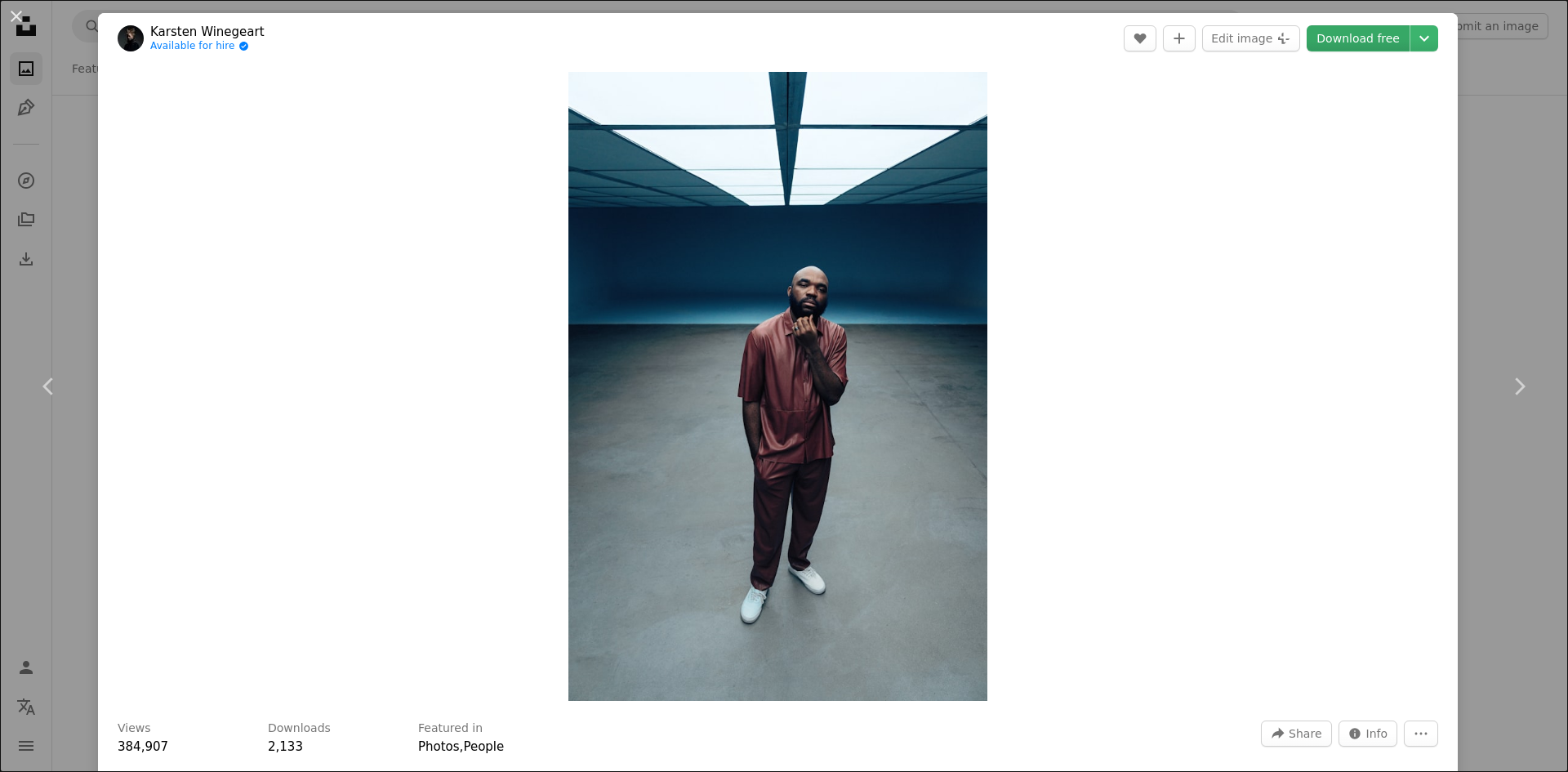
click at [1377, 46] on link "Download free" at bounding box center [1358, 38] width 103 height 27
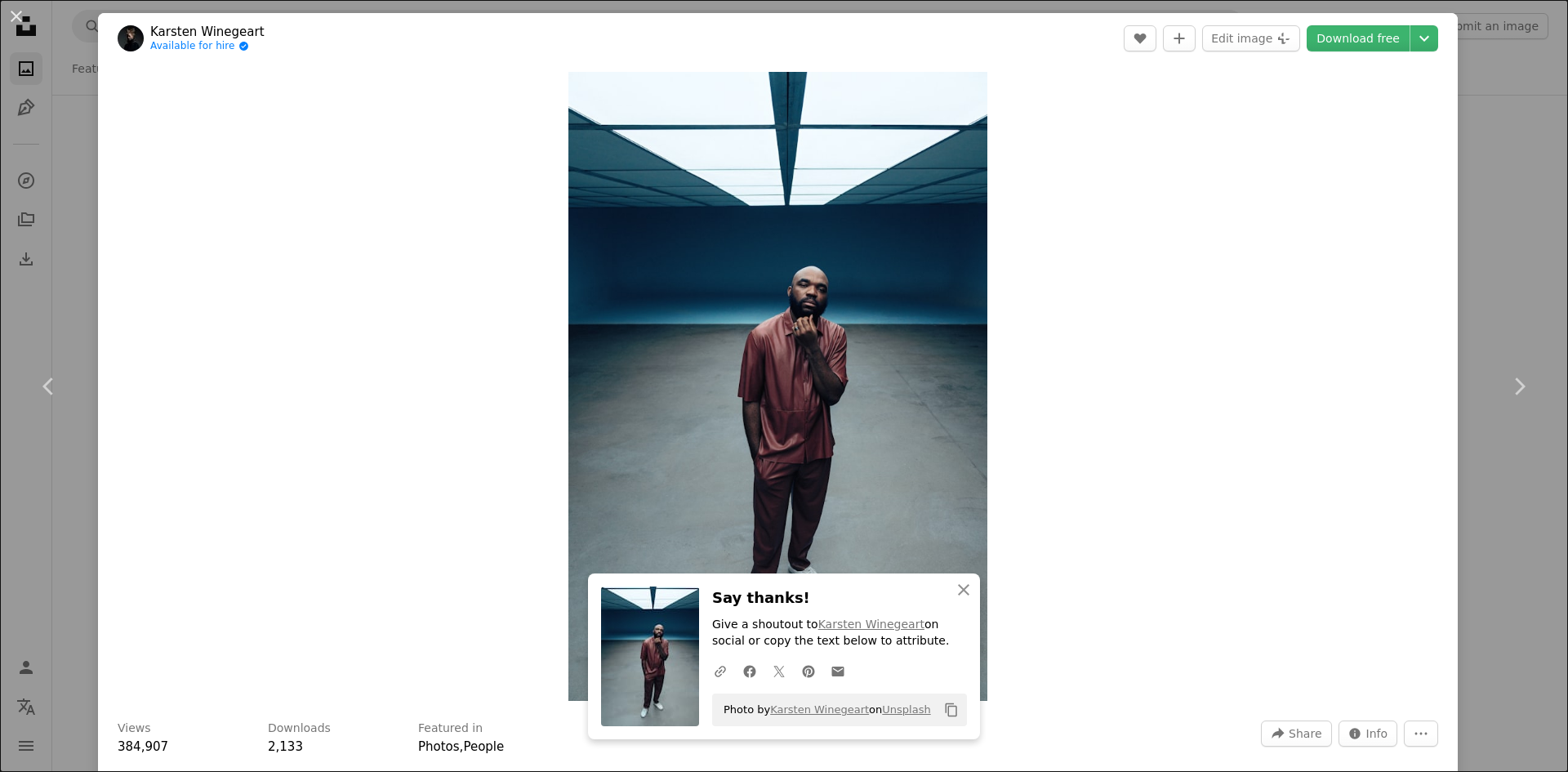
click at [1488, 250] on div "An X shape Chevron left Chevron right [PERSON_NAME] Available for hire A checkm…" at bounding box center [784, 386] width 1568 height 772
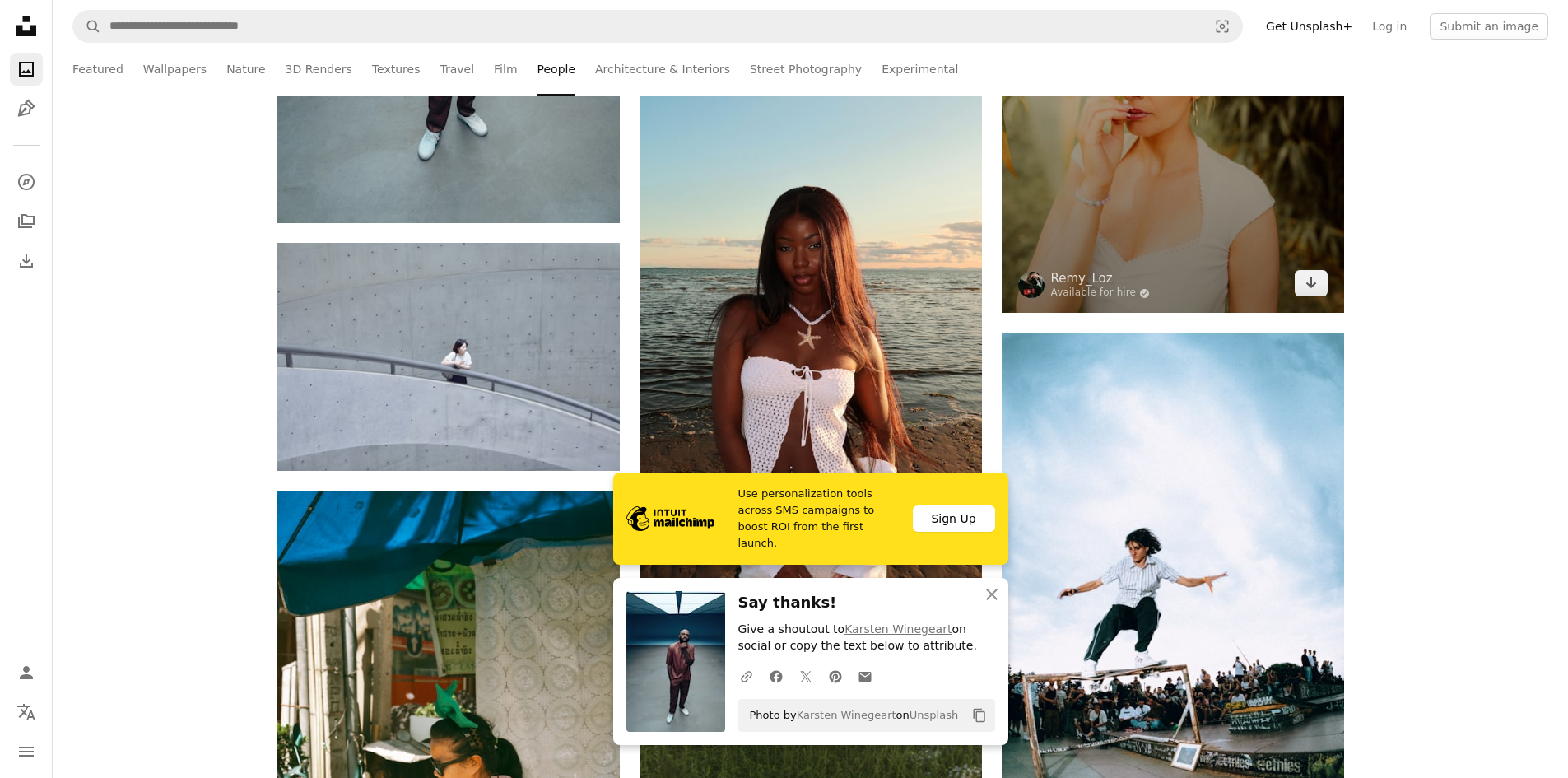
scroll to position [44386, 0]
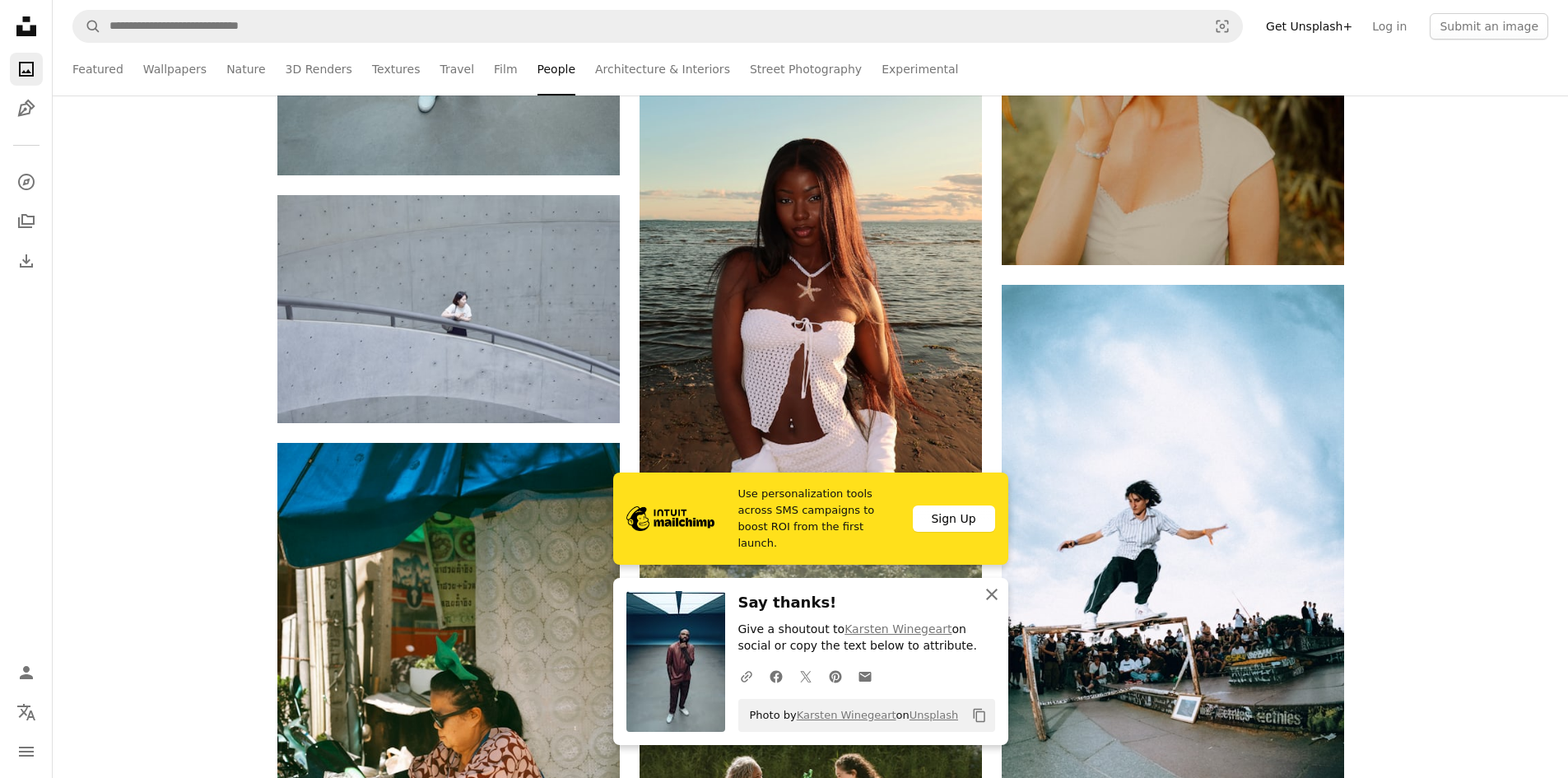
click at [994, 604] on icon "An X shape" at bounding box center [991, 594] width 20 height 20
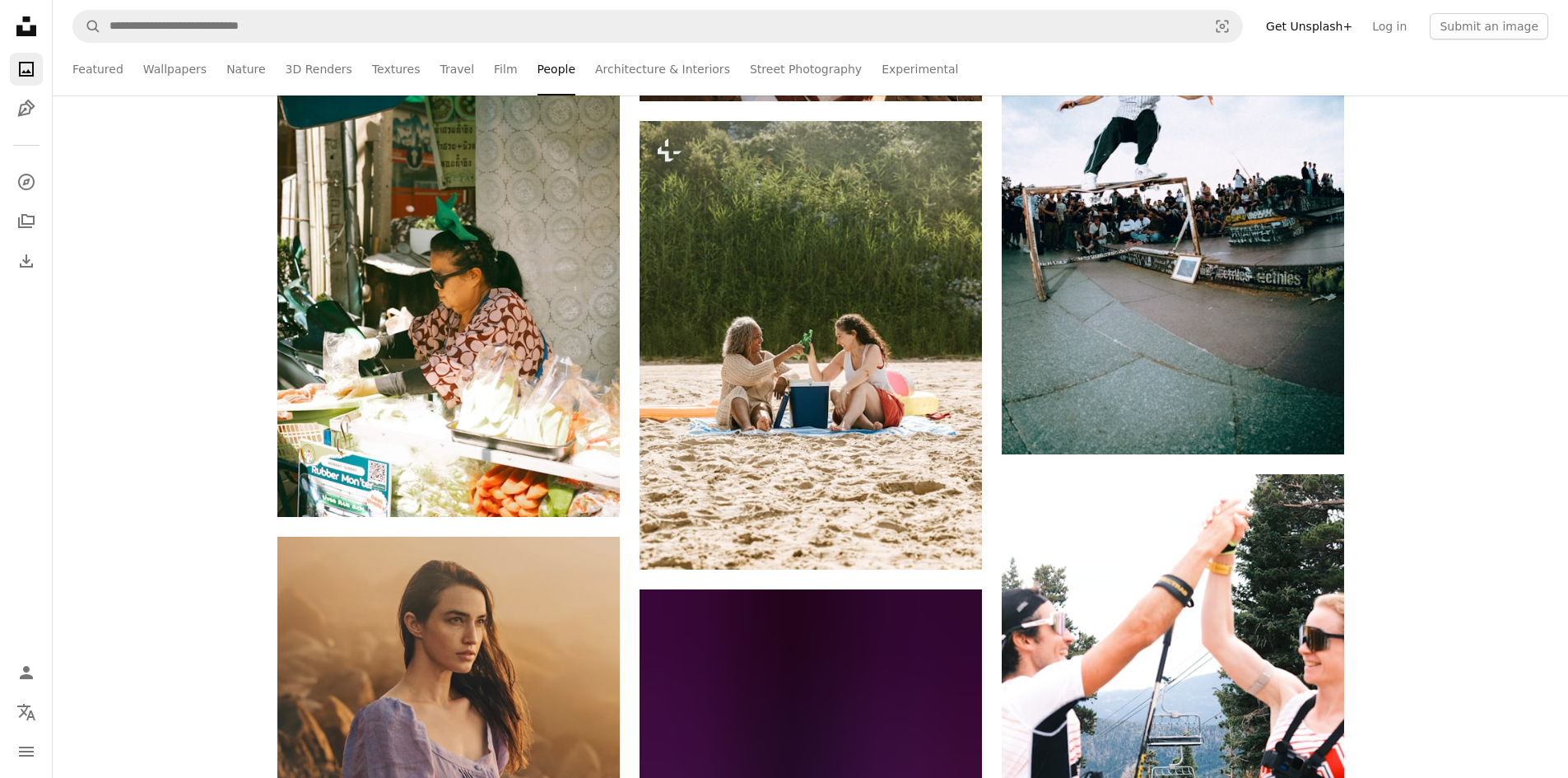
scroll to position [44881, 0]
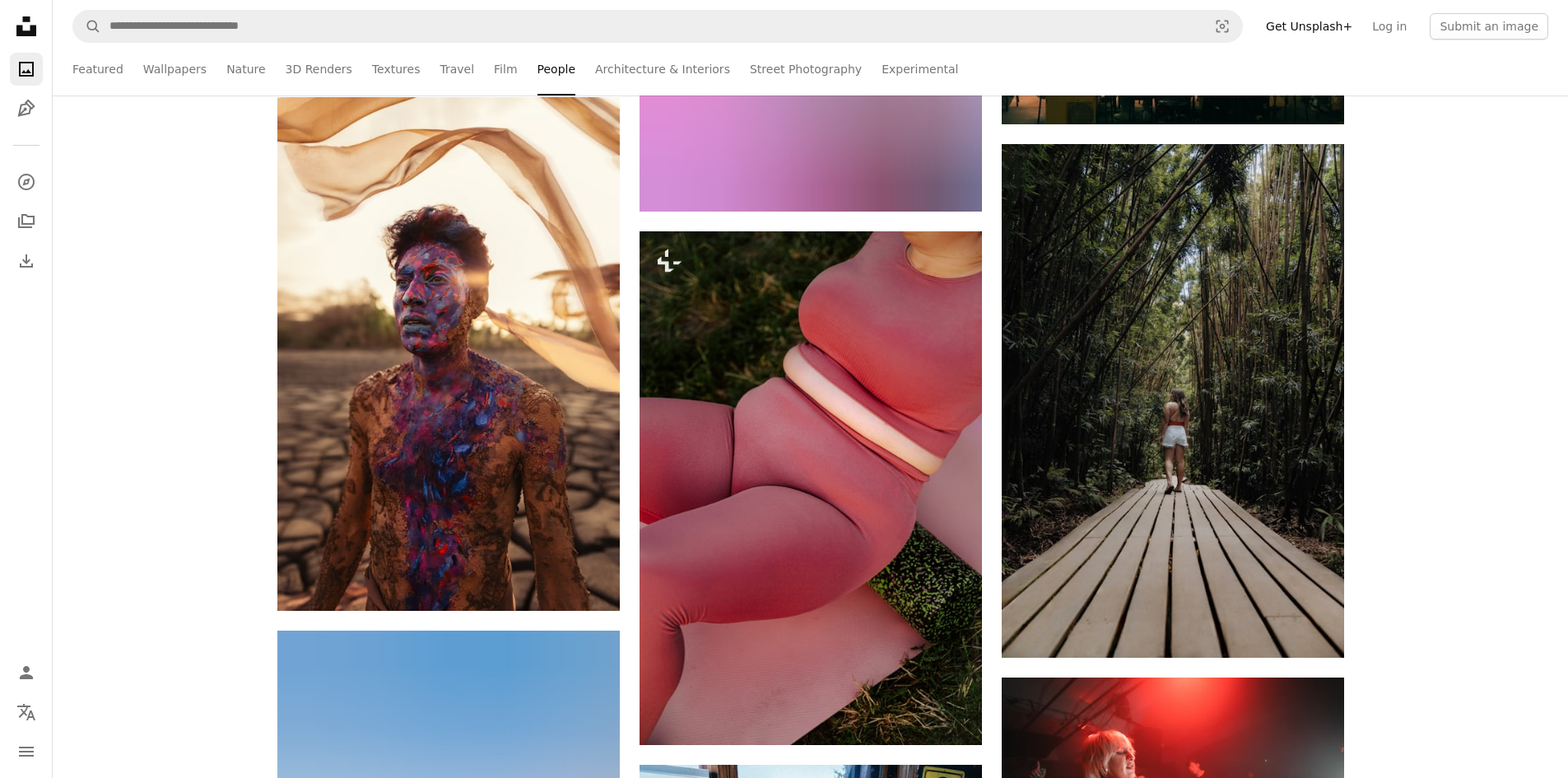
scroll to position [46939, 0]
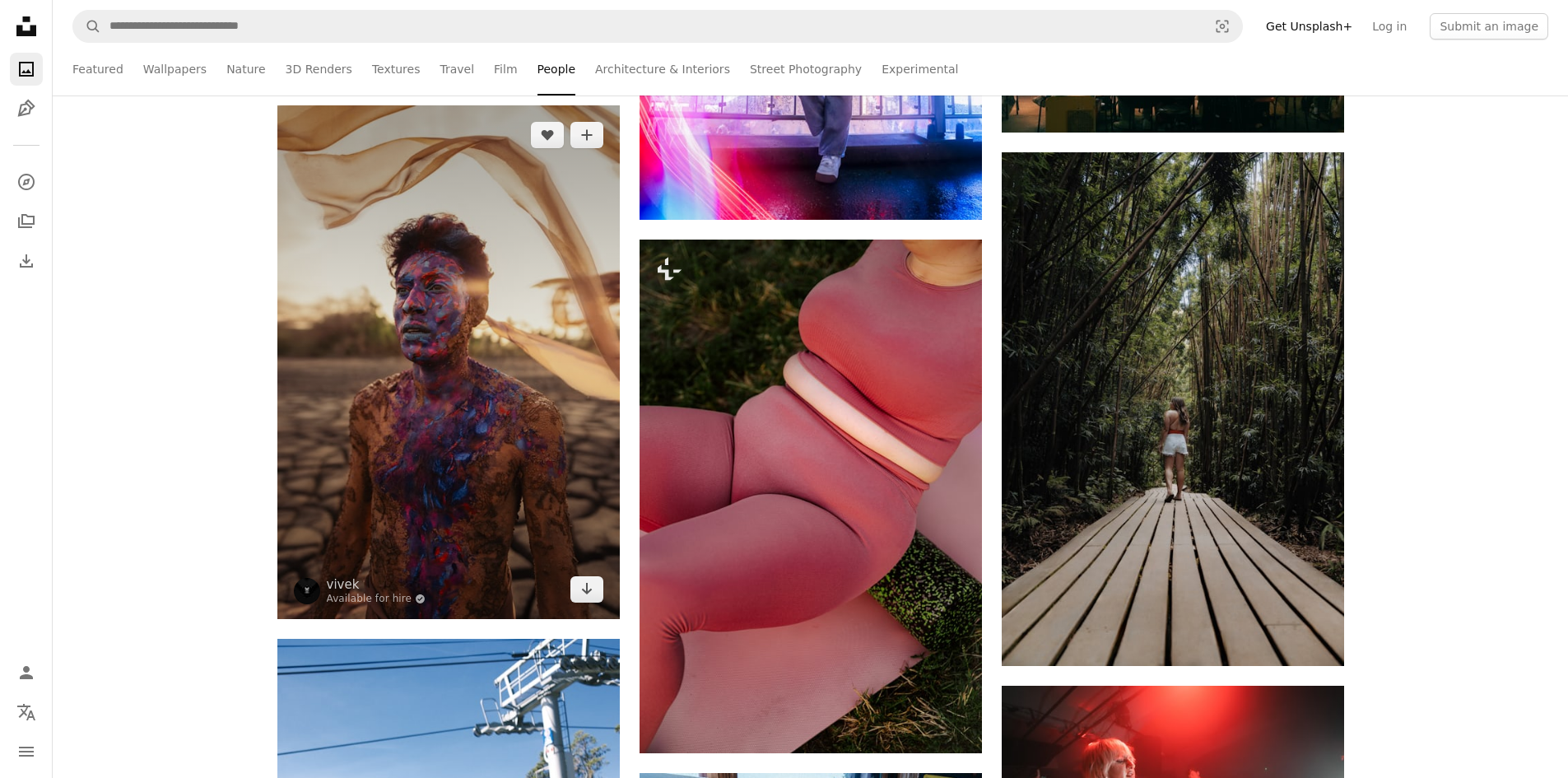
click at [542, 350] on img at bounding box center [449, 362] width 343 height 513
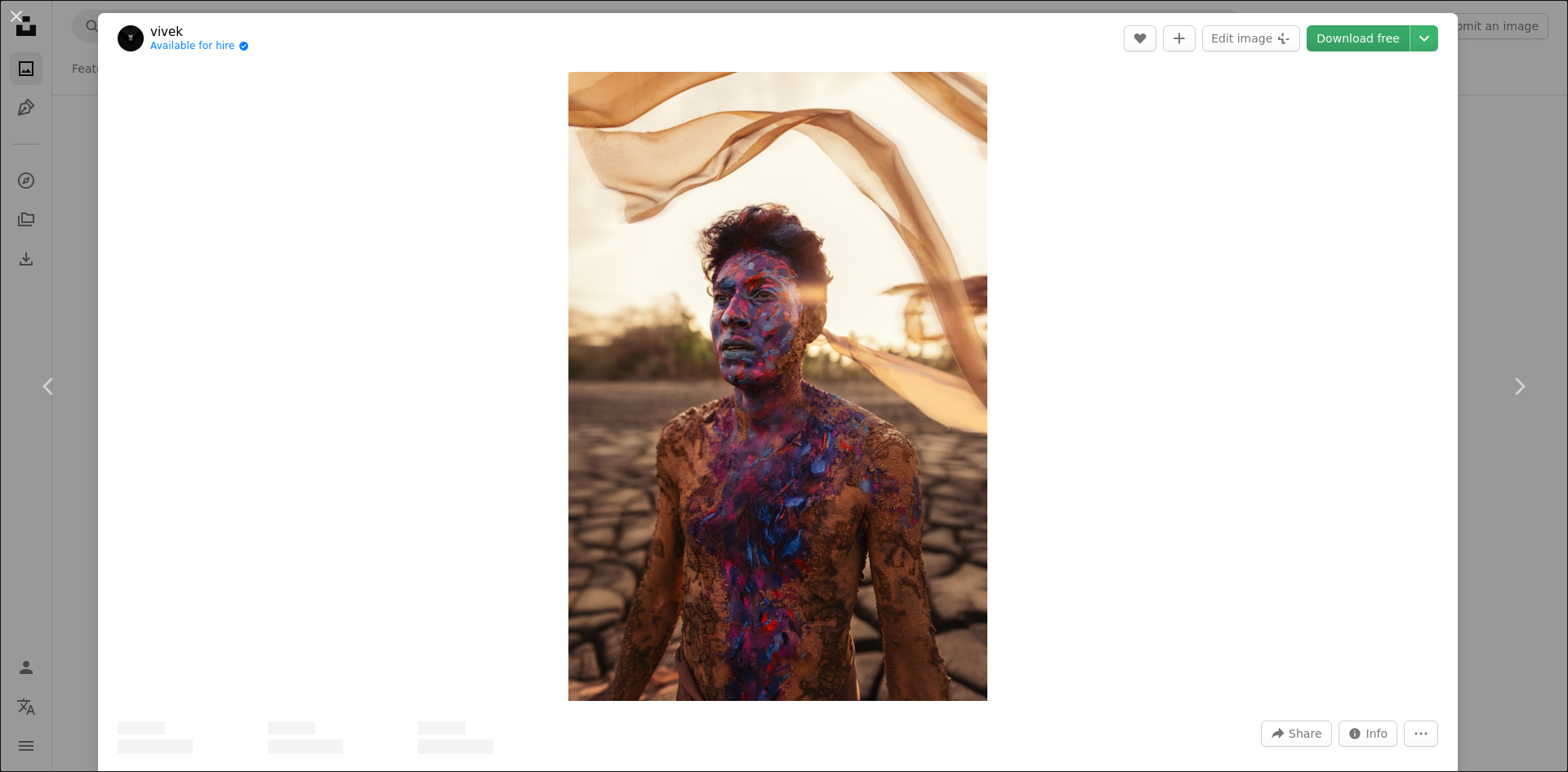
click at [1379, 32] on link "Download free" at bounding box center [1358, 38] width 103 height 27
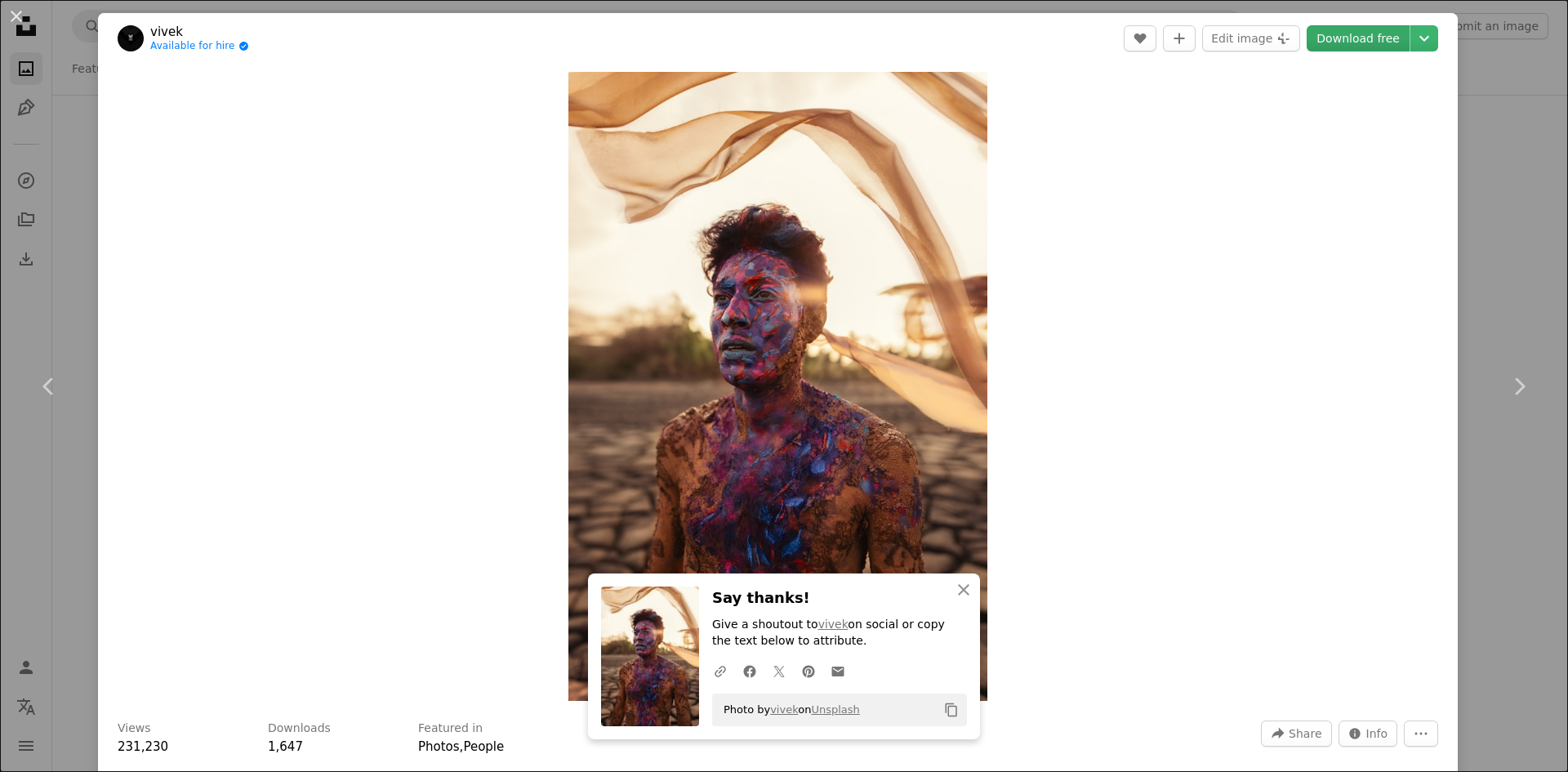
click at [1376, 50] on link "Download free" at bounding box center [1358, 38] width 103 height 27
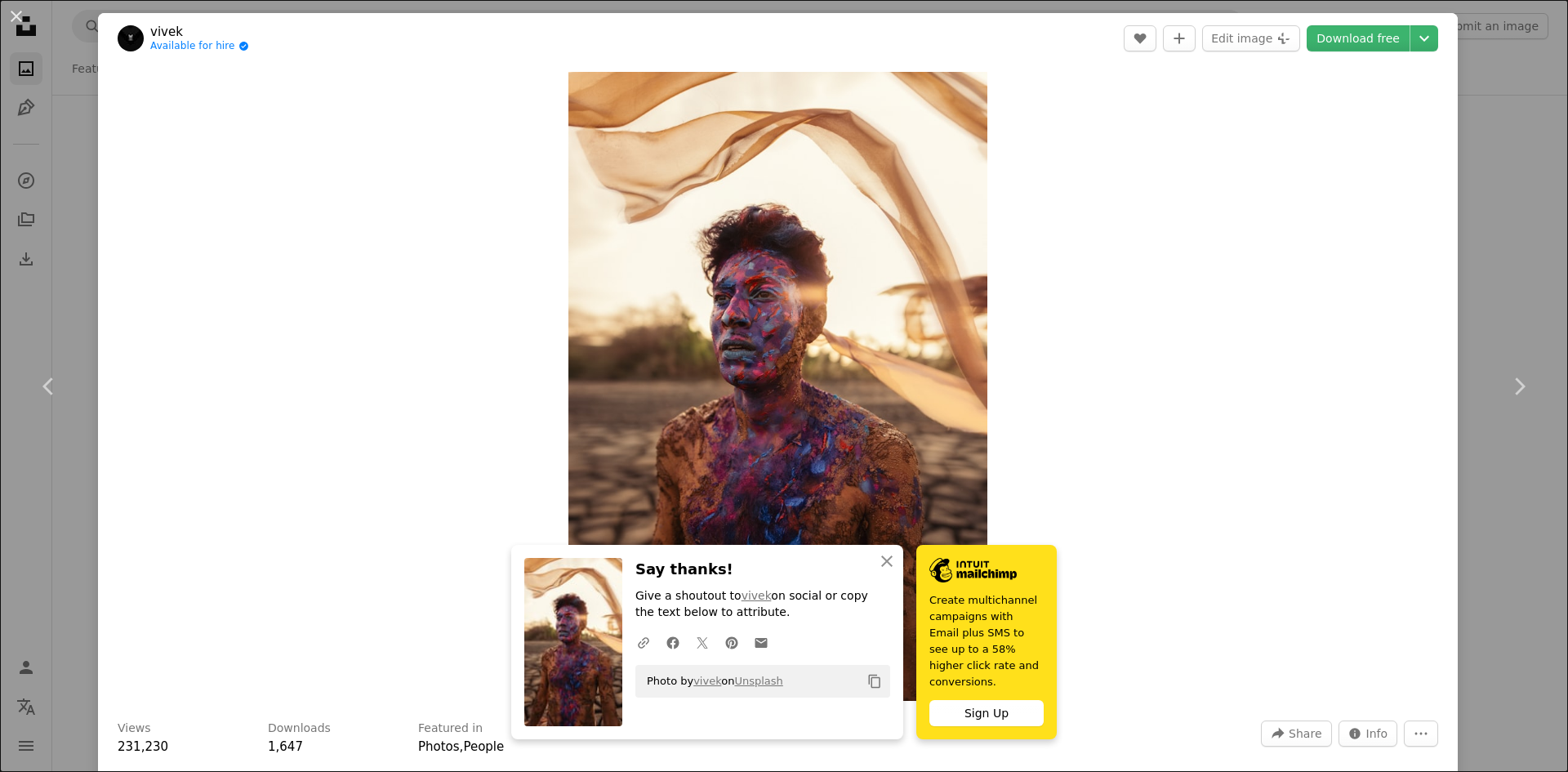
click at [1488, 209] on div "An X shape Chevron left Chevron right [PERSON_NAME] Available for hire A checkm…" at bounding box center [784, 386] width 1568 height 772
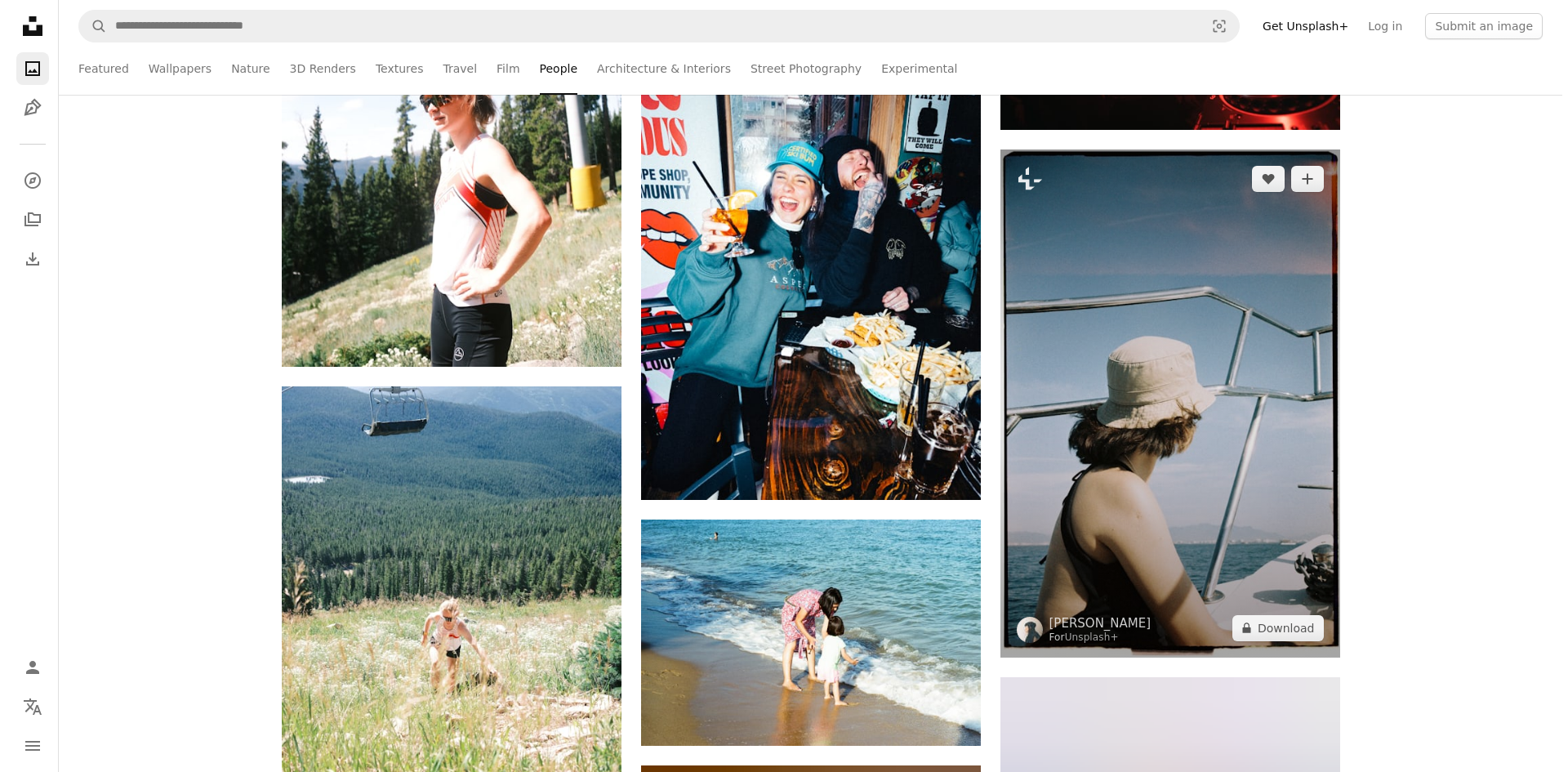
scroll to position [47231, 0]
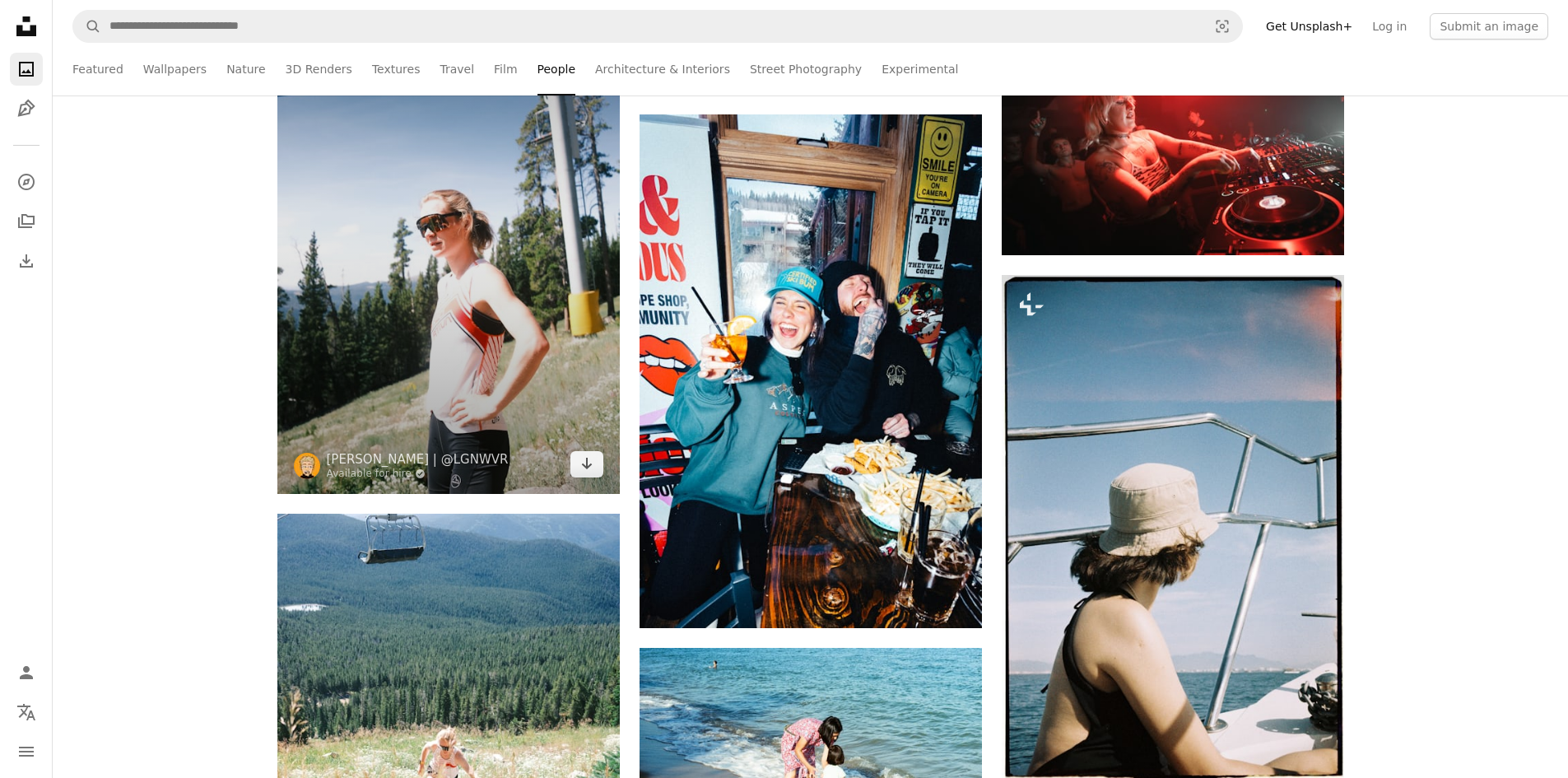
click at [431, 311] on img at bounding box center [449, 237] width 343 height 513
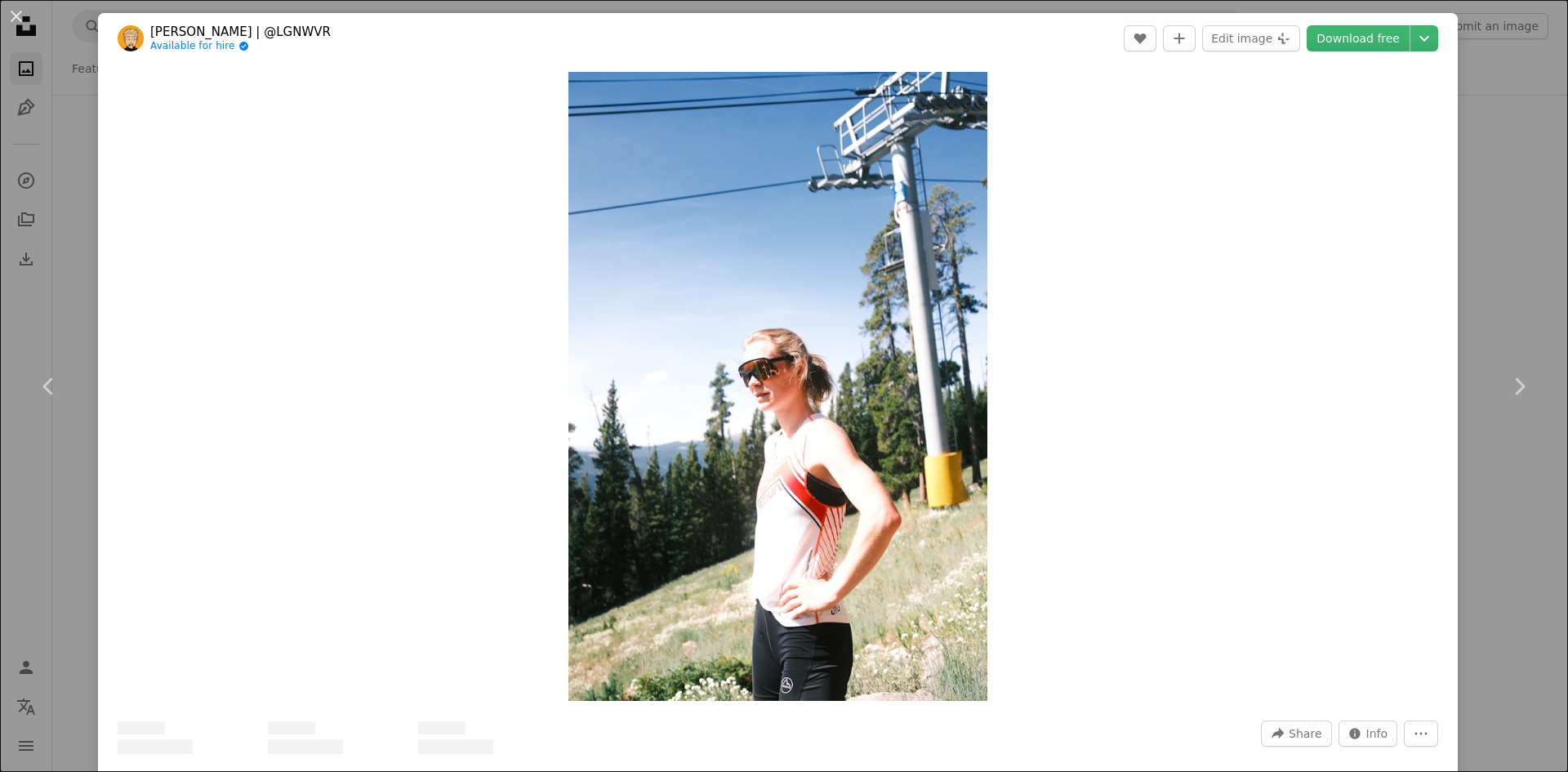
click at [1346, 41] on link "Download free" at bounding box center [1358, 38] width 103 height 27
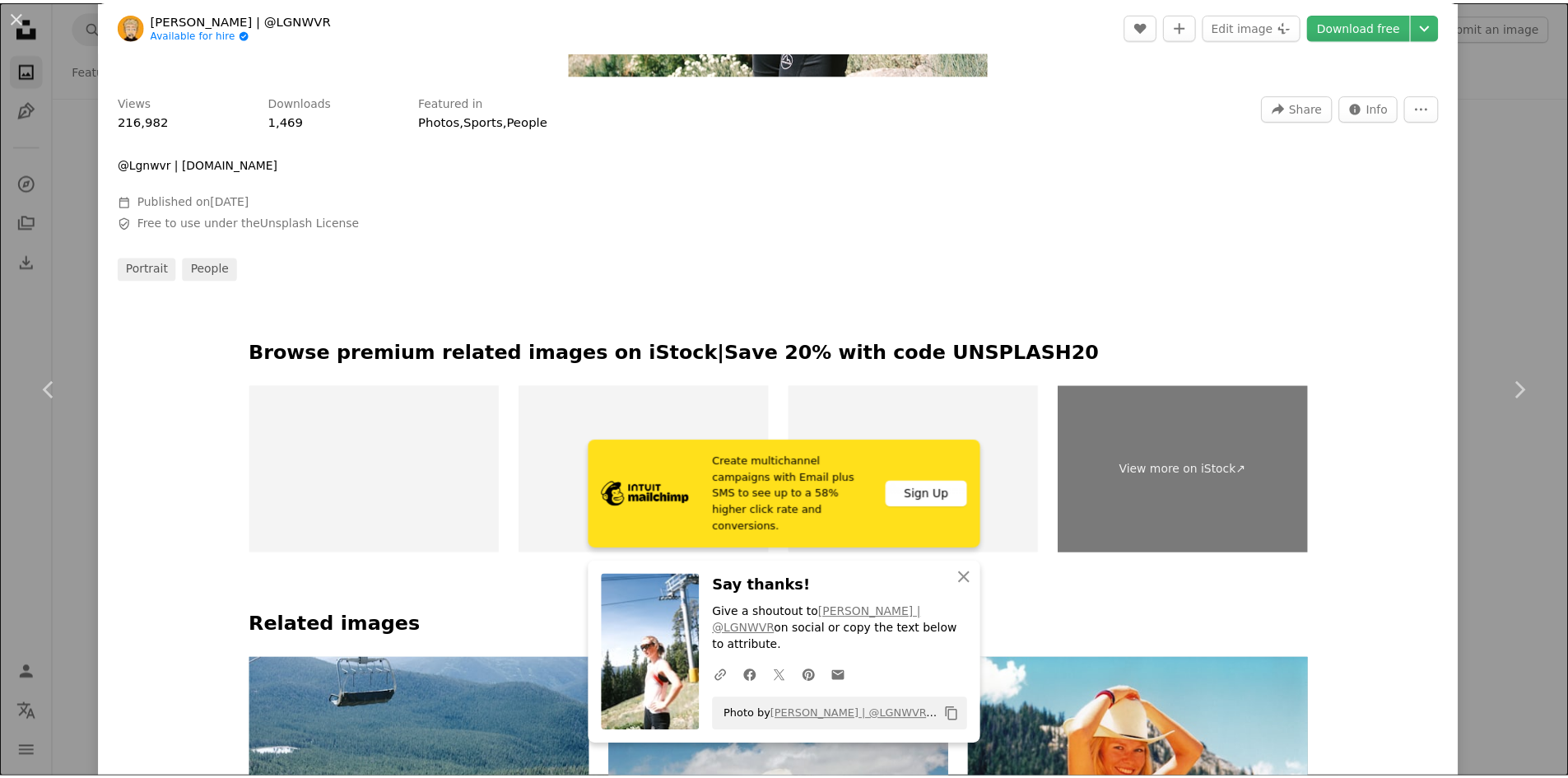
scroll to position [681, 0]
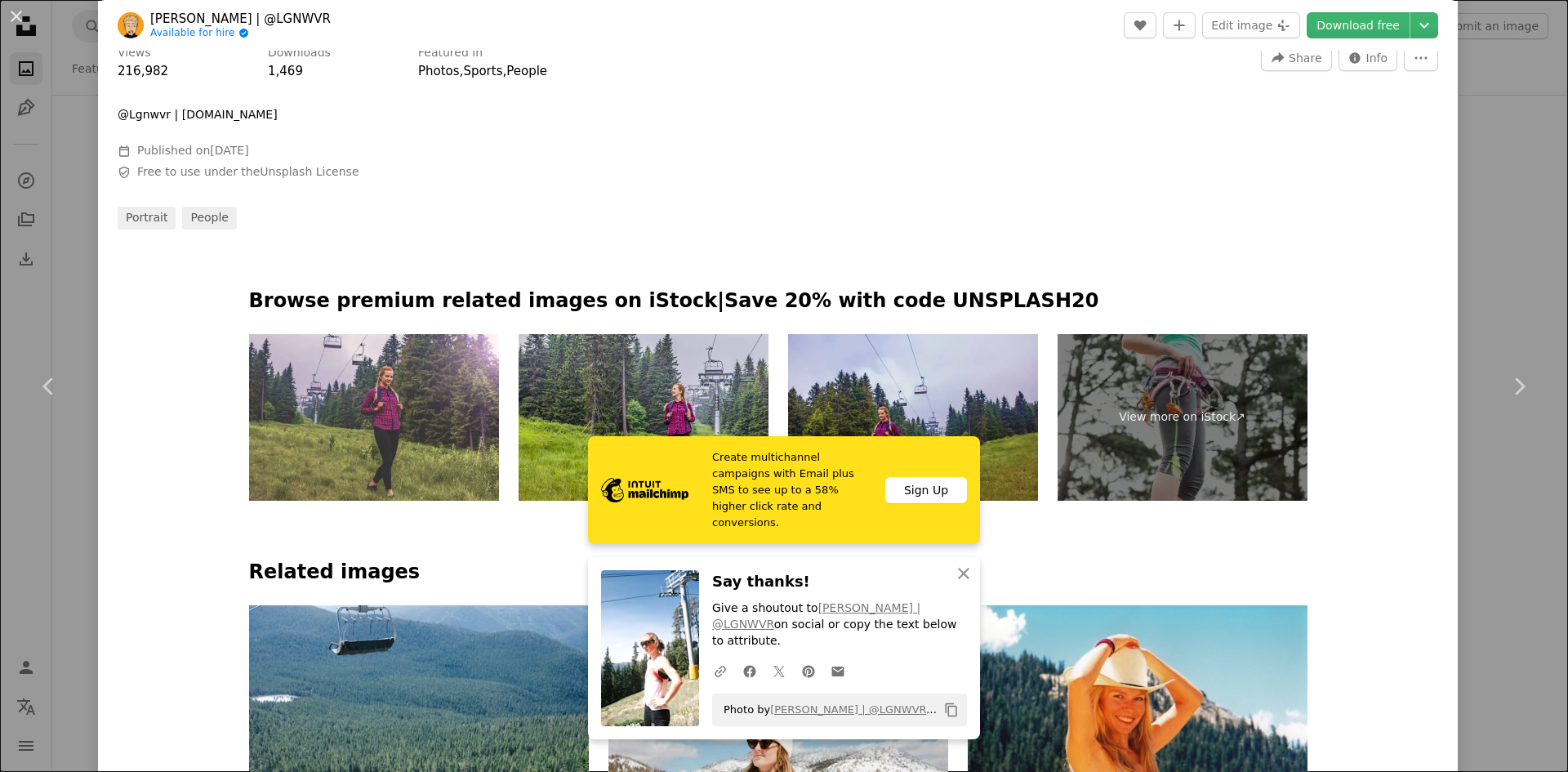
click at [1518, 209] on div "An X shape Chevron left Chevron right [PERSON_NAME] | @LGNWVR Available for hir…" at bounding box center [784, 386] width 1568 height 772
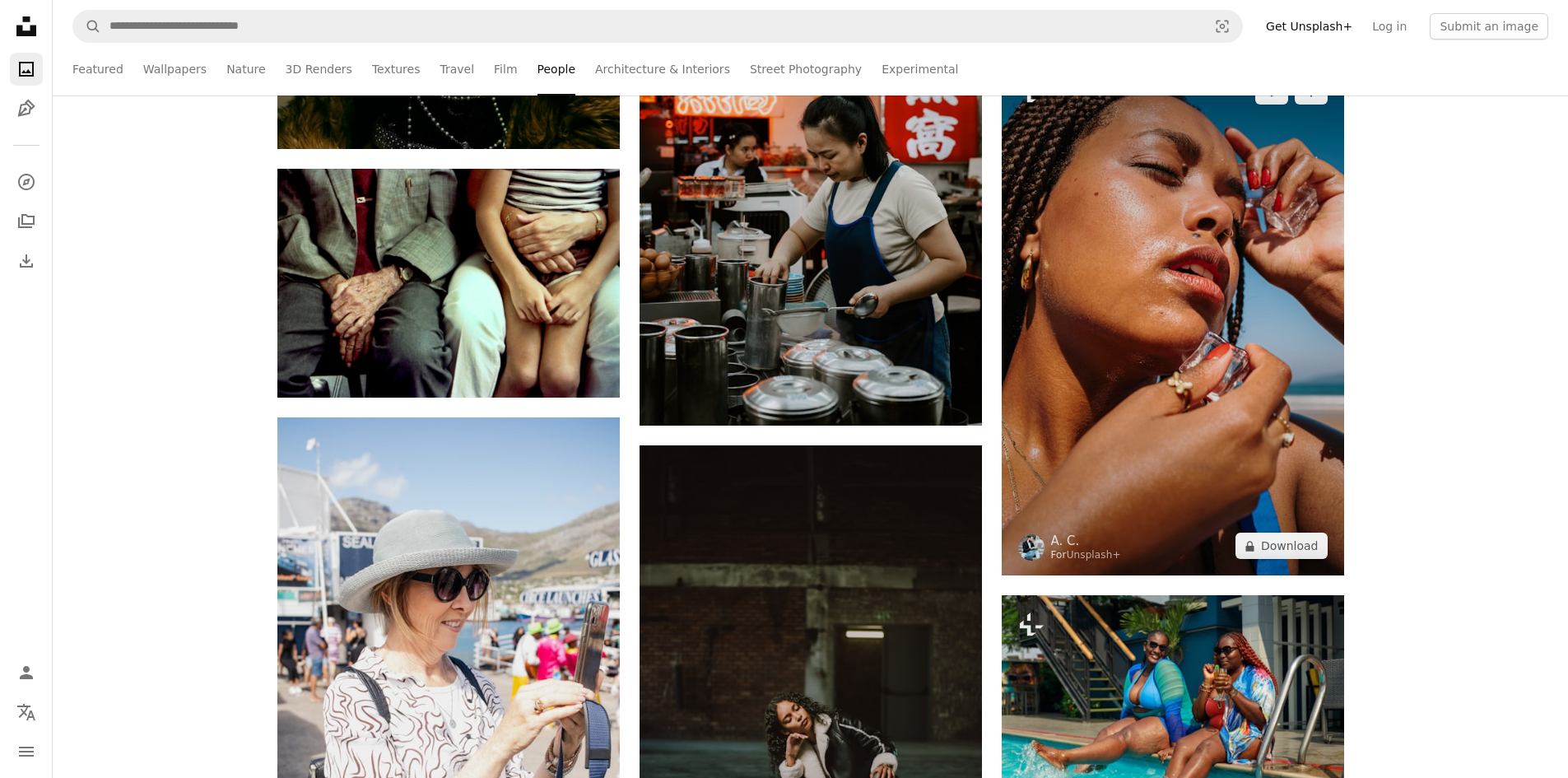
scroll to position [50151, 0]
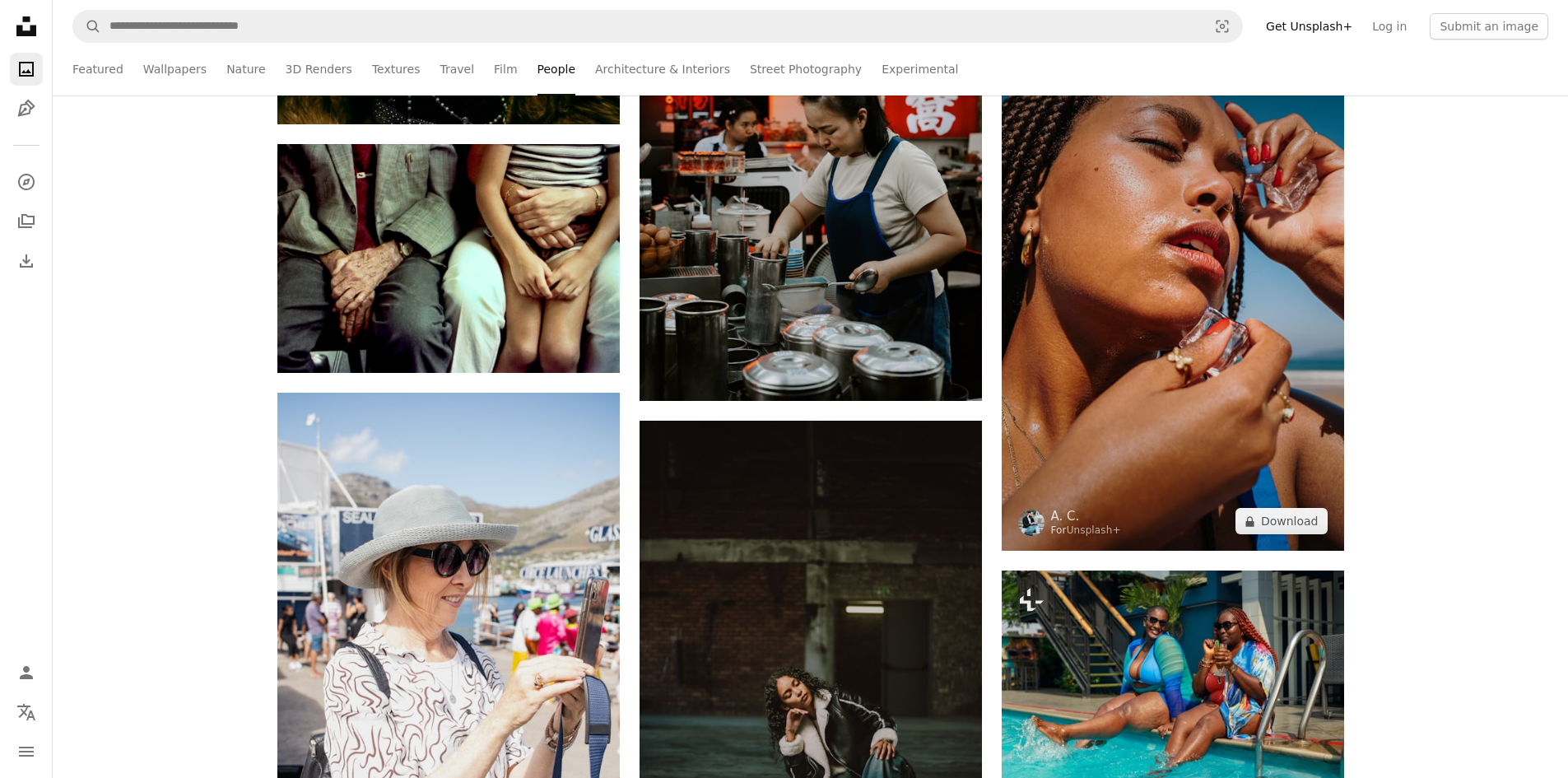
click at [1153, 317] on img at bounding box center [1173, 294] width 343 height 513
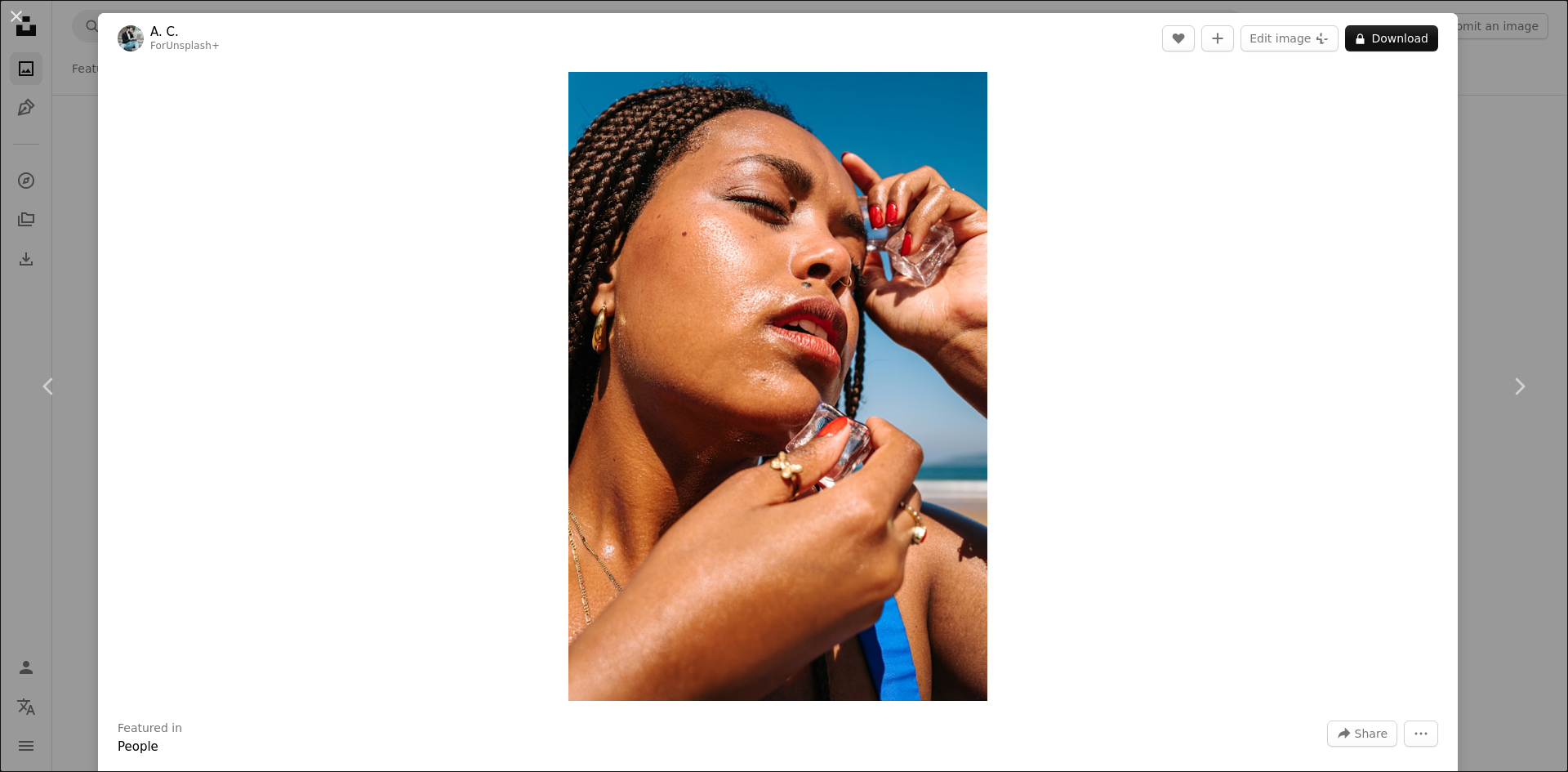
click at [1401, 298] on div "Zoom in" at bounding box center [778, 386] width 1360 height 645
click at [1477, 192] on div "An X shape Chevron left Chevron right A. C. For Unsplash+ A heart A plus sign E…" at bounding box center [784, 386] width 1568 height 772
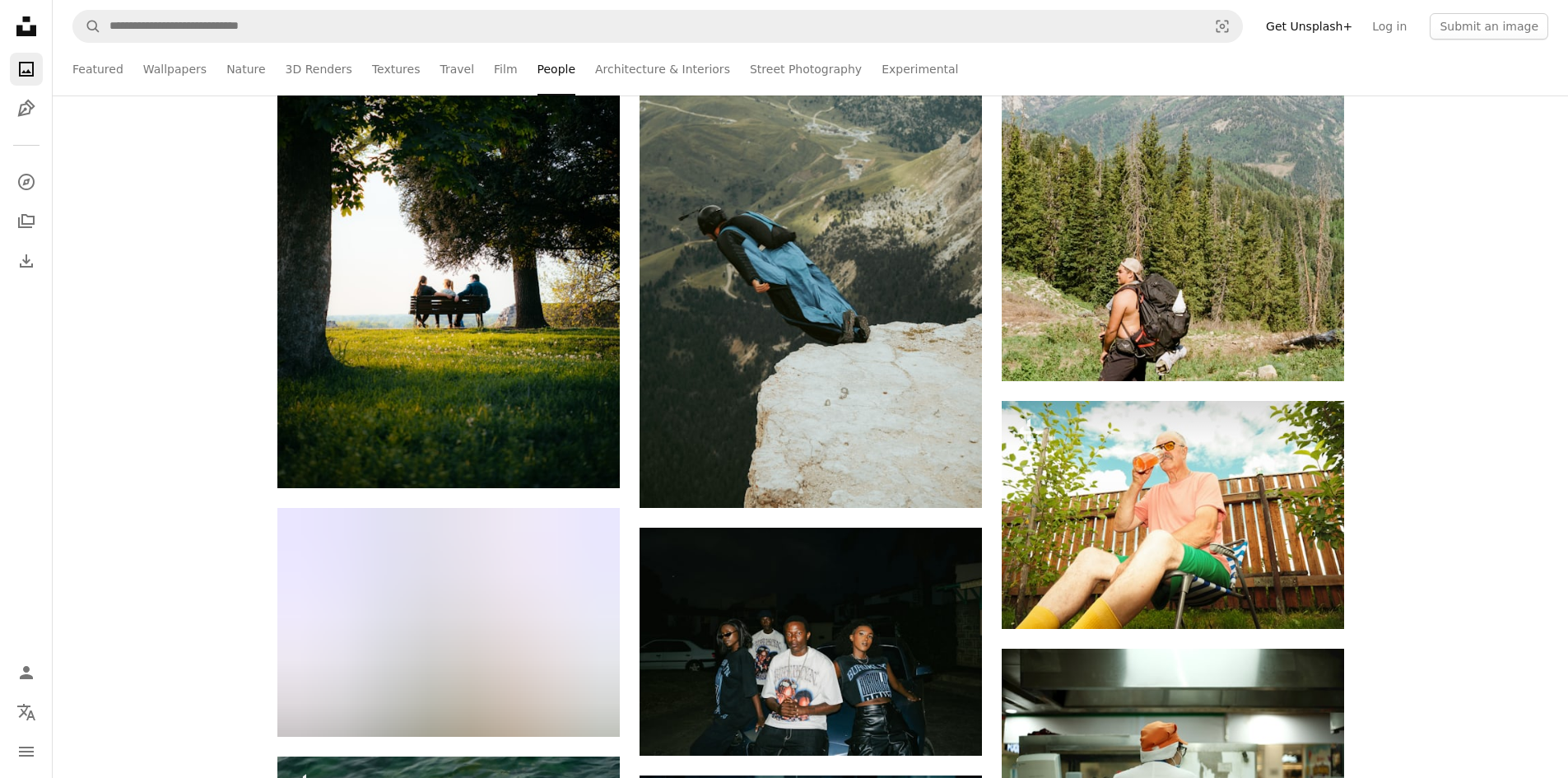
scroll to position [51633, 0]
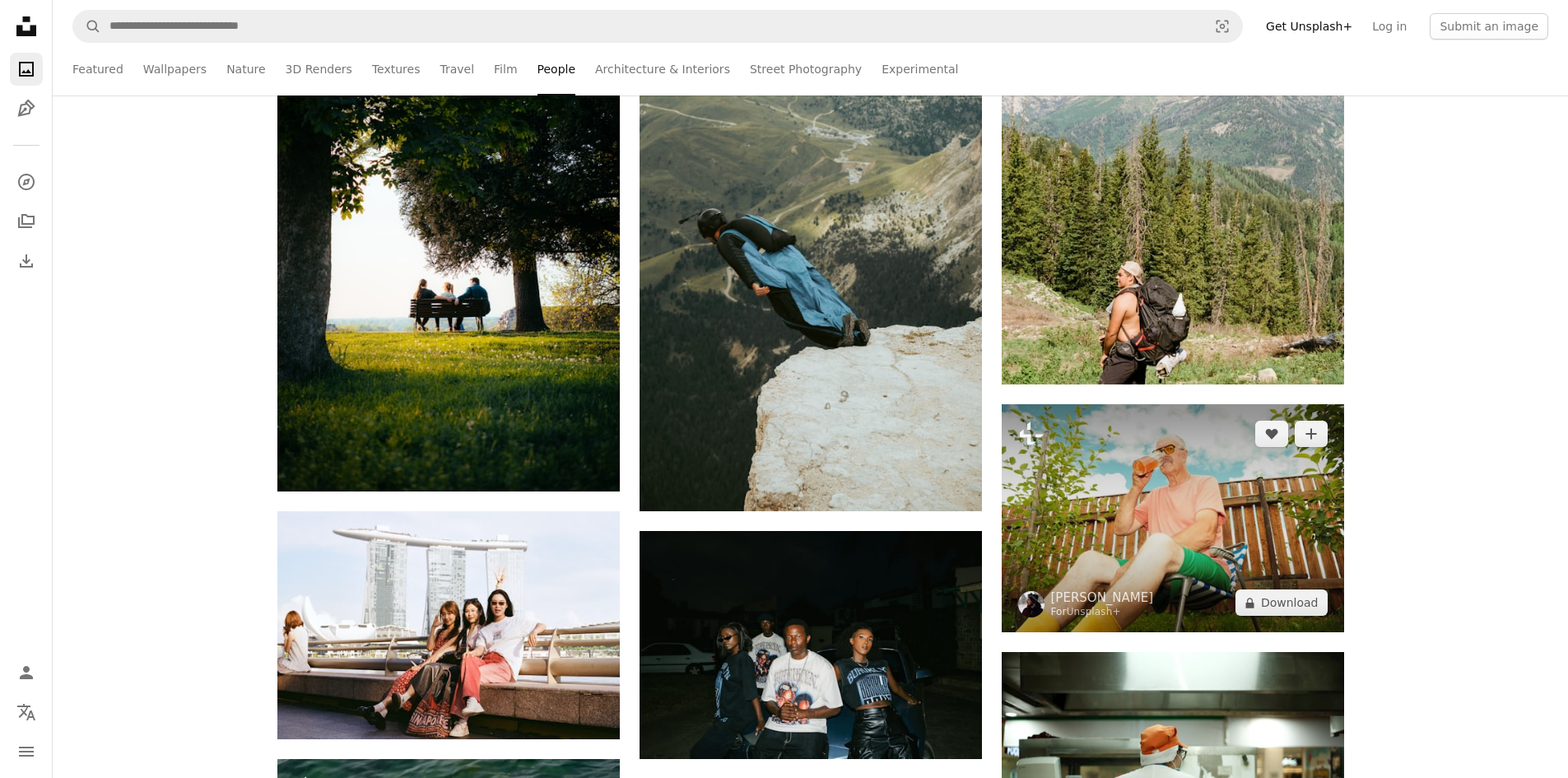
click at [1216, 532] on img at bounding box center [1173, 518] width 343 height 228
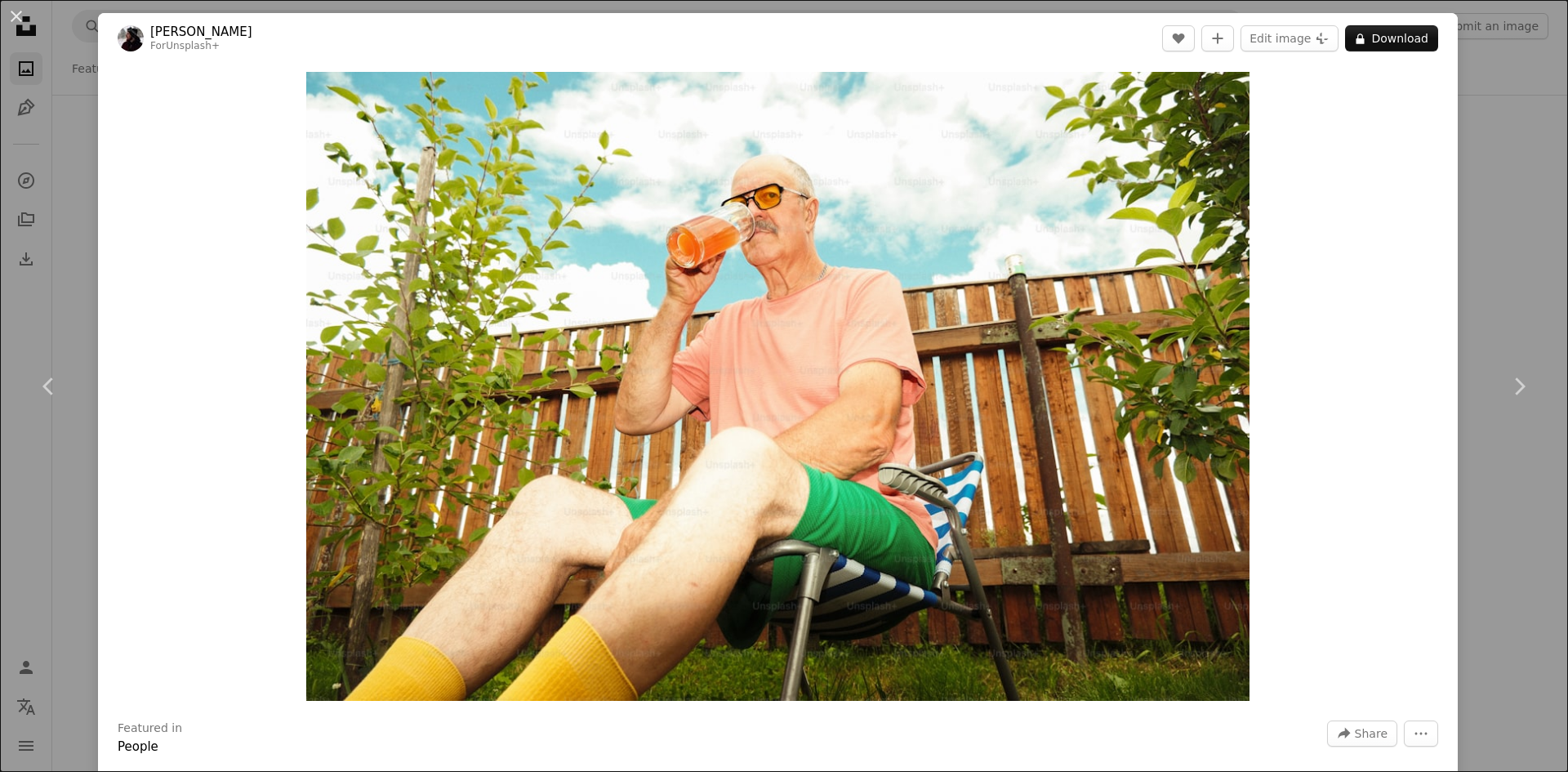
click at [1471, 220] on div "An X shape Chevron left Chevron right [PERSON_NAME] For Unsplash+ A heart A plu…" at bounding box center [784, 386] width 1568 height 772
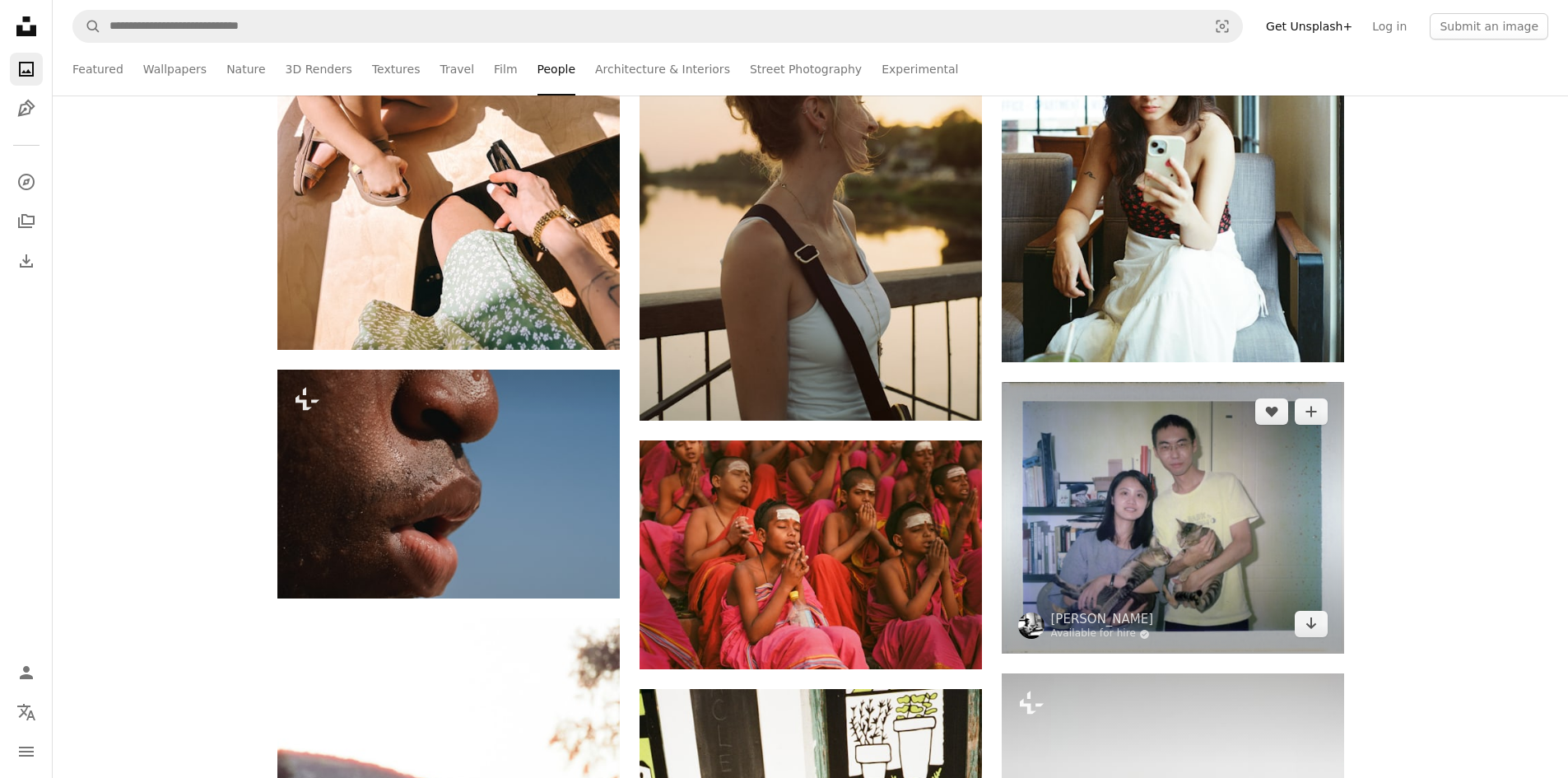
scroll to position [54104, 0]
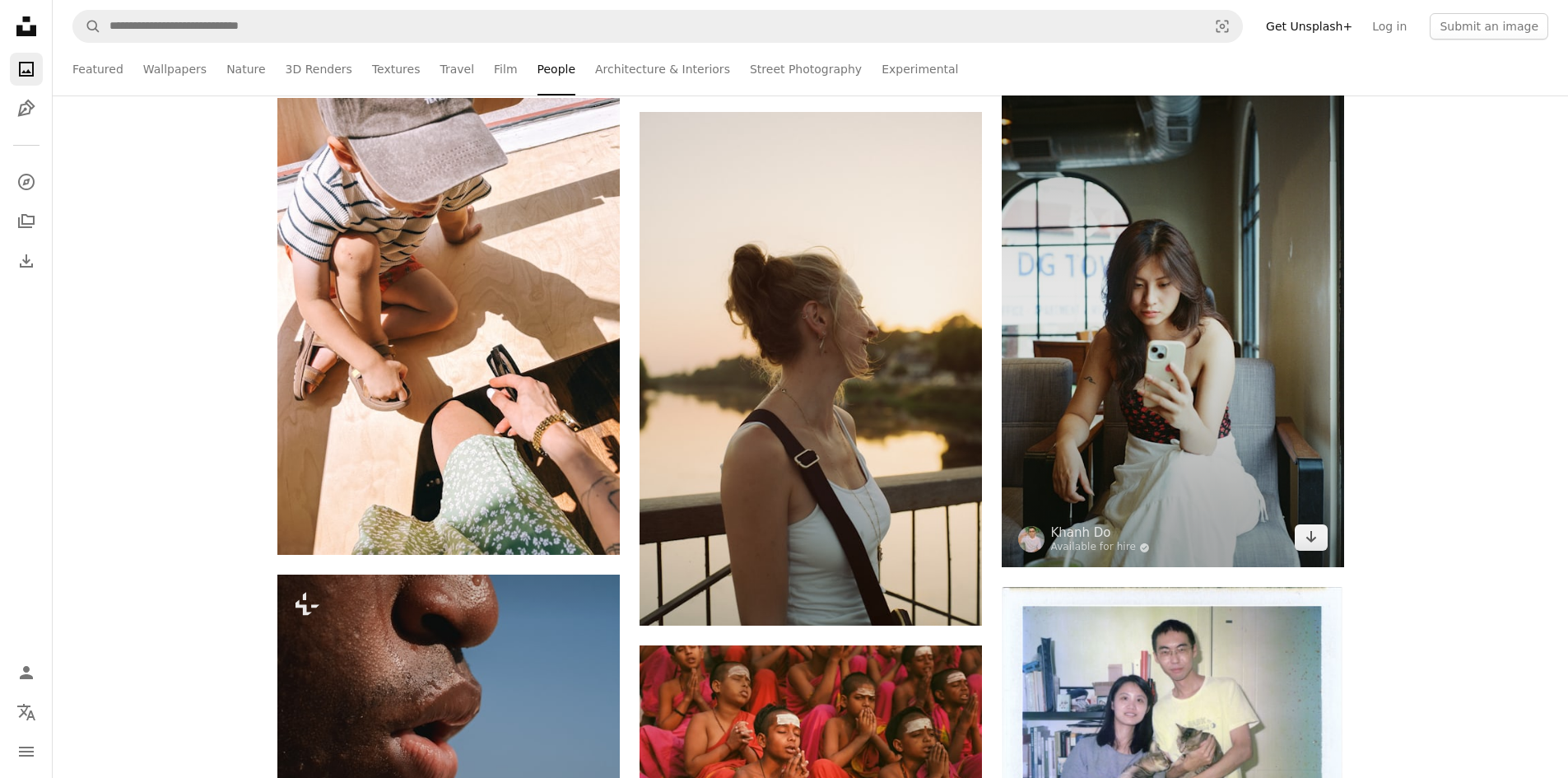
click at [1176, 439] on img at bounding box center [1173, 308] width 343 height 516
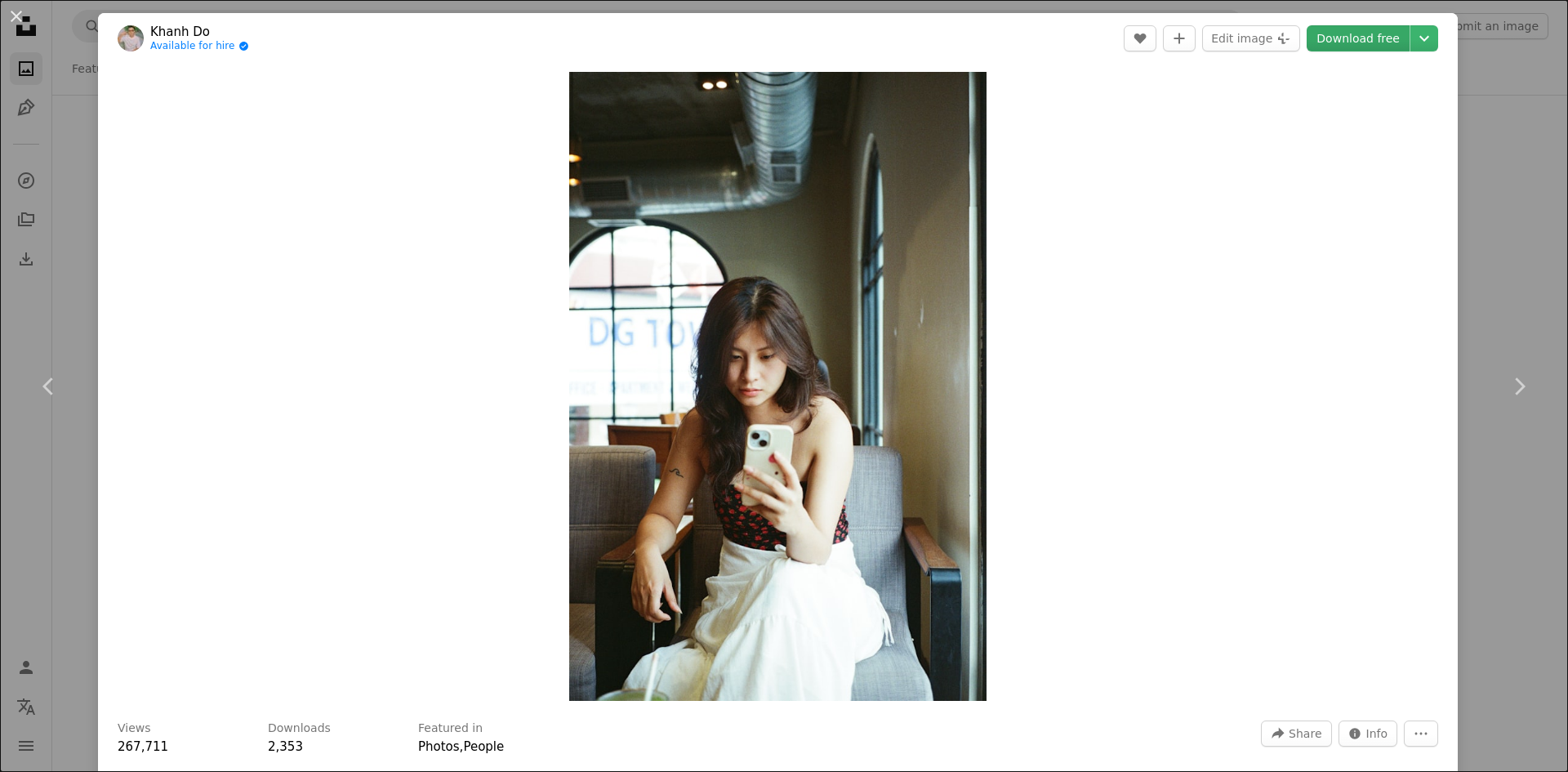
click at [1379, 36] on link "Download free" at bounding box center [1358, 38] width 103 height 27
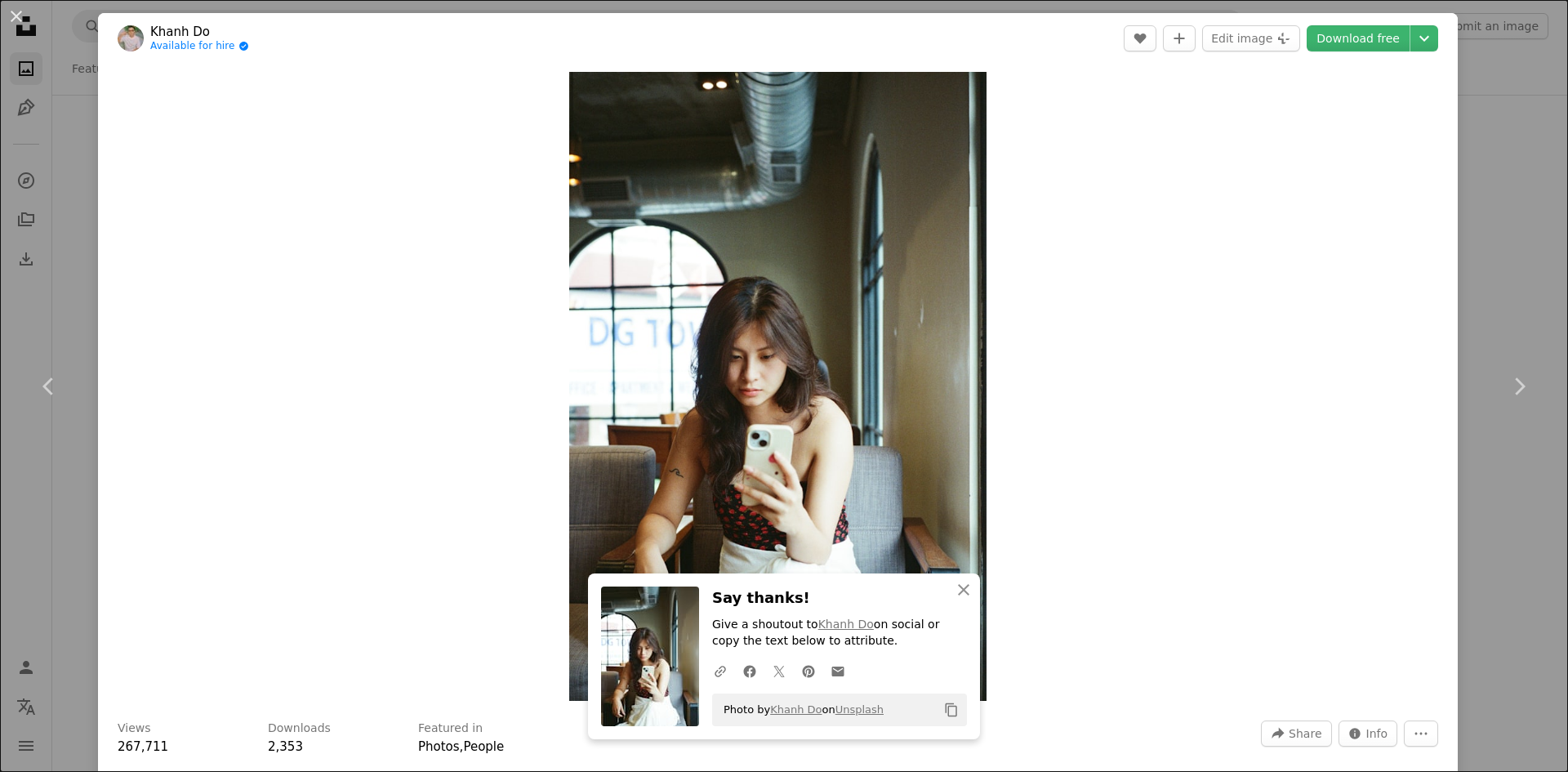
click at [1505, 243] on div "An X shape Chevron left Chevron right [PERSON_NAME] Do Available for hire A che…" at bounding box center [784, 386] width 1568 height 772
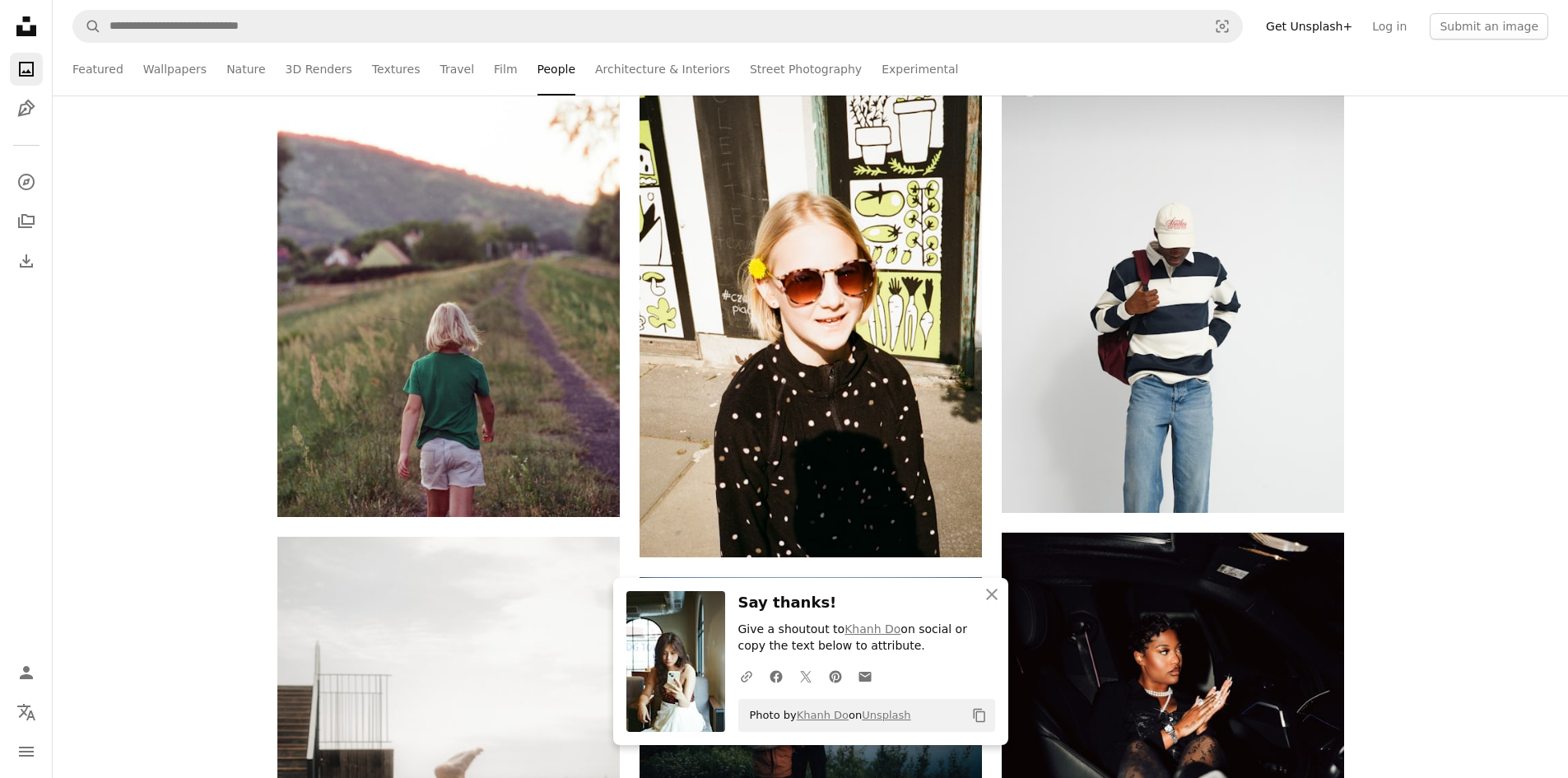
scroll to position [54927, 0]
click at [985, 594] on icon "An X shape" at bounding box center [991, 594] width 20 height 20
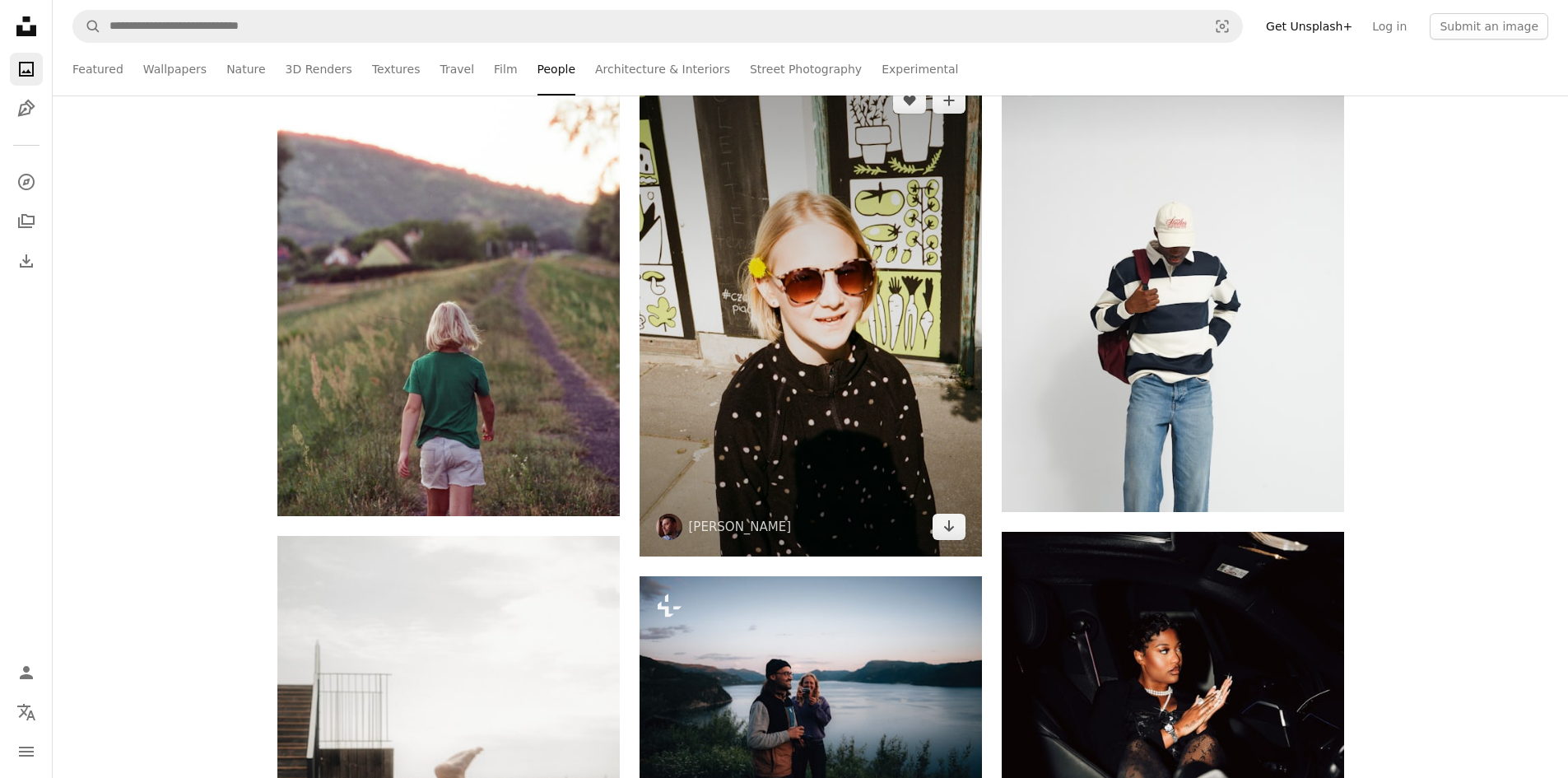
click at [846, 383] on img at bounding box center [811, 314] width 343 height 486
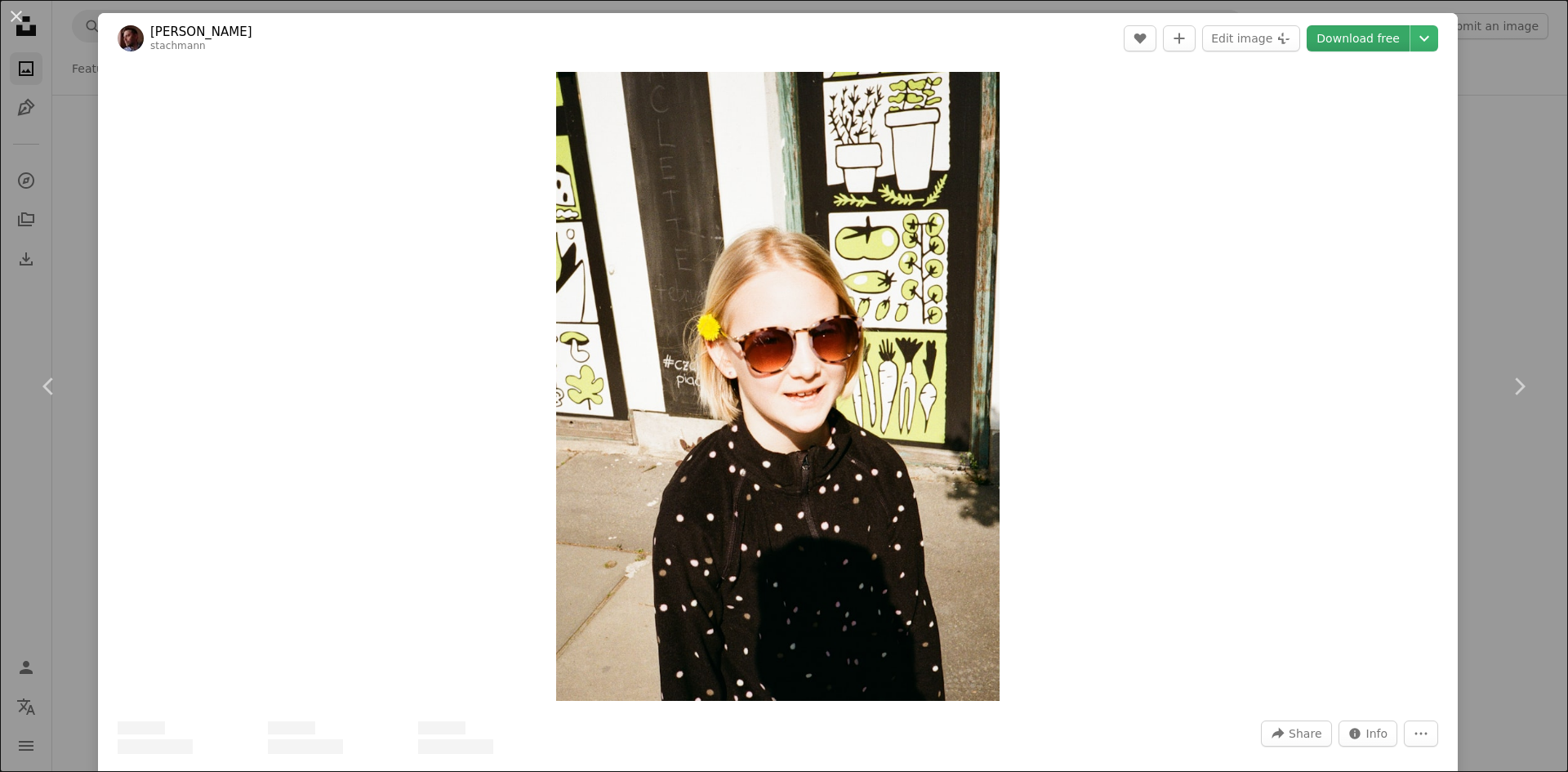
click at [1345, 31] on link "Download free" at bounding box center [1358, 38] width 103 height 27
click at [1346, 32] on link "Download free" at bounding box center [1358, 38] width 103 height 27
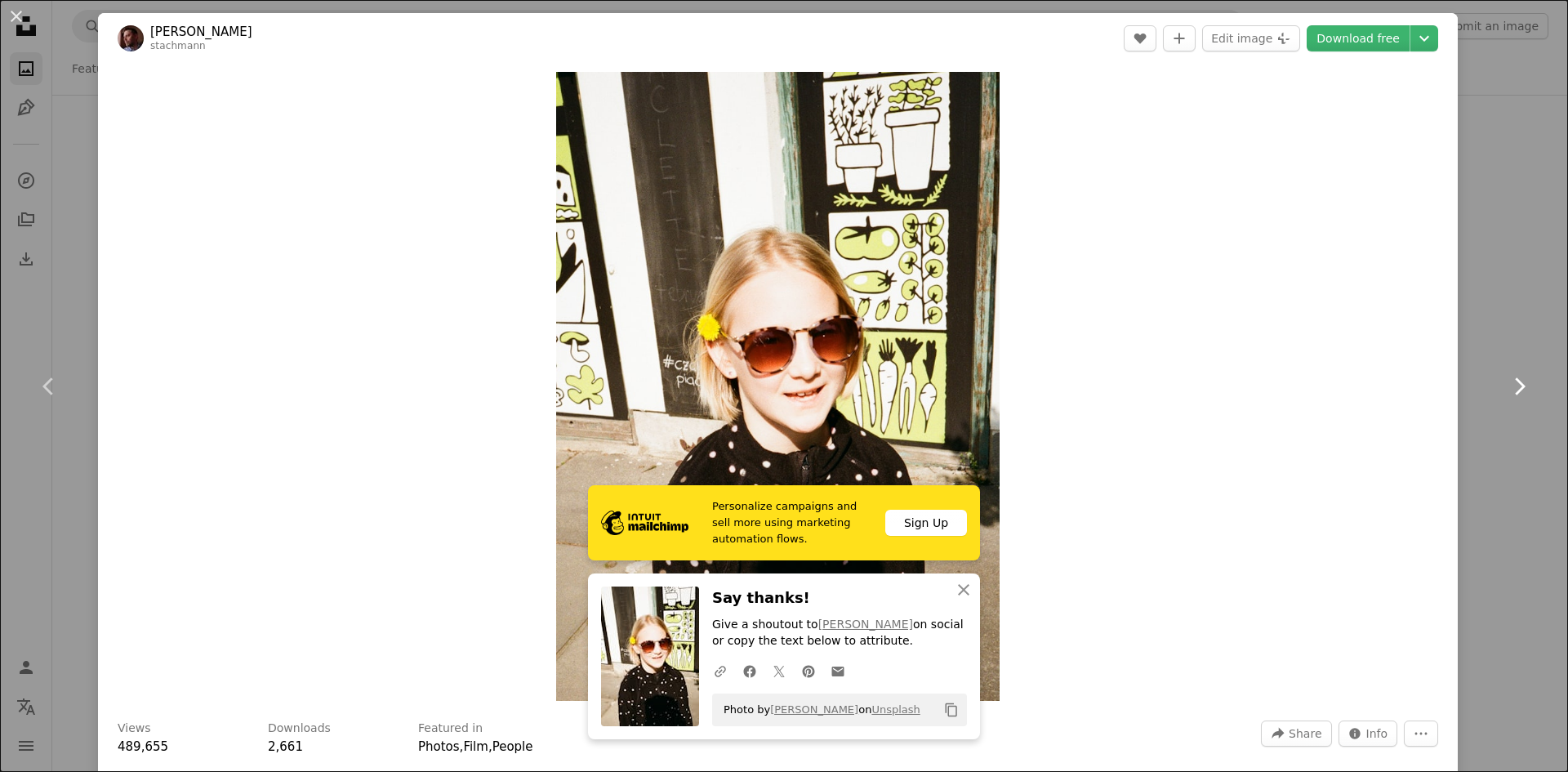
click at [1471, 348] on link "Chevron right" at bounding box center [1518, 386] width 98 height 157
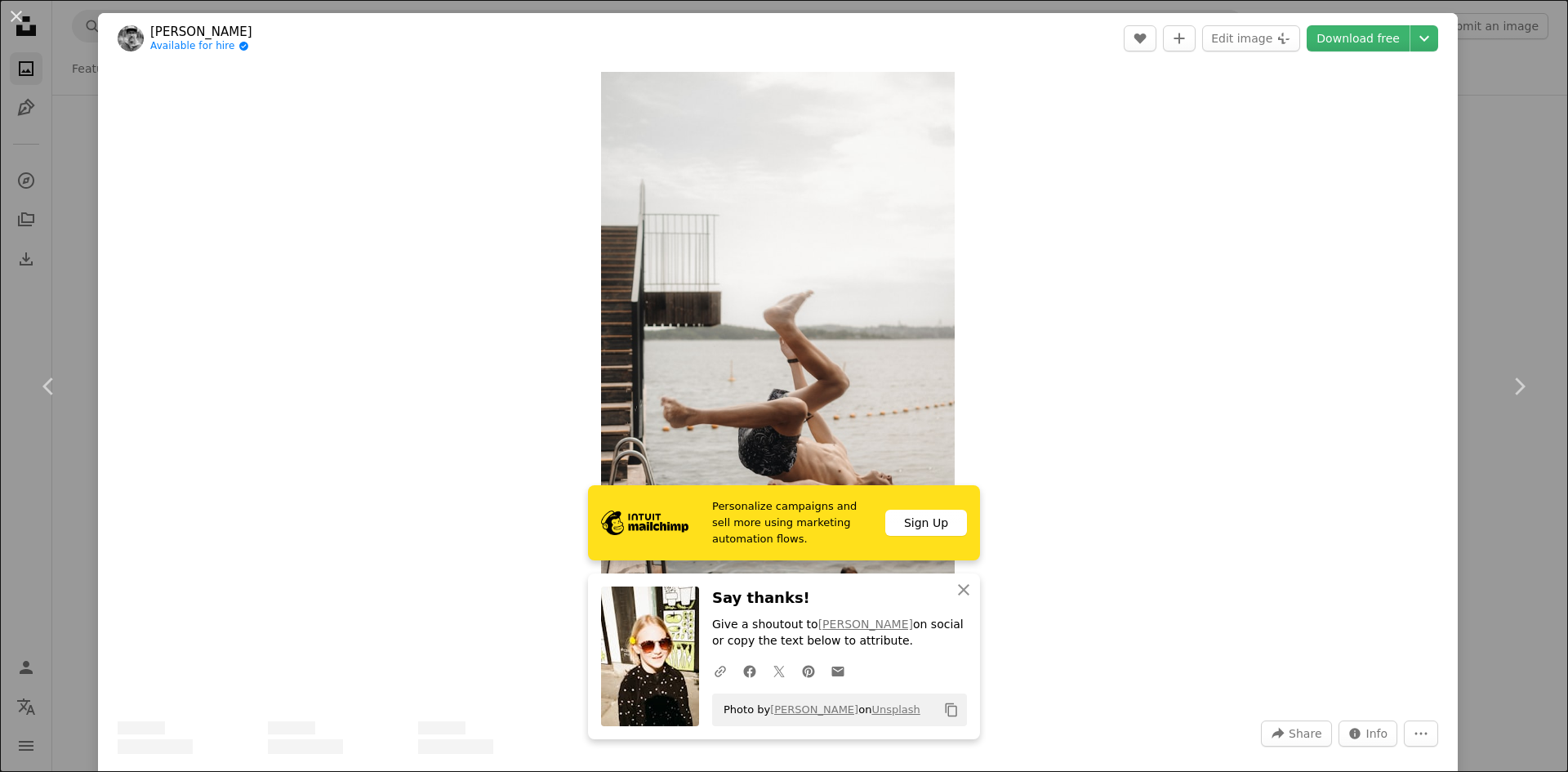
click at [1481, 280] on div "An X shape Chevron left Chevron right [PERSON_NAME] Available for hire A checkm…" at bounding box center [784, 386] width 1568 height 772
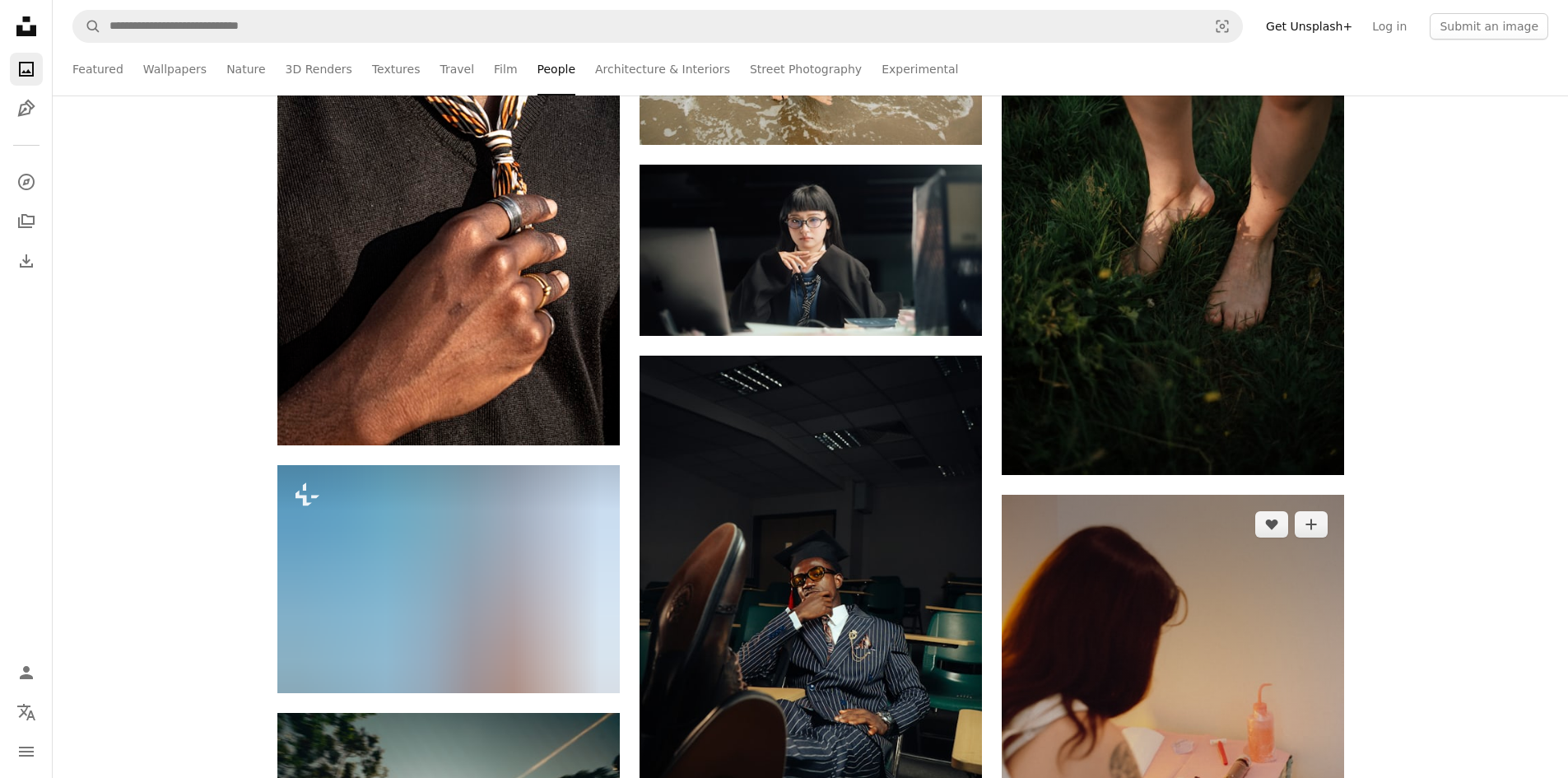
scroll to position [57974, 0]
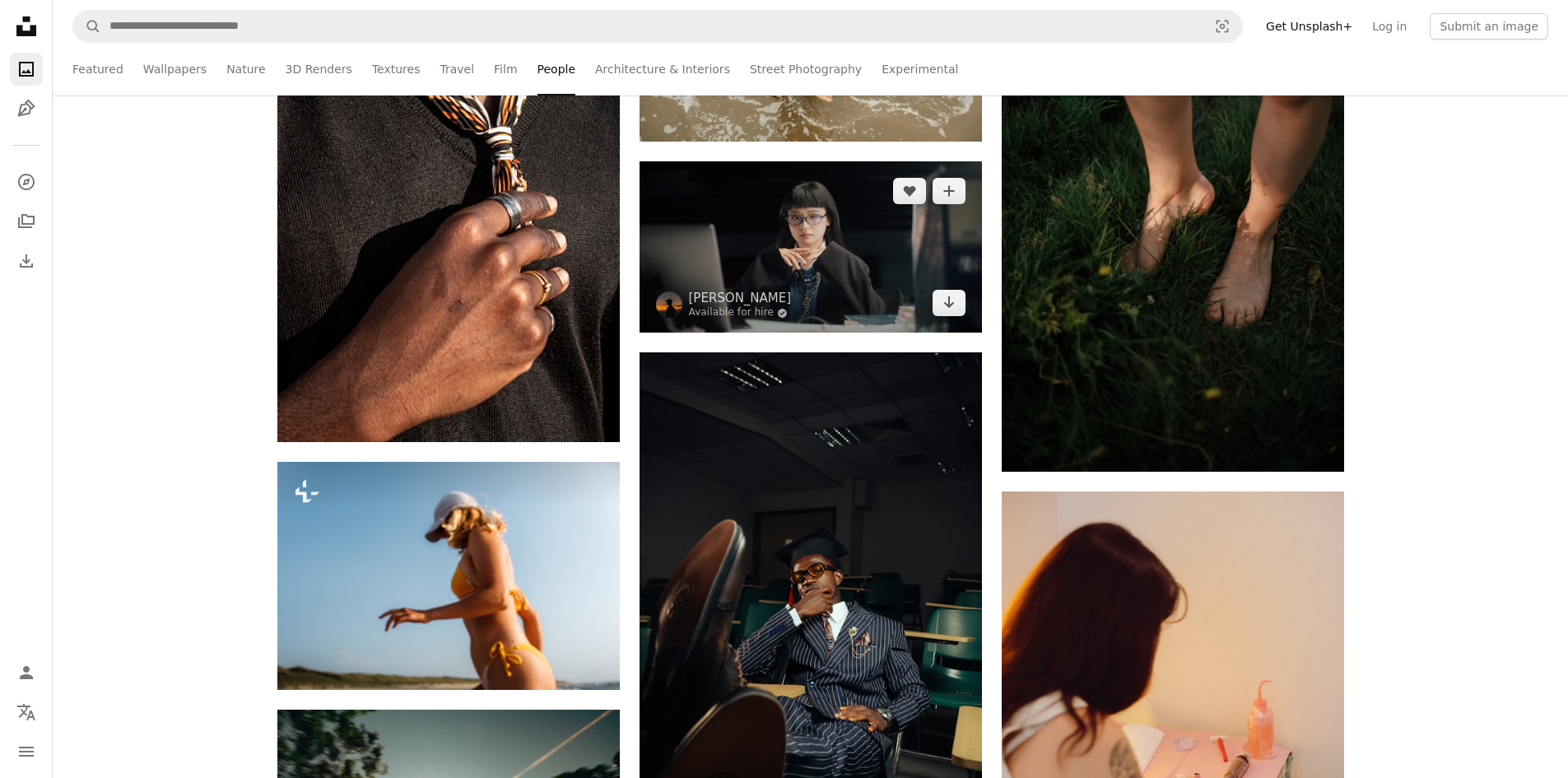
click at [856, 241] on img at bounding box center [811, 246] width 343 height 171
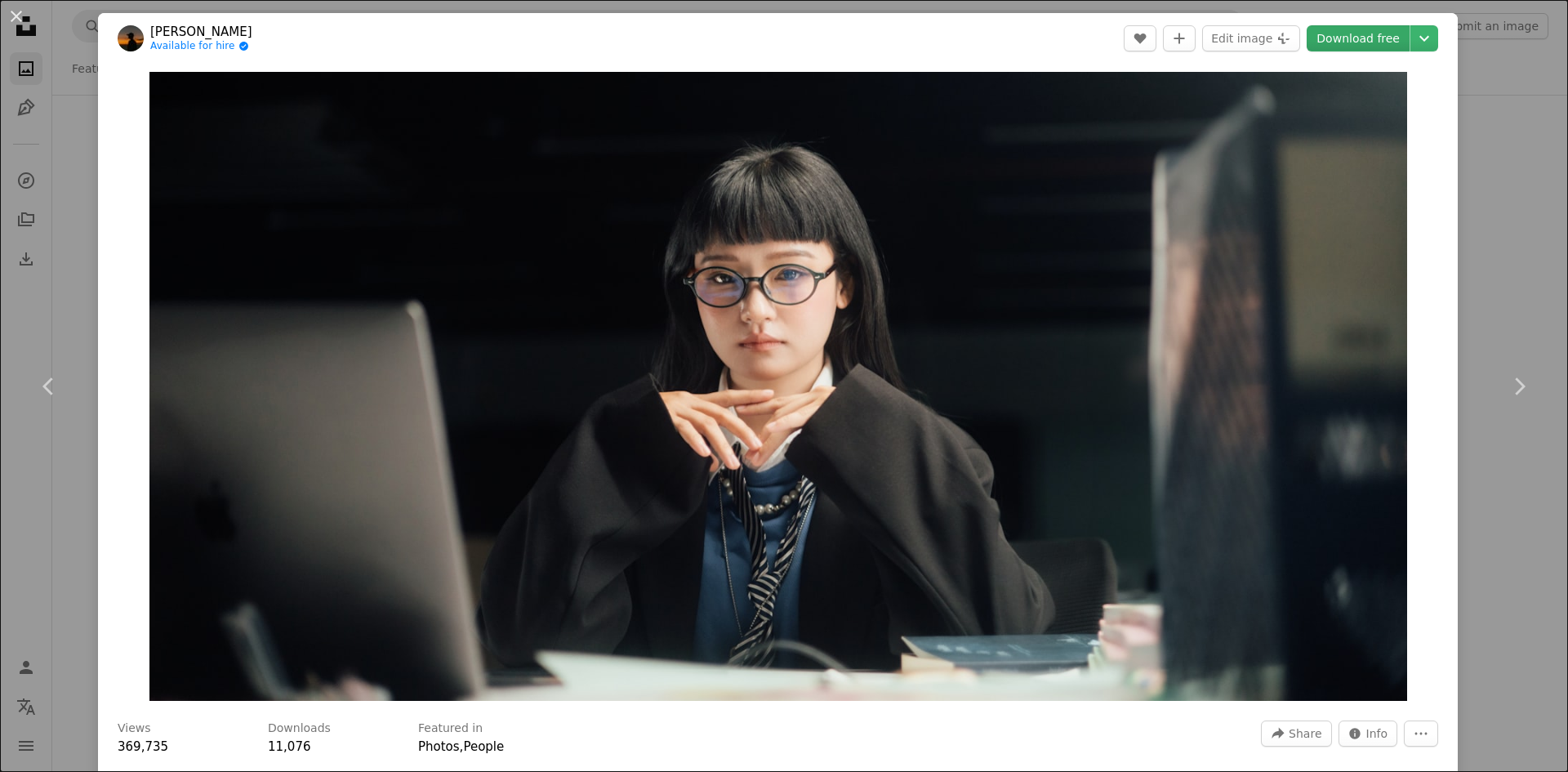
click at [1349, 34] on link "Download free" at bounding box center [1358, 38] width 103 height 27
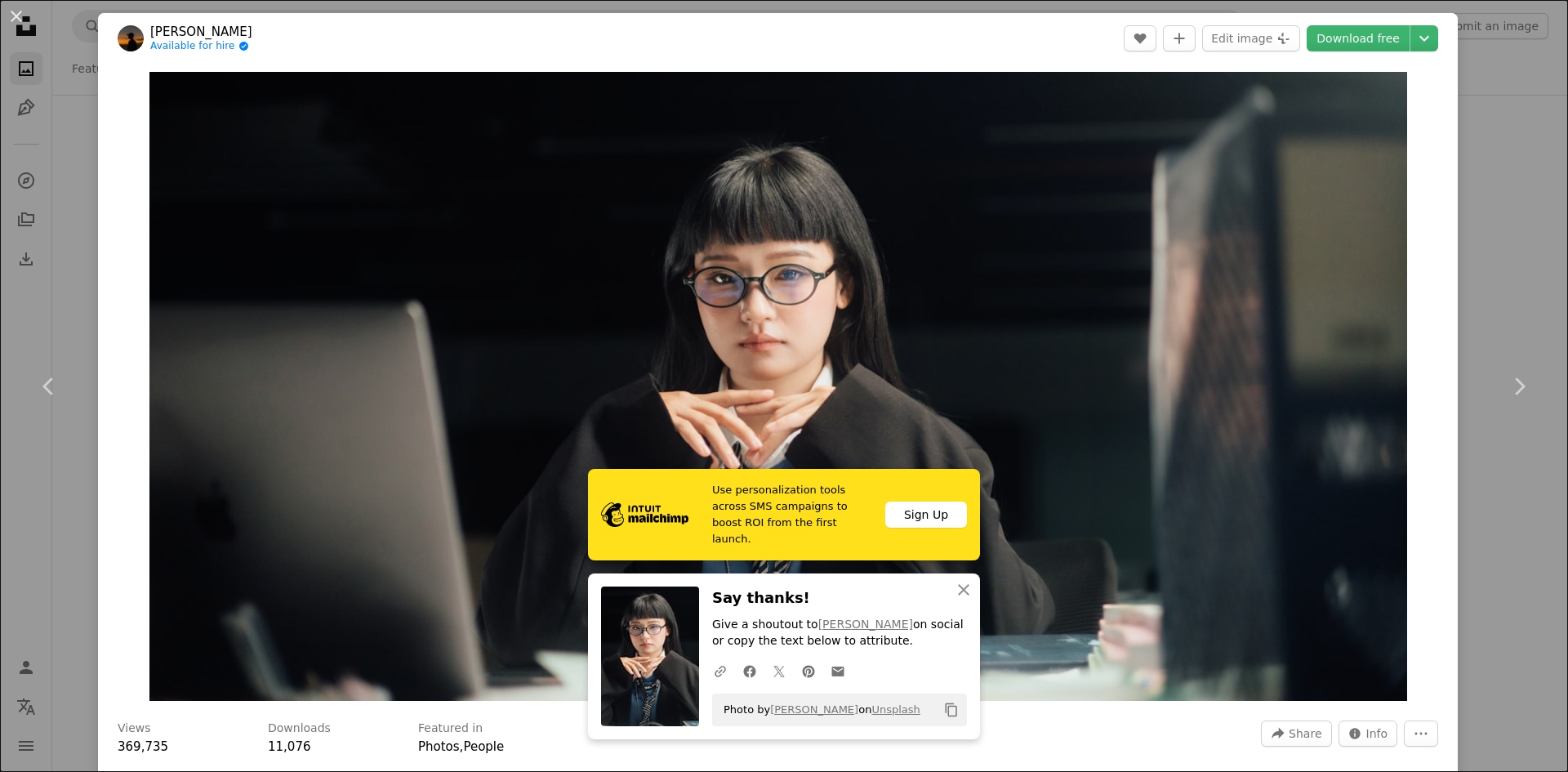
click at [1465, 176] on div "An X shape Chevron left Chevron right [PERSON_NAME] Available for hire A checkm…" at bounding box center [784, 386] width 1568 height 772
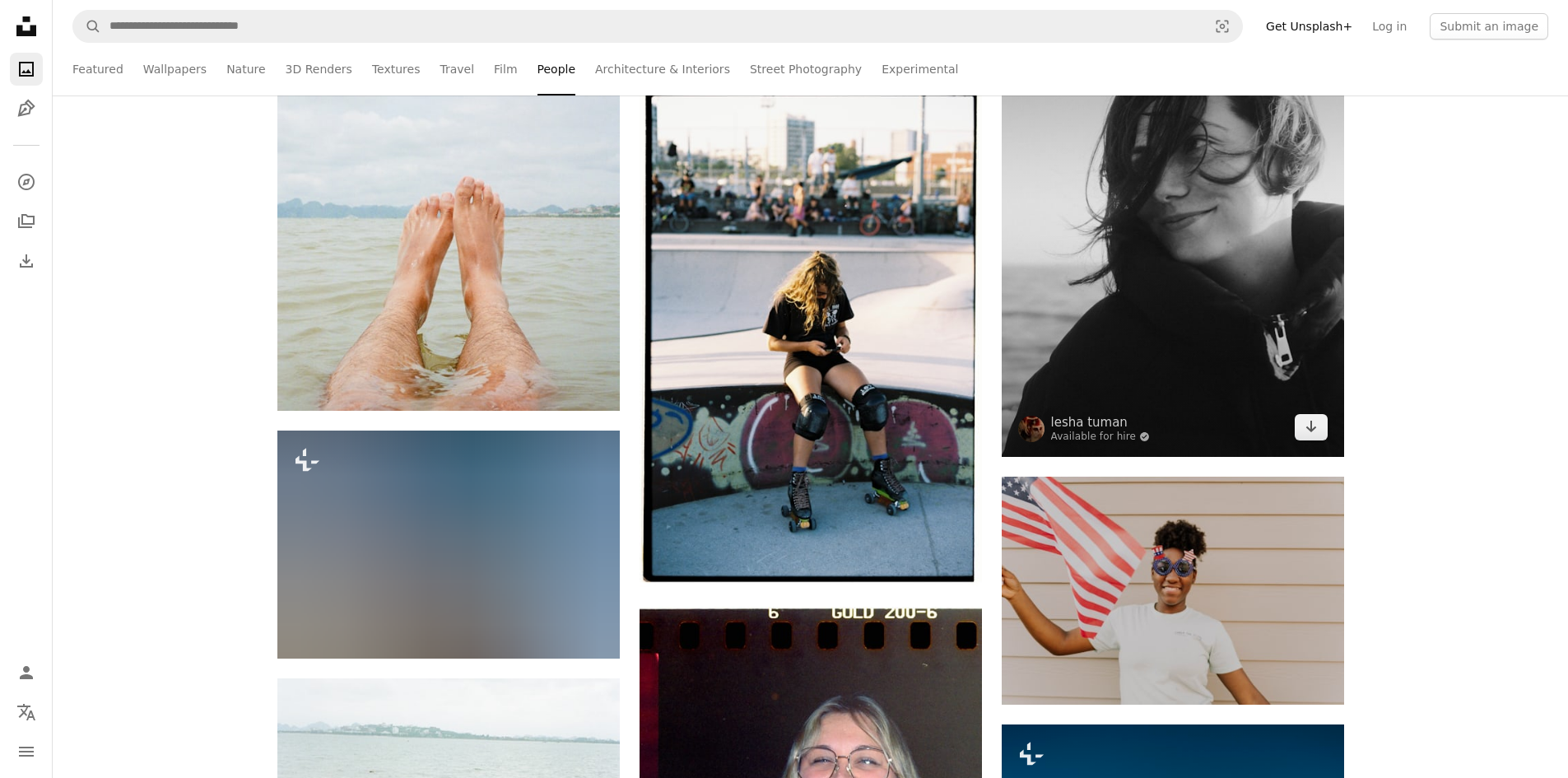
scroll to position [60527, 0]
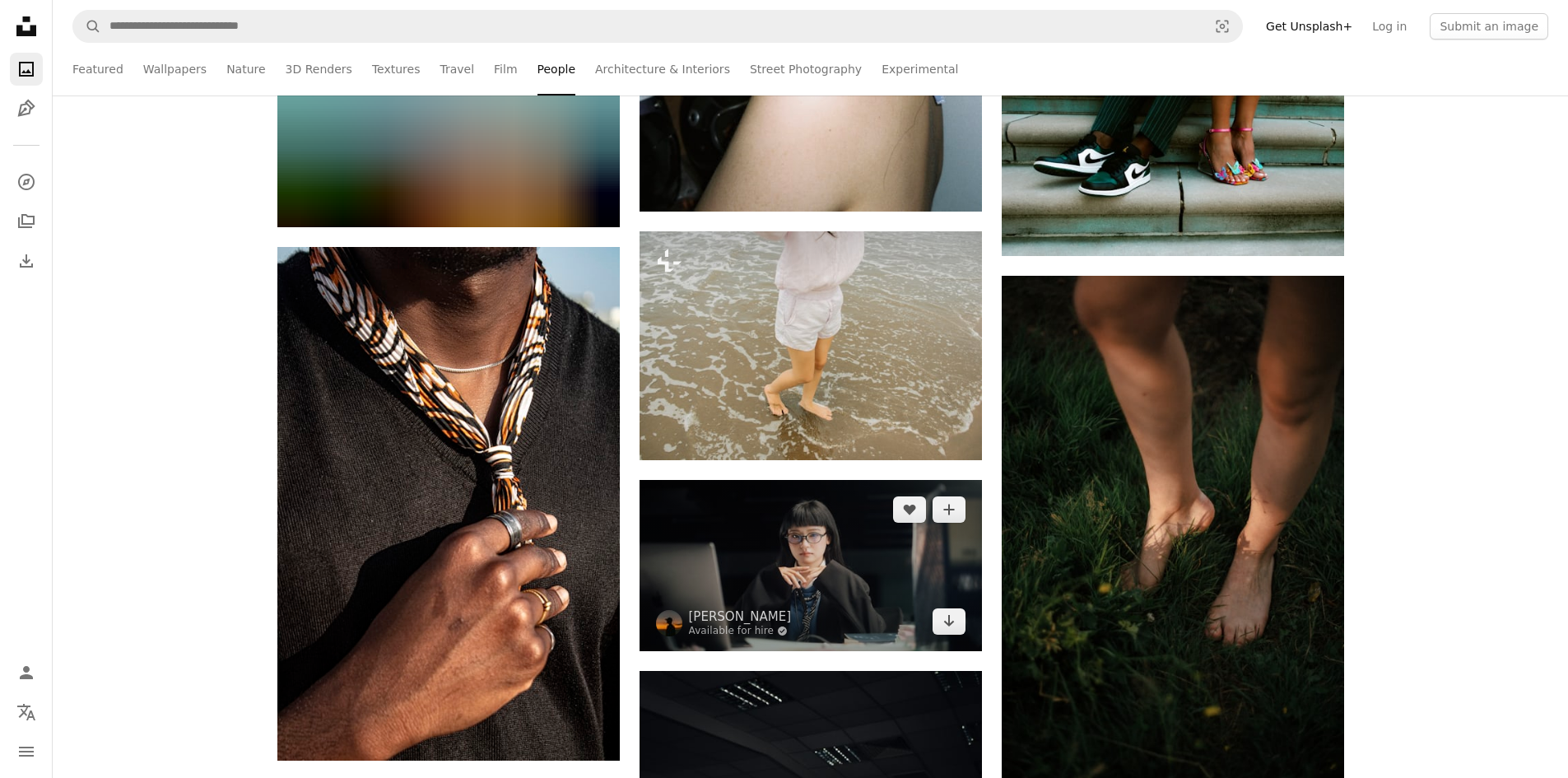
scroll to position [57645, 0]
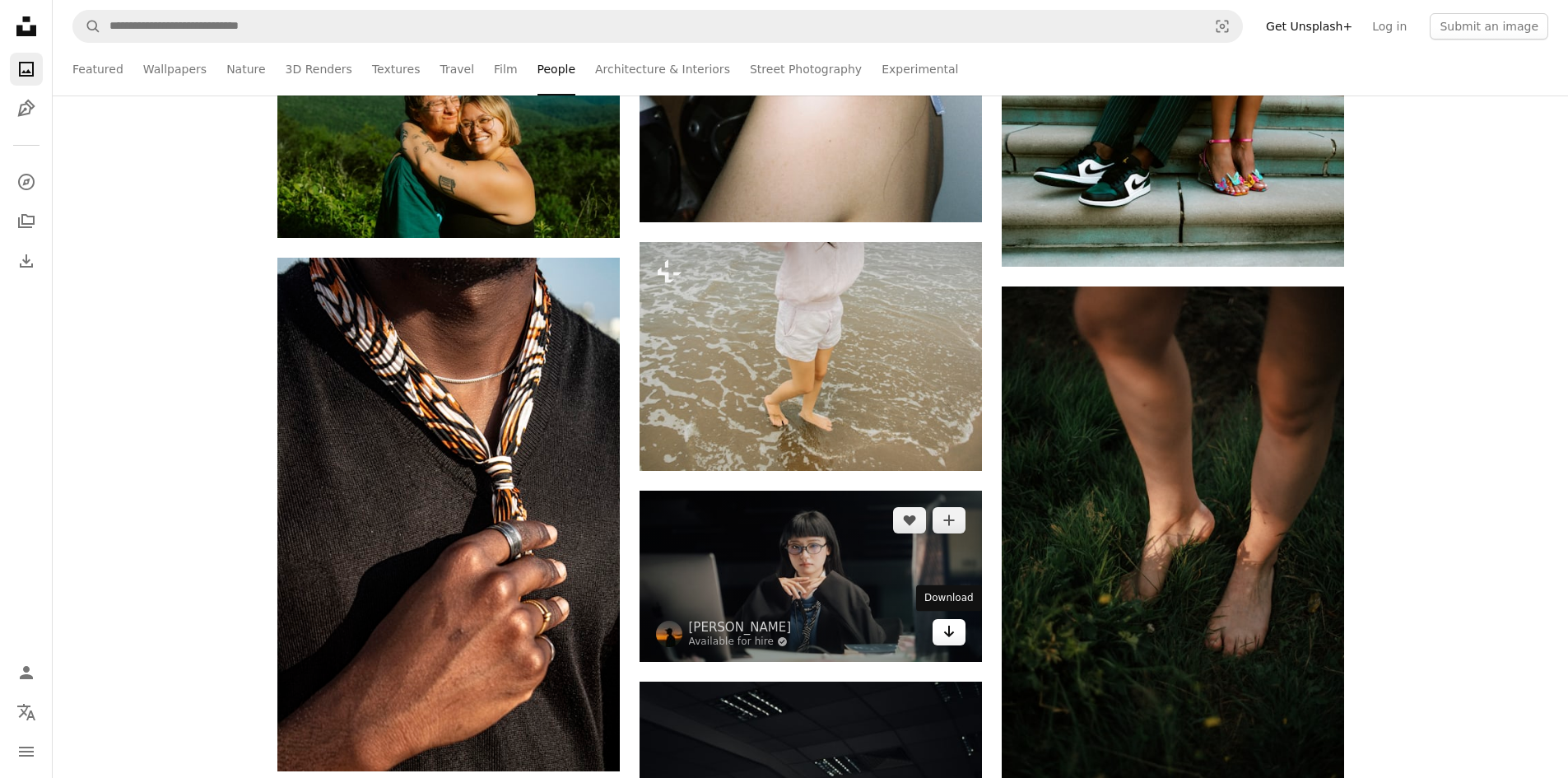
click at [945, 637] on icon "Arrow pointing down" at bounding box center [948, 632] width 13 height 20
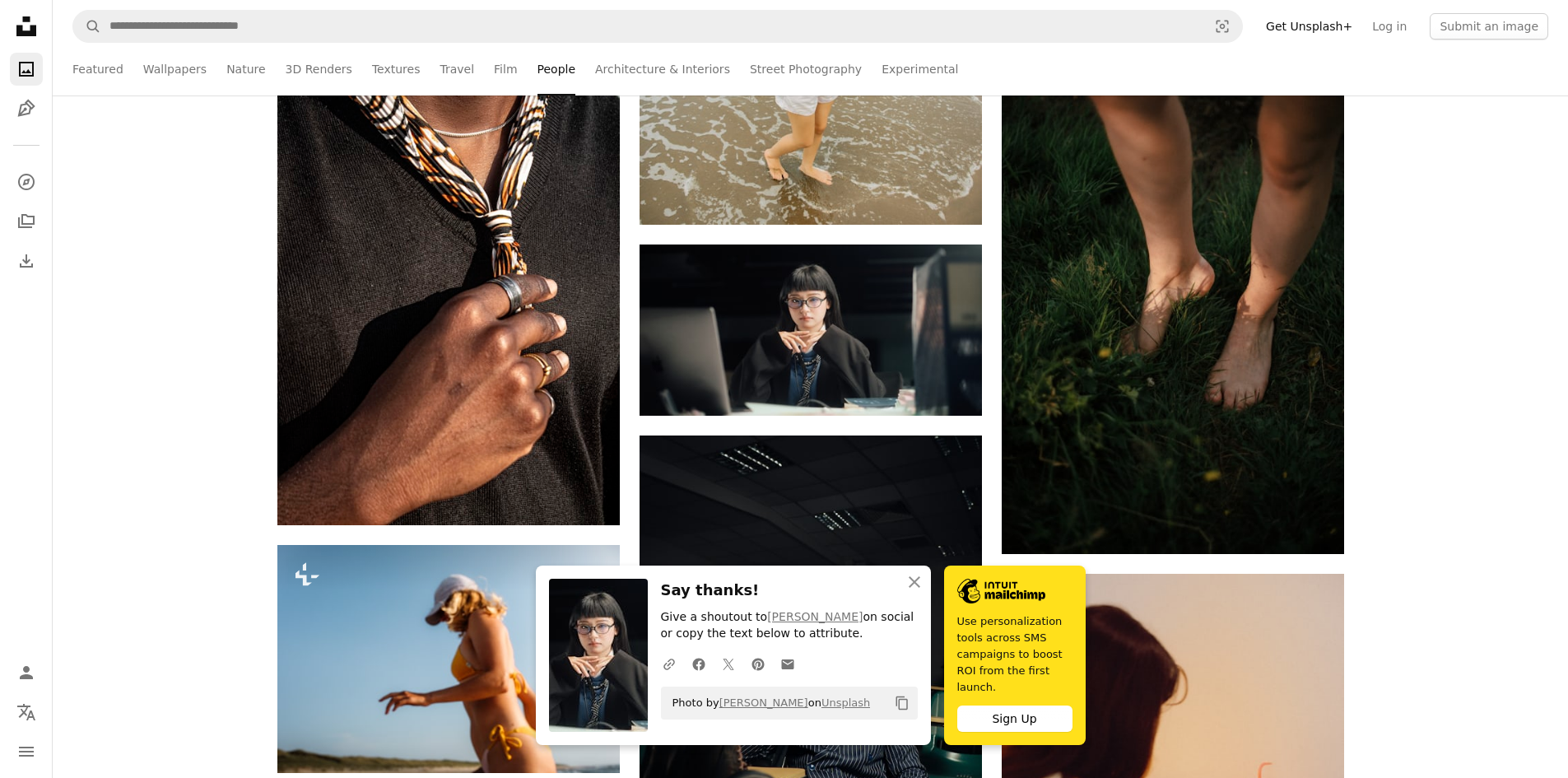
scroll to position [57892, 0]
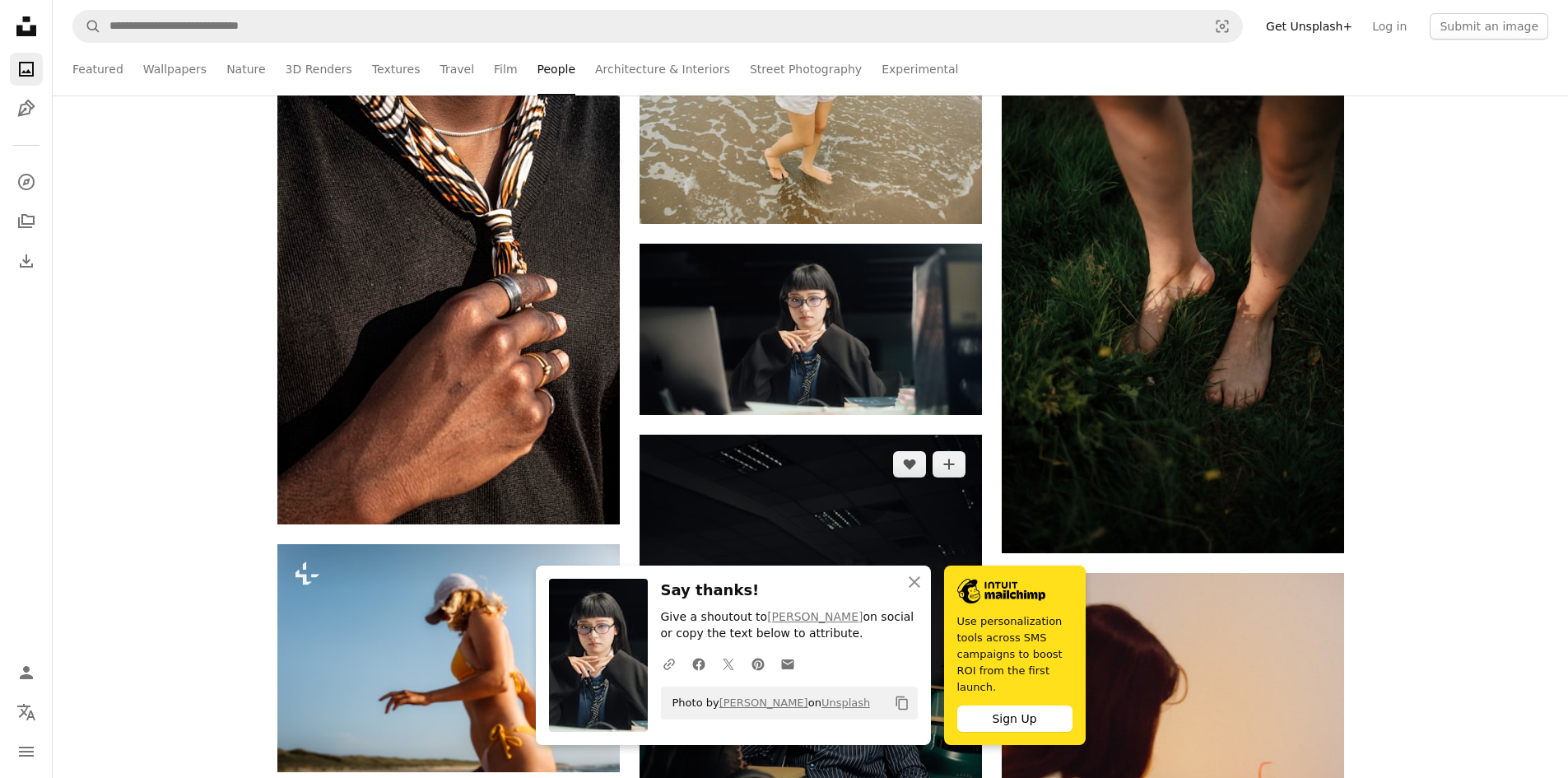
click at [858, 494] on img at bounding box center [811, 692] width 343 height 513
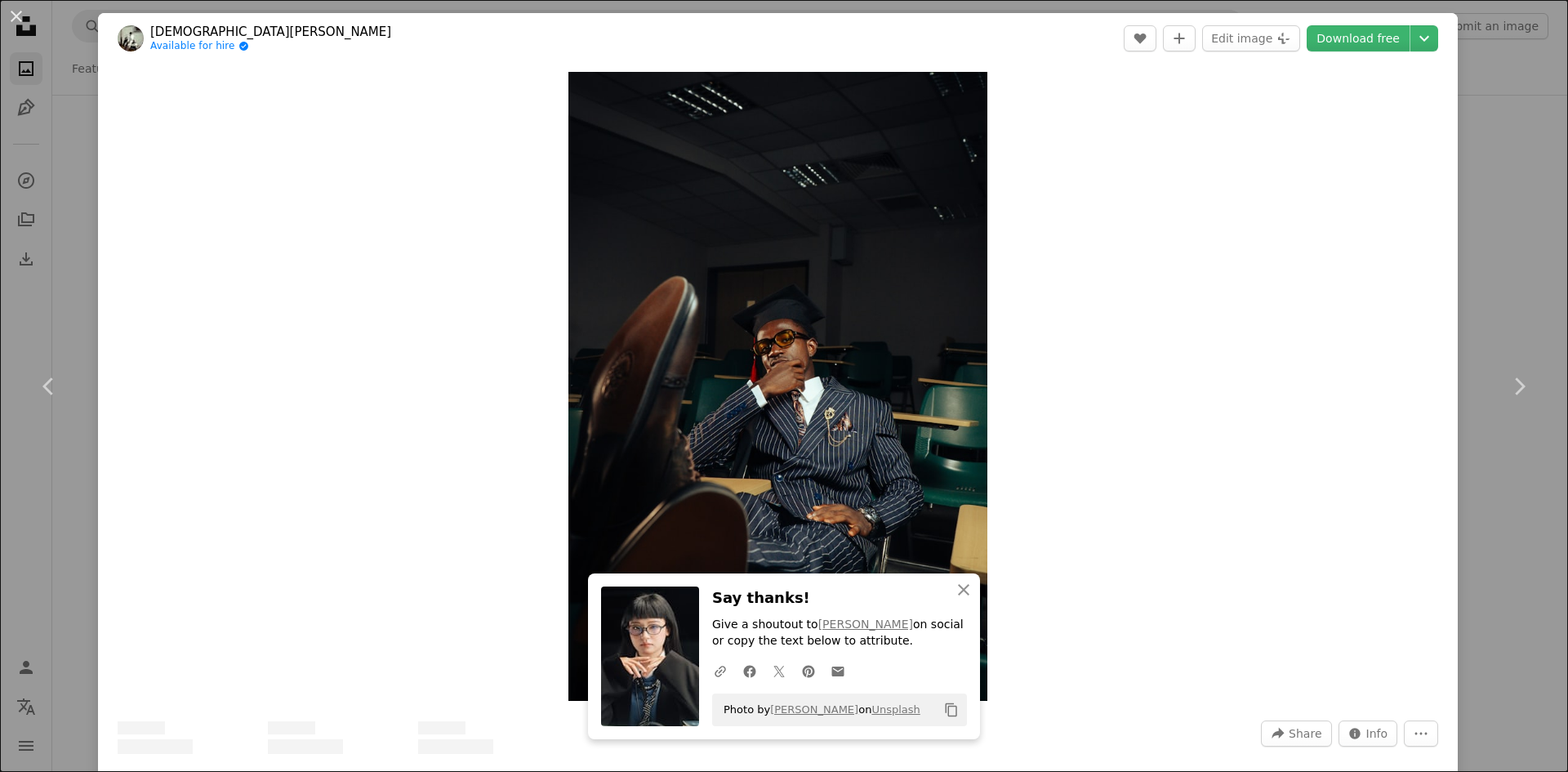
click at [1456, 141] on div "An X shape Chevron left Chevron right [DEMOGRAPHIC_DATA][PERSON_NAME] Available…" at bounding box center [784, 386] width 1568 height 772
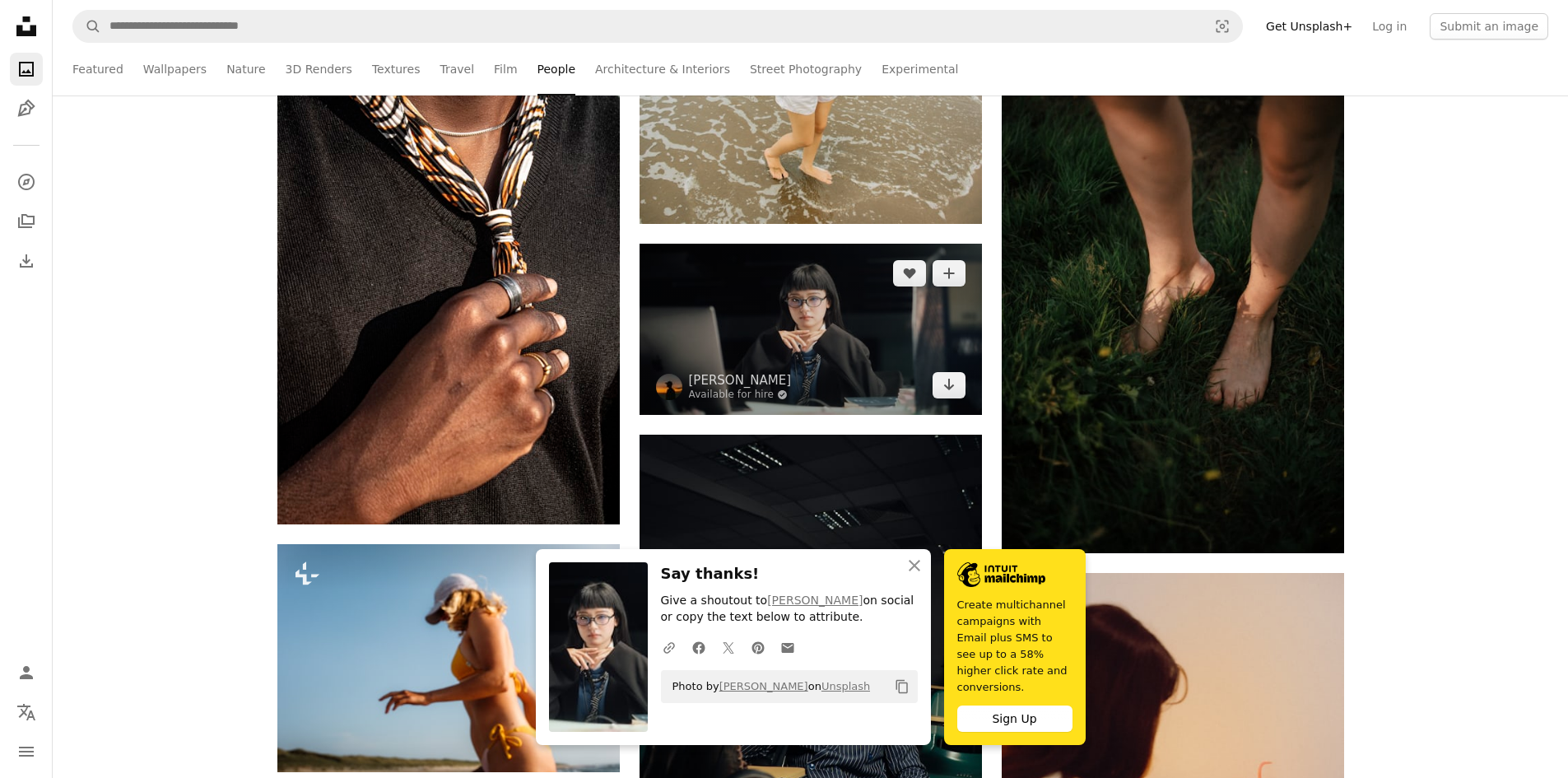
click at [877, 278] on img at bounding box center [811, 329] width 343 height 171
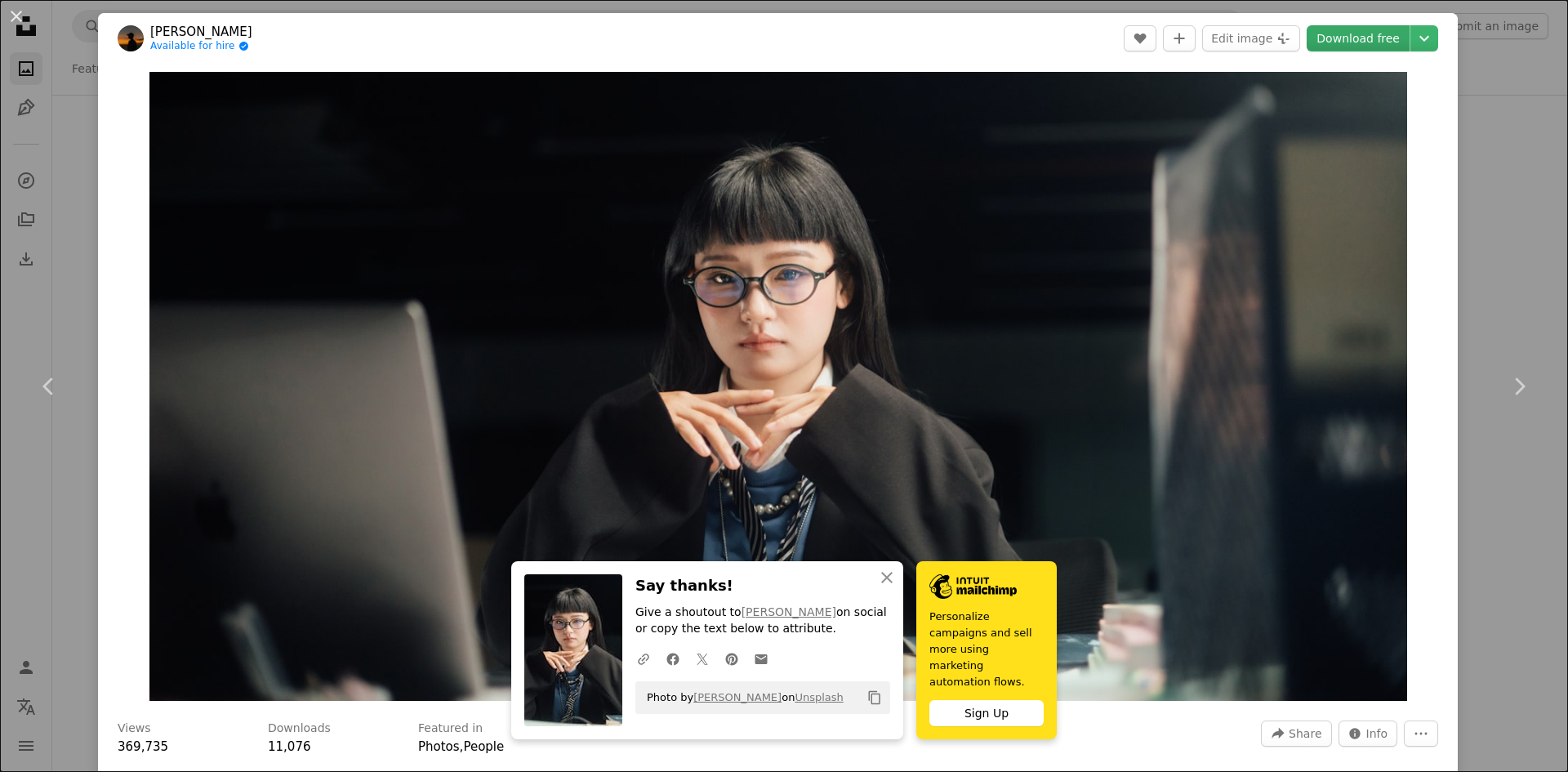
click at [1341, 47] on link "Download free" at bounding box center [1358, 38] width 103 height 27
click at [1343, 40] on link "Download free" at bounding box center [1358, 38] width 103 height 27
click at [878, 587] on icon "An X shape" at bounding box center [887, 577] width 20 height 20
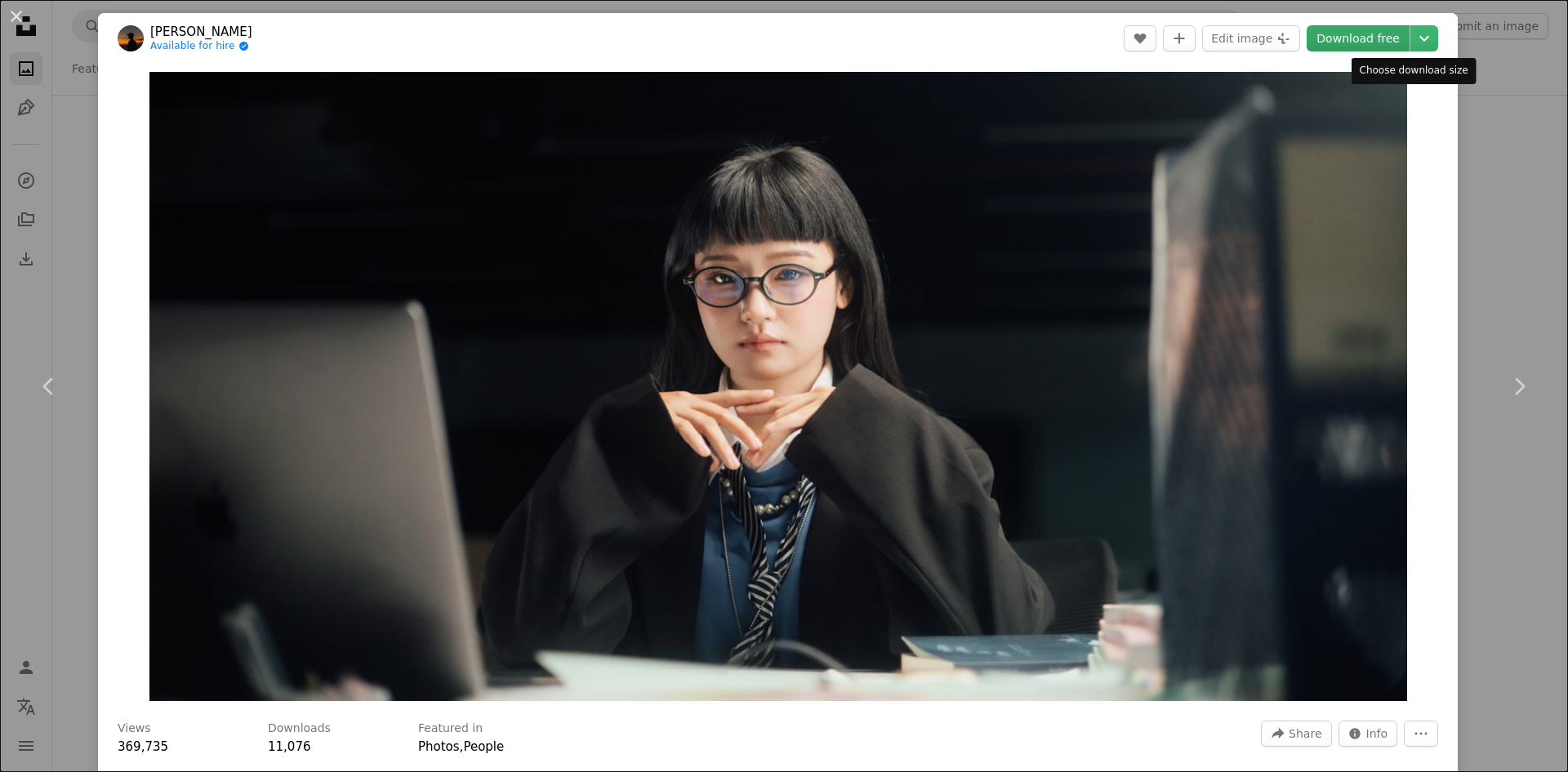
click at [1376, 30] on link "Download free" at bounding box center [1358, 38] width 103 height 27
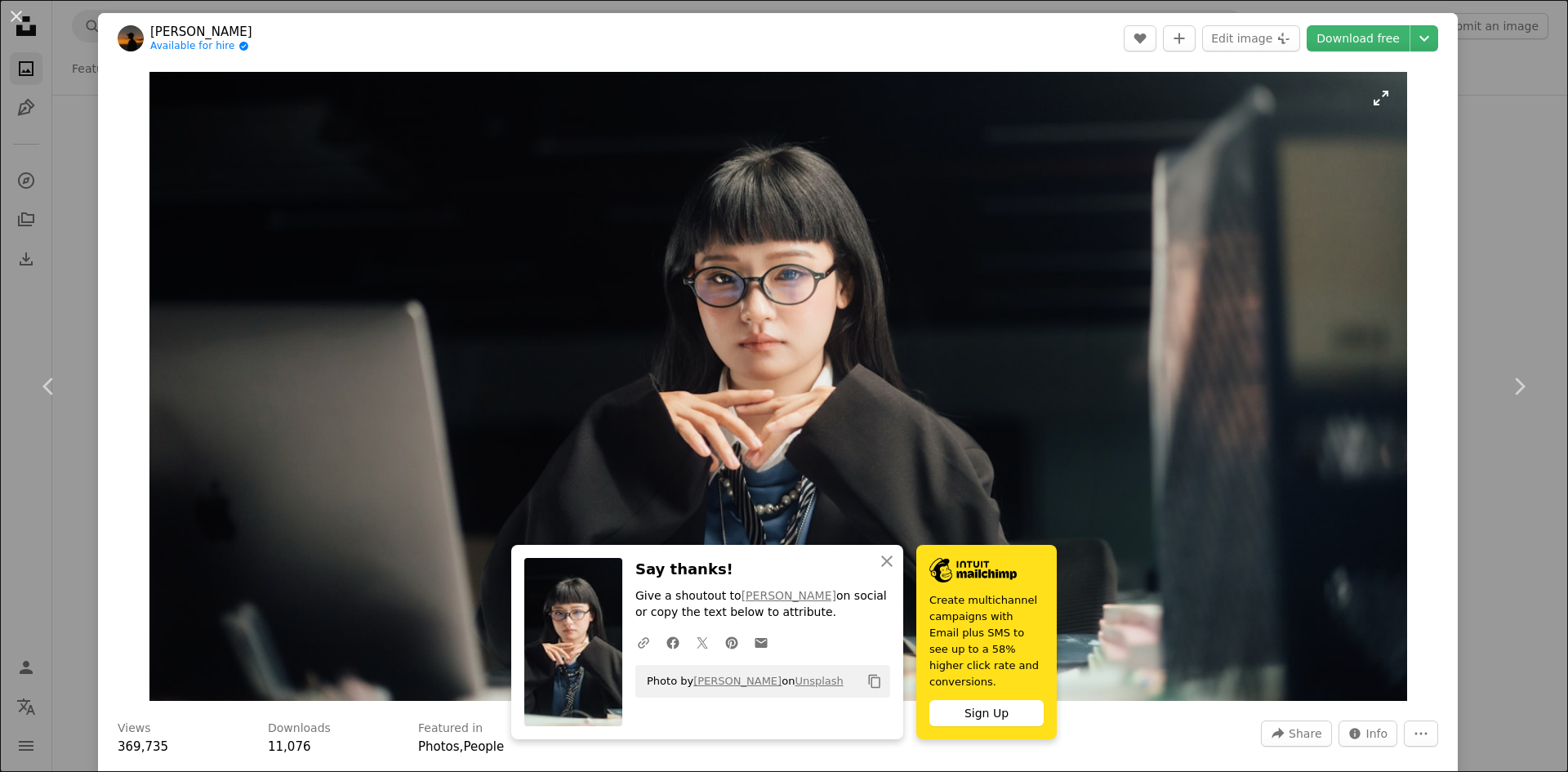
click at [1340, 417] on img "Zoom in on this image" at bounding box center [778, 386] width 1258 height 629
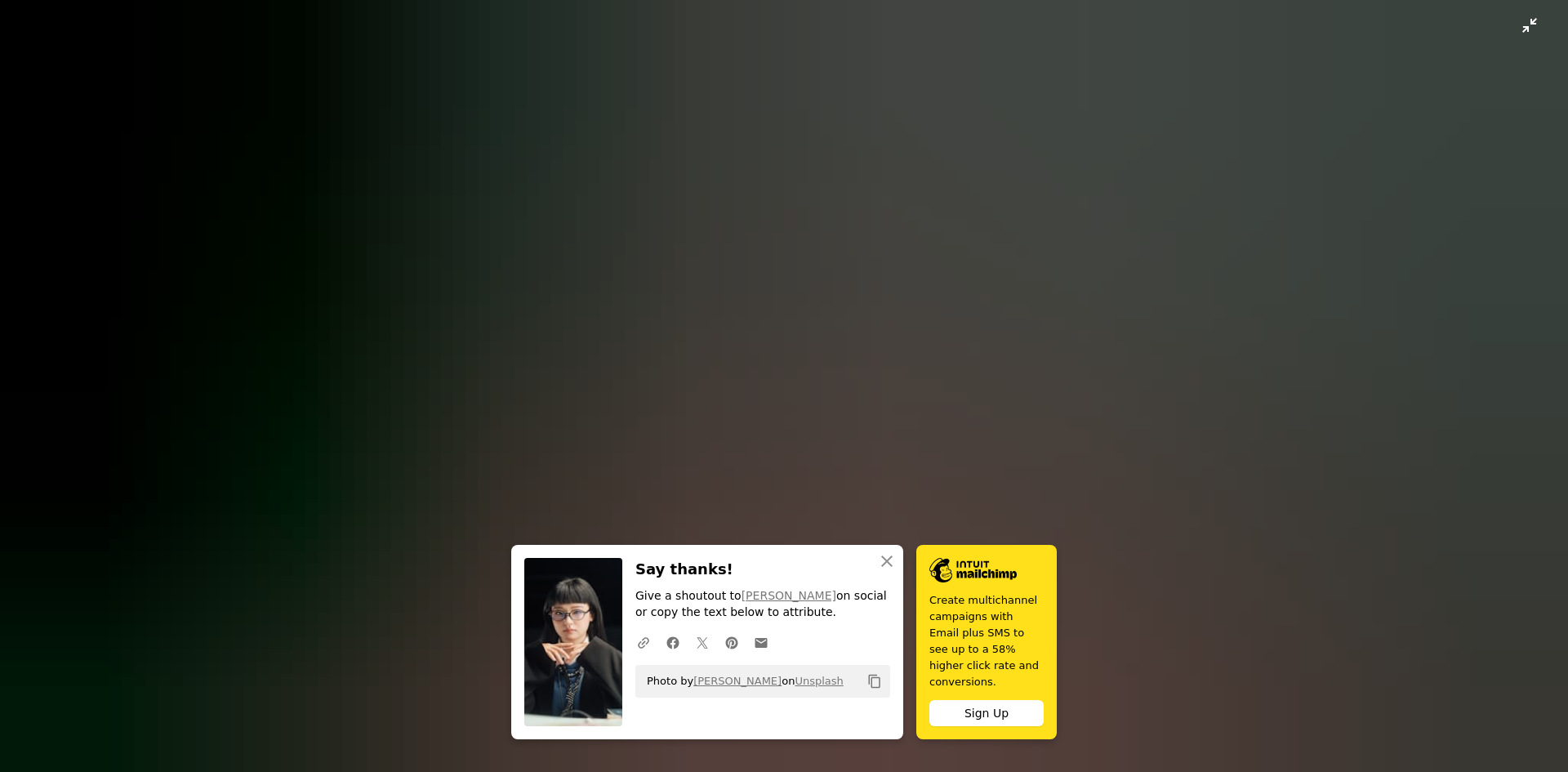
click at [1301, 434] on img "Zoom out on this image" at bounding box center [784, 392] width 1570 height 786
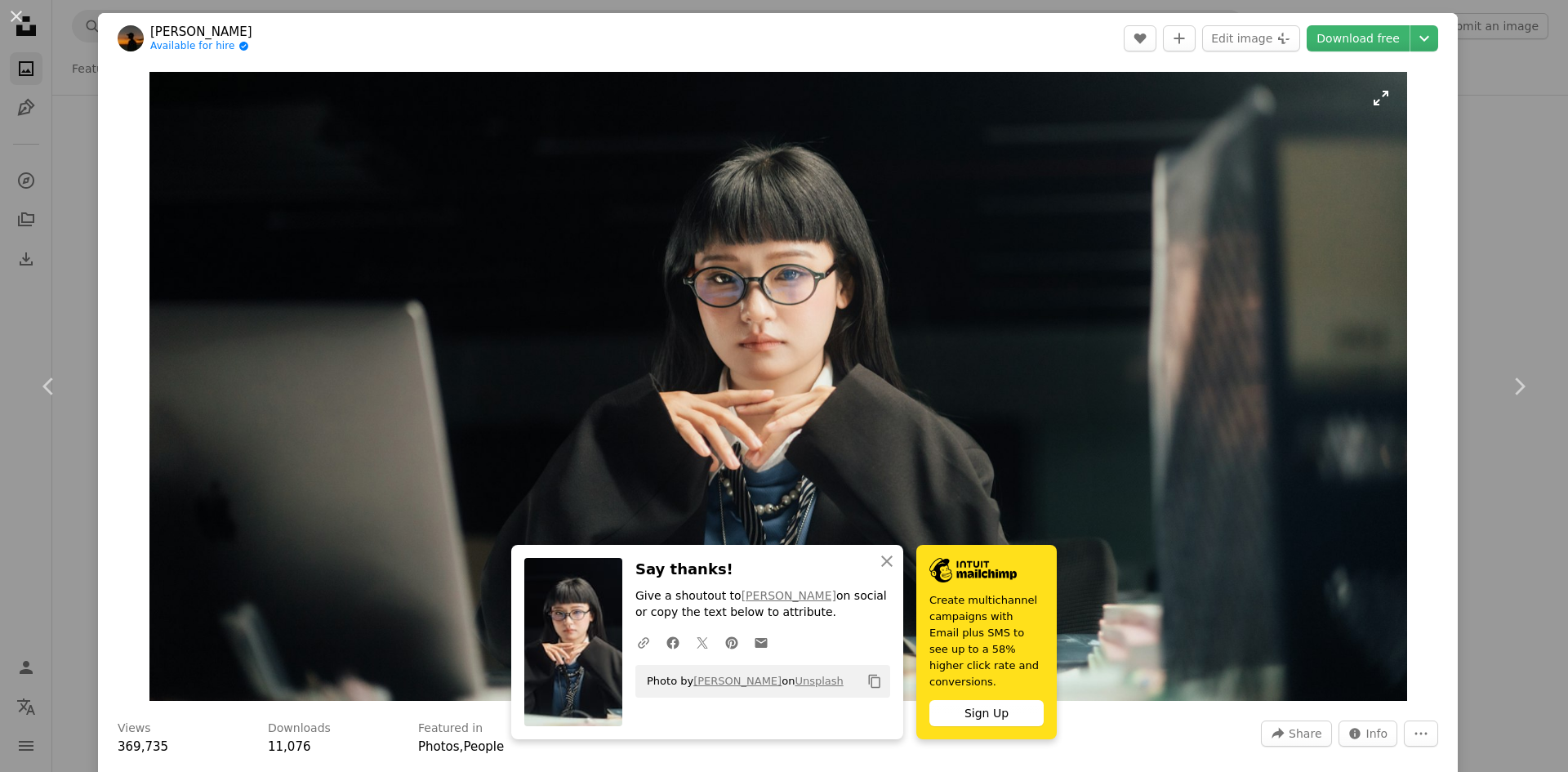
click at [262, 323] on img "Zoom in on this image" at bounding box center [778, 386] width 1258 height 629
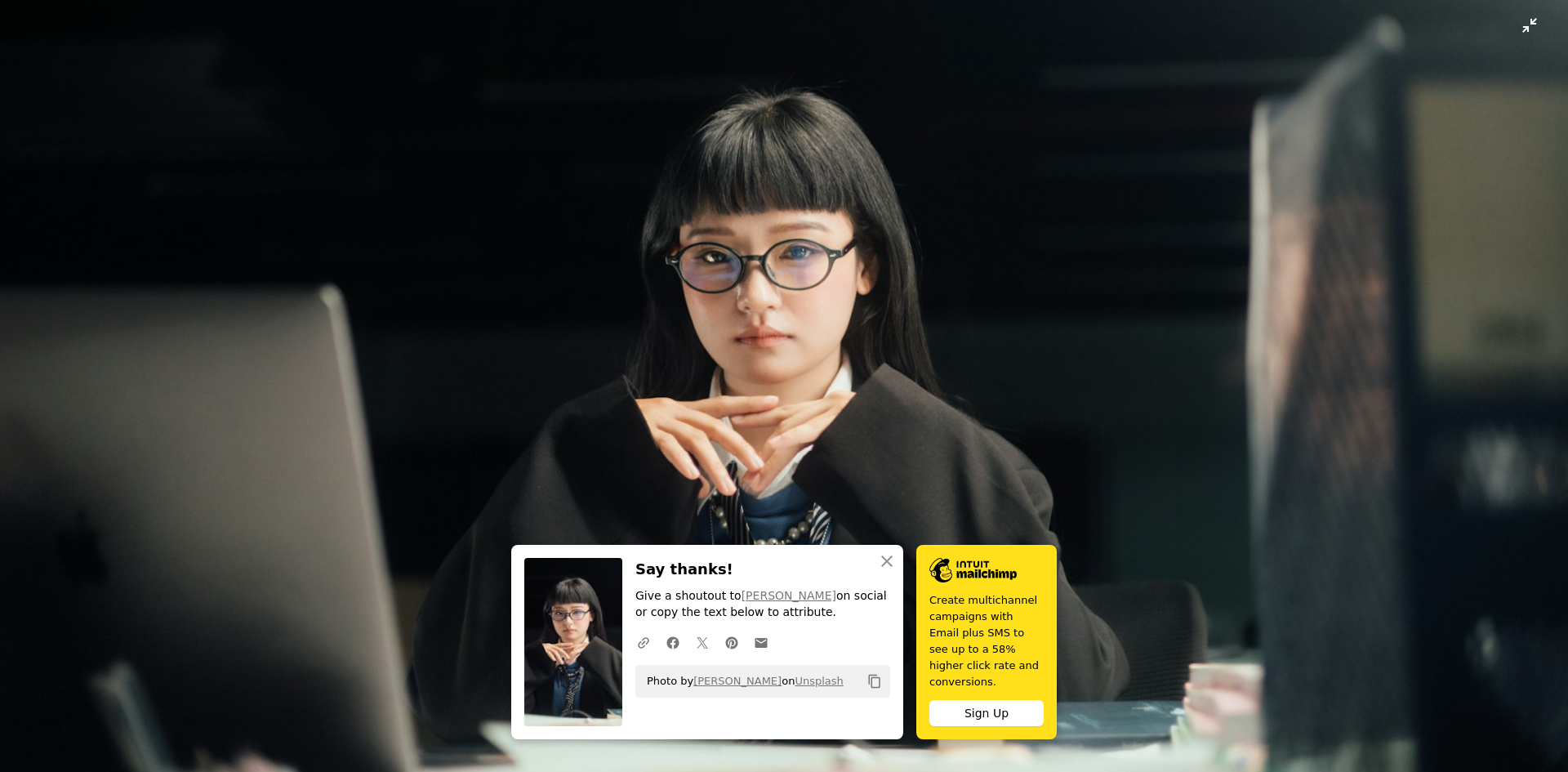
click at [854, 231] on img "Zoom out on this image" at bounding box center [784, 392] width 1570 height 786
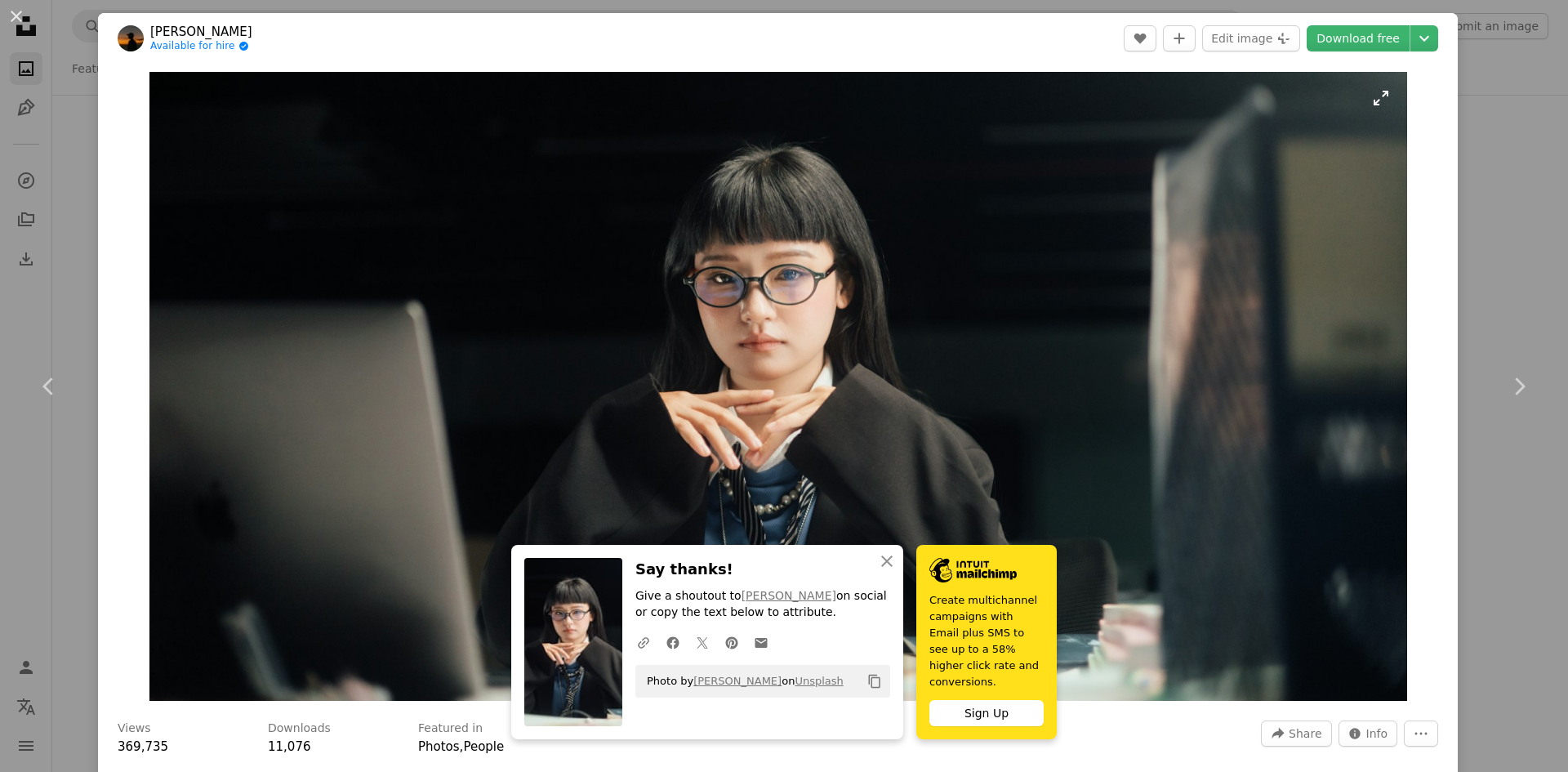
drag, startPoint x: 1364, startPoint y: 45, endPoint x: 1365, endPoint y: 80, distance: 35.0
click at [1363, 45] on link "Download free" at bounding box center [1358, 38] width 103 height 27
click at [1258, 413] on img "Zoom in on this image" at bounding box center [778, 386] width 1258 height 629
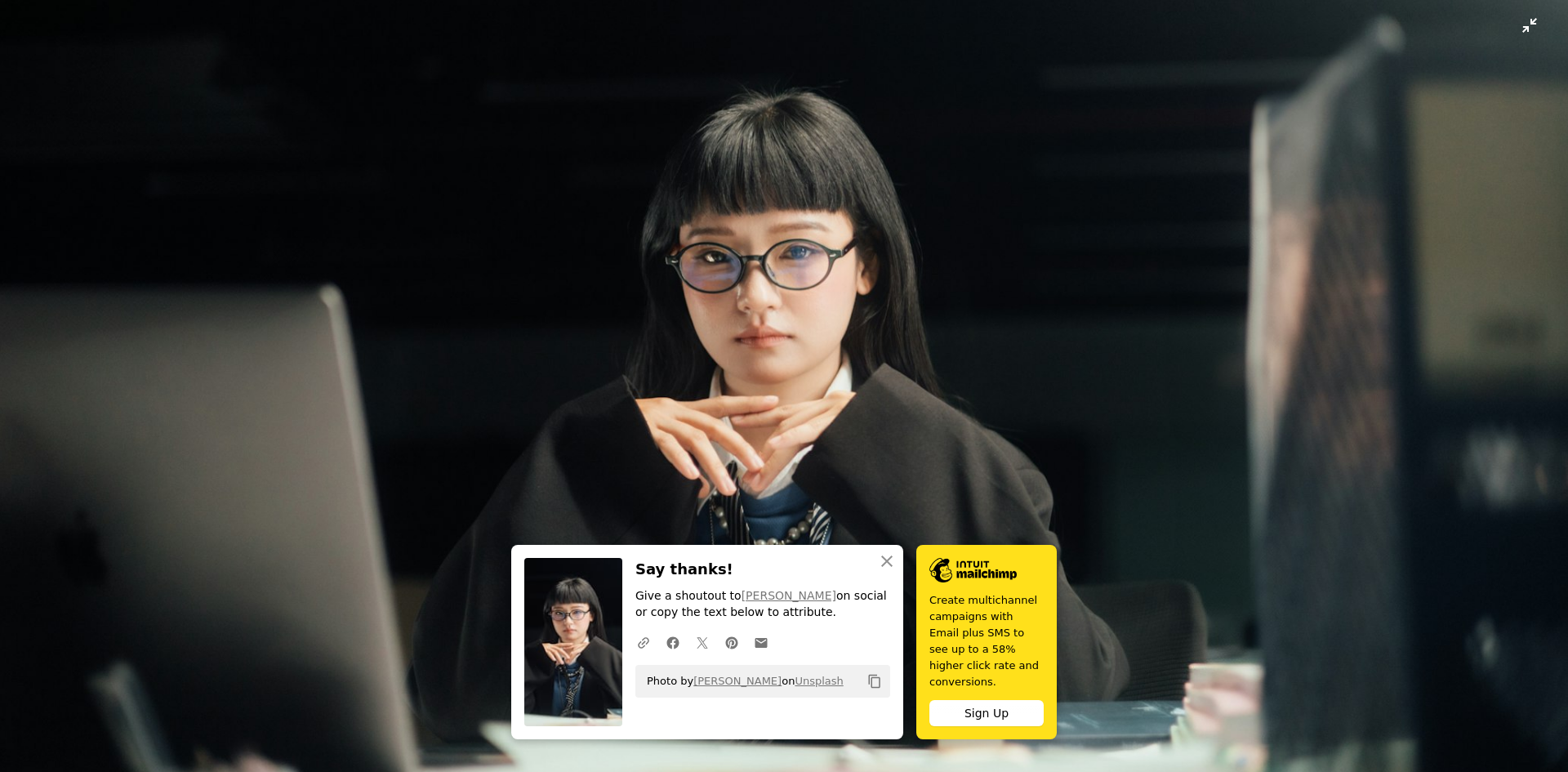
click at [1409, 231] on img "Zoom out on this image" at bounding box center [784, 392] width 1570 height 786
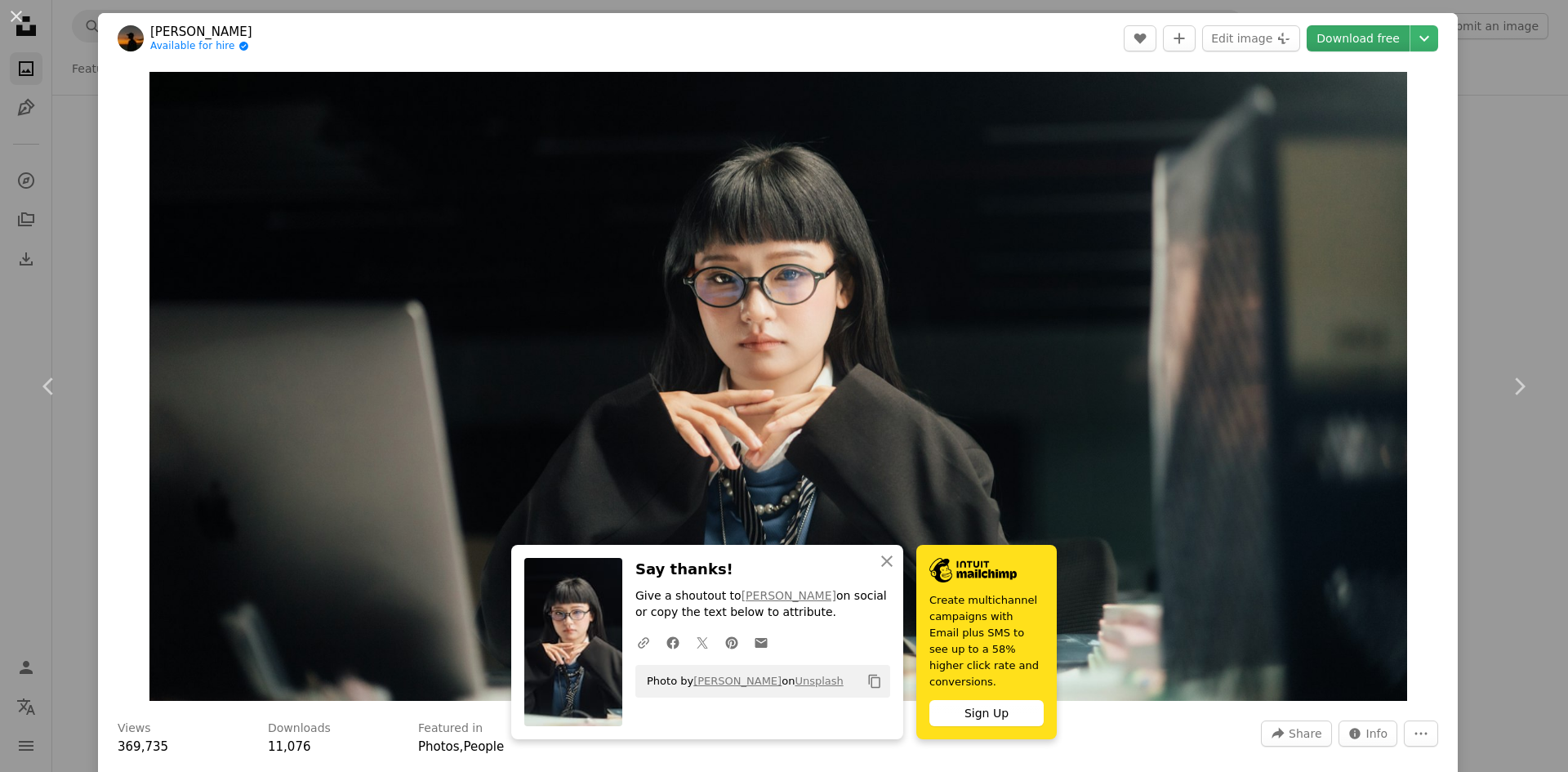
click at [1331, 35] on link "Download free" at bounding box center [1358, 38] width 103 height 27
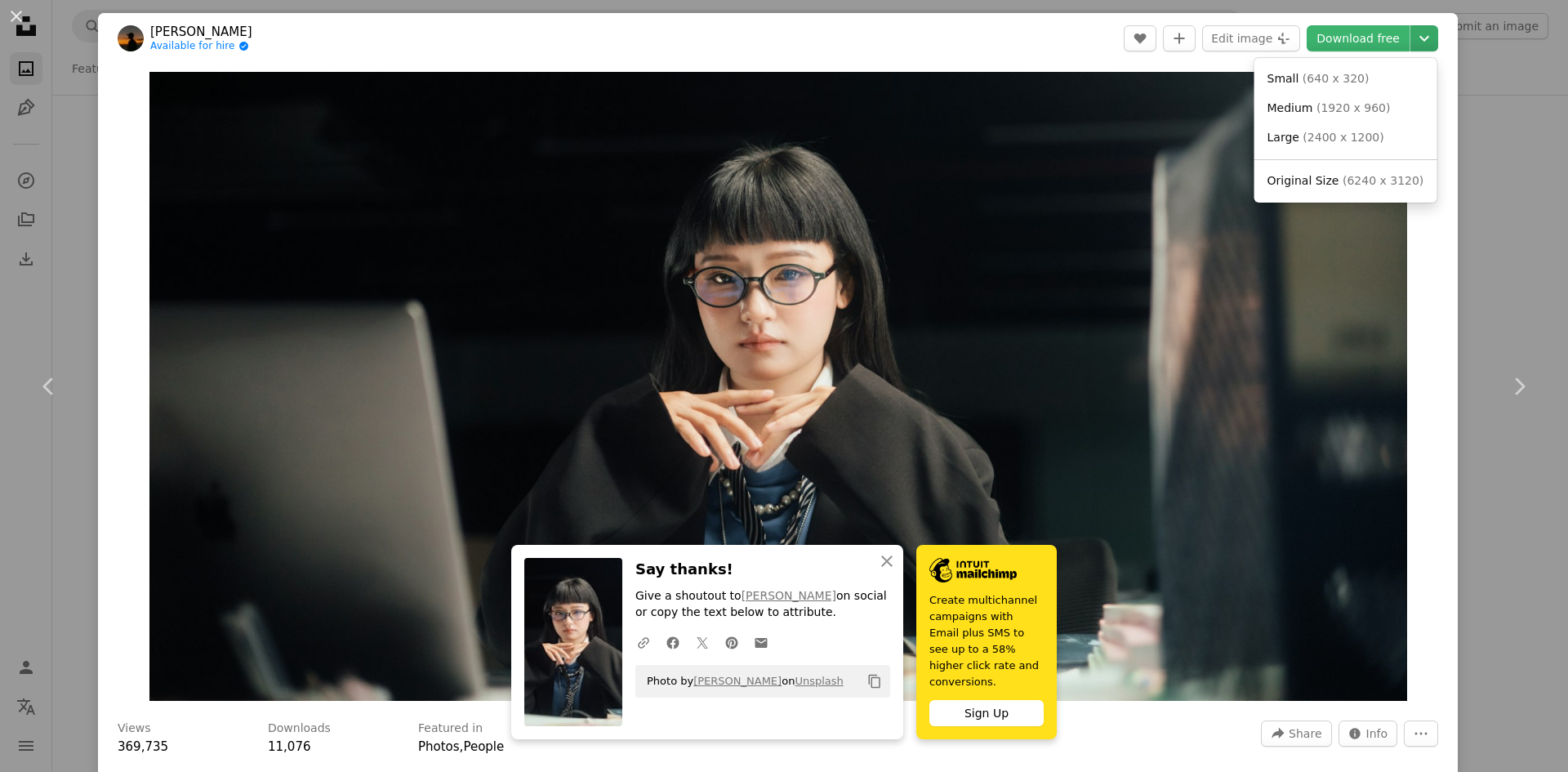
click at [1412, 44] on icon "Chevron down" at bounding box center [1424, 38] width 26 height 20
click at [1497, 97] on dialog "An X shape Chevron left Chevron right [PERSON_NAME] Available for hire A checkm…" at bounding box center [784, 386] width 1568 height 772
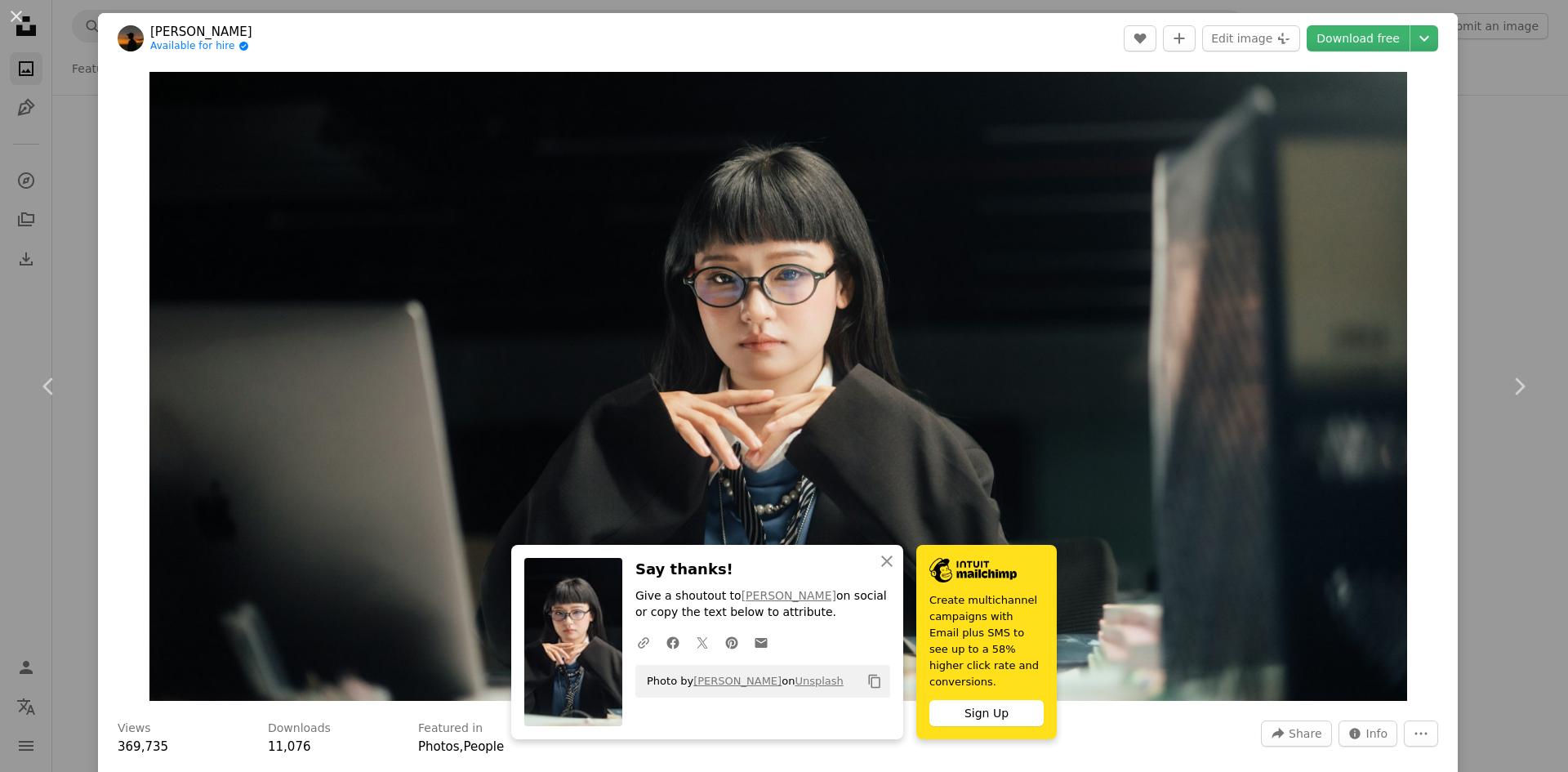
click at [1497, 97] on div "An X shape Chevron left Chevron right [PERSON_NAME] Available for hire A checkm…" at bounding box center [784, 386] width 1568 height 772
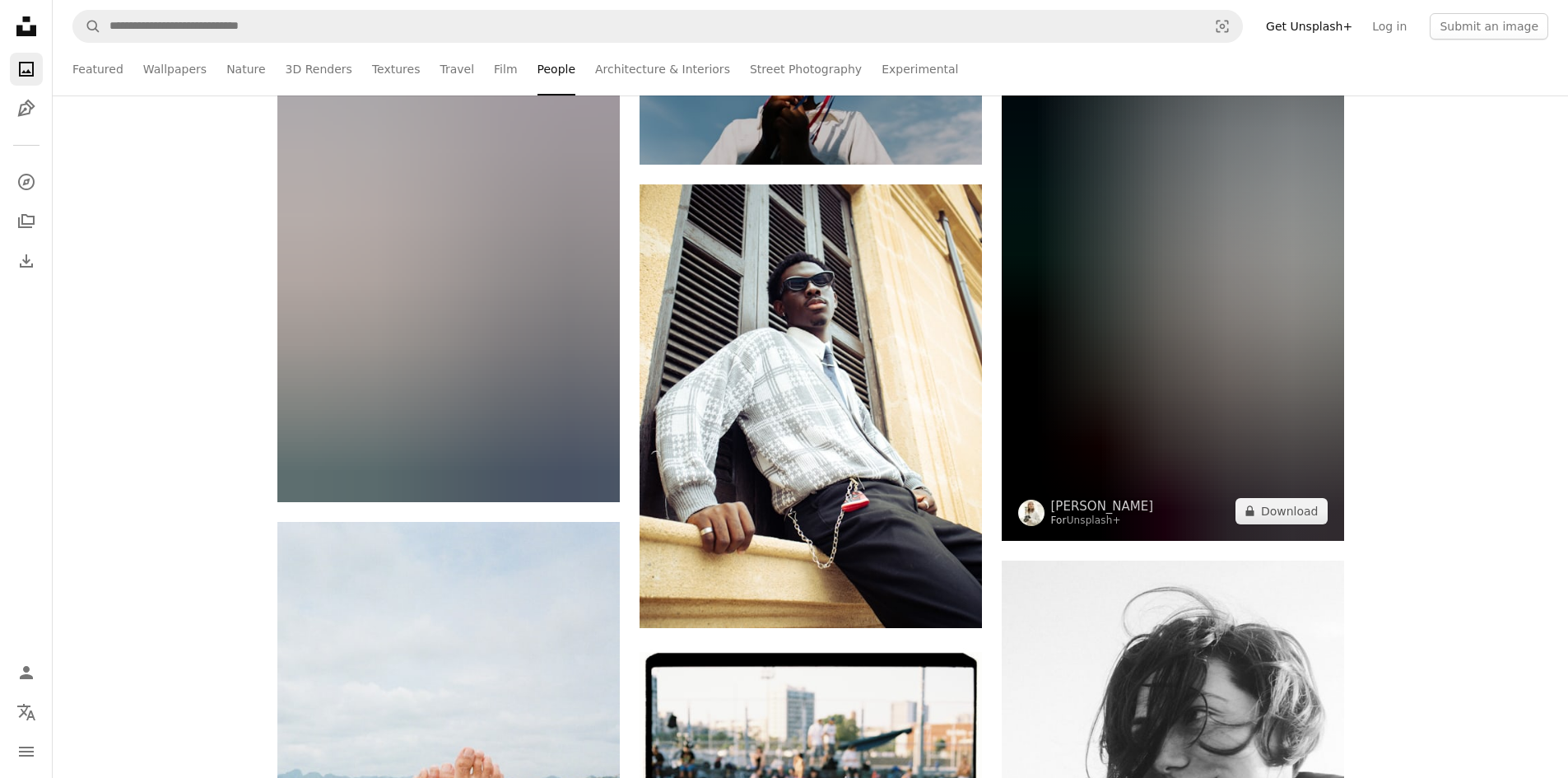
scroll to position [59951, 0]
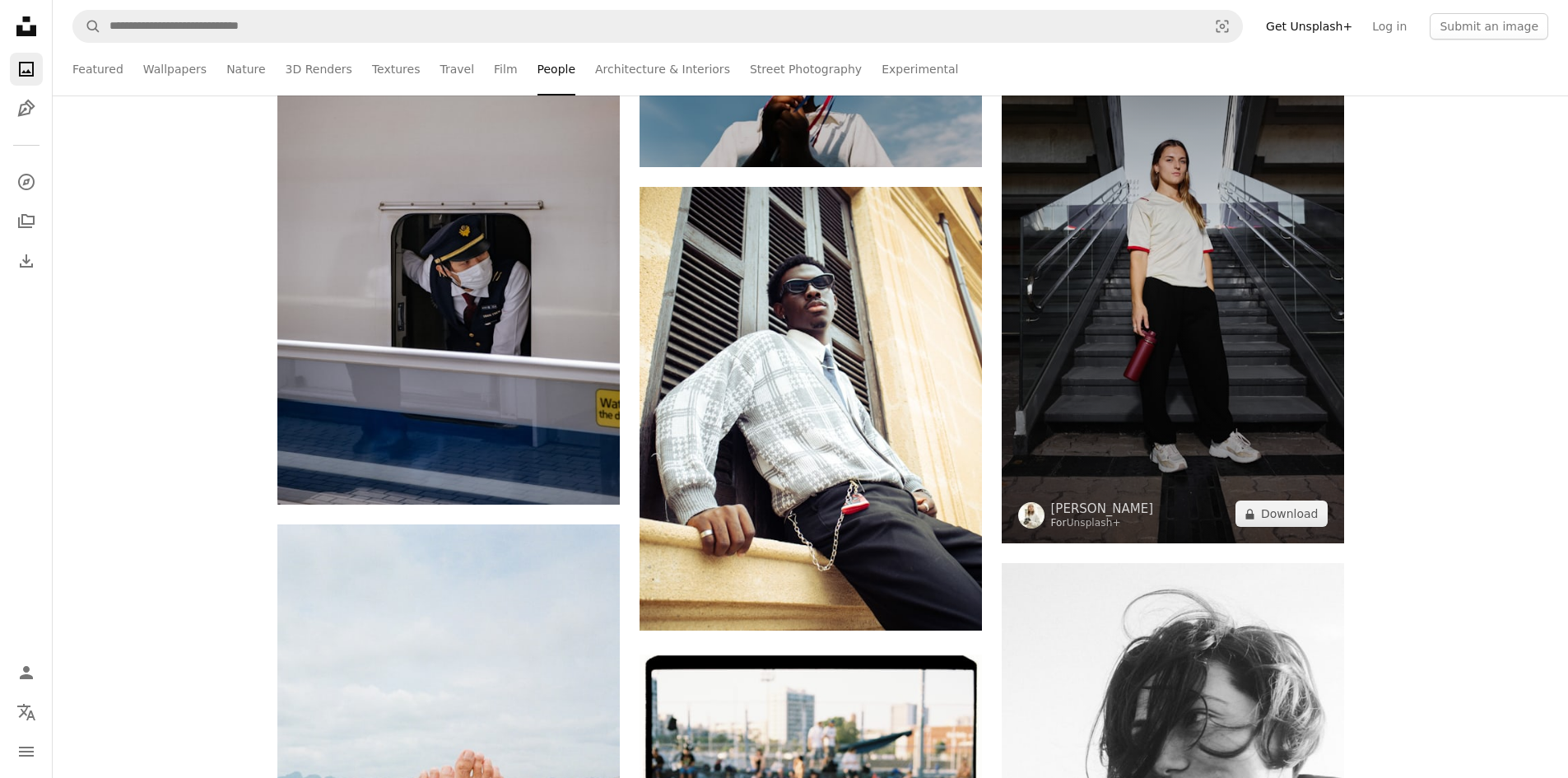
click at [1181, 295] on img at bounding box center [1173, 286] width 343 height 513
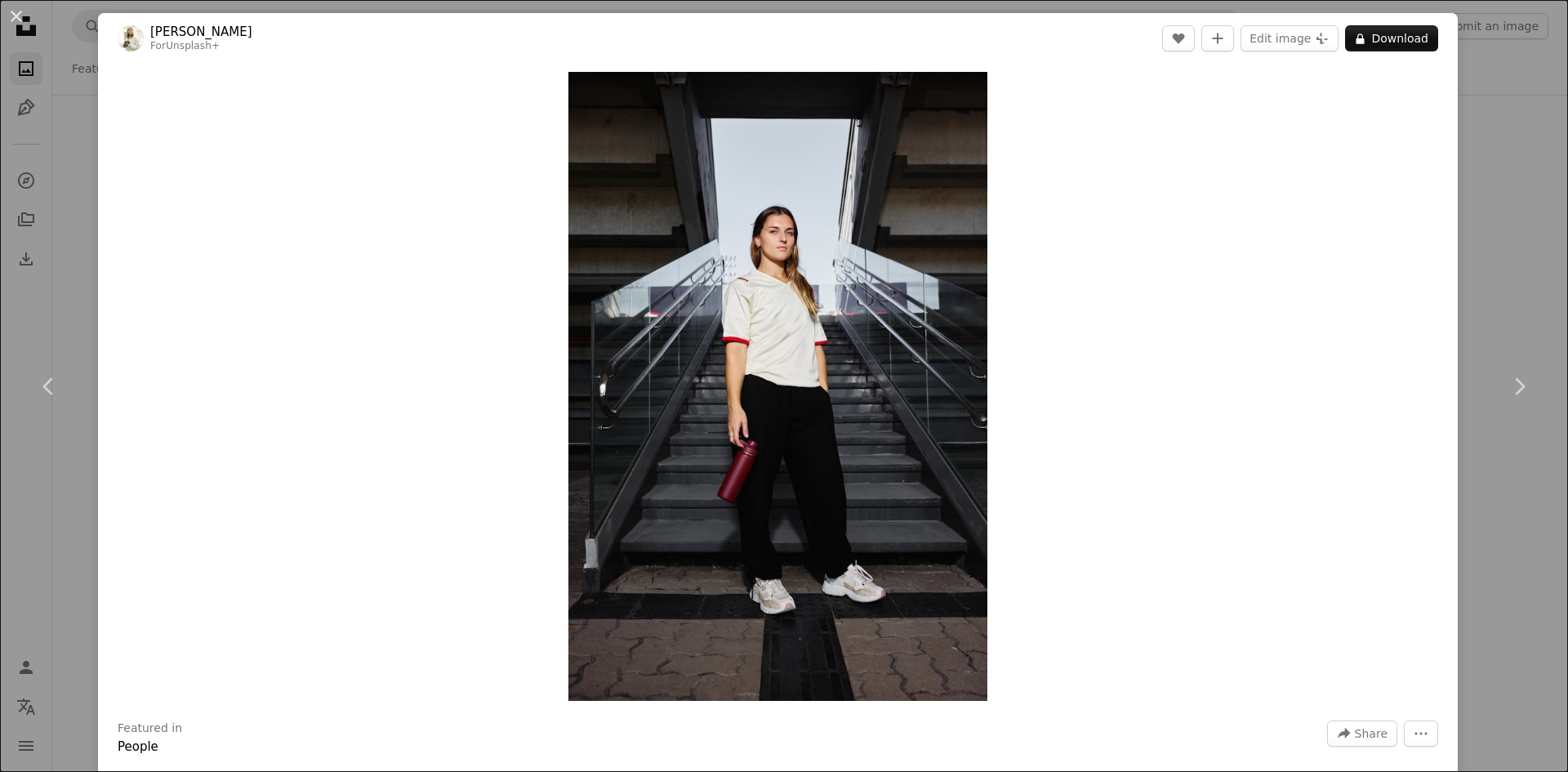
click at [1482, 254] on div "An X shape Chevron left Chevron right [PERSON_NAME] For Unsplash+ A heart A plu…" at bounding box center [784, 386] width 1568 height 772
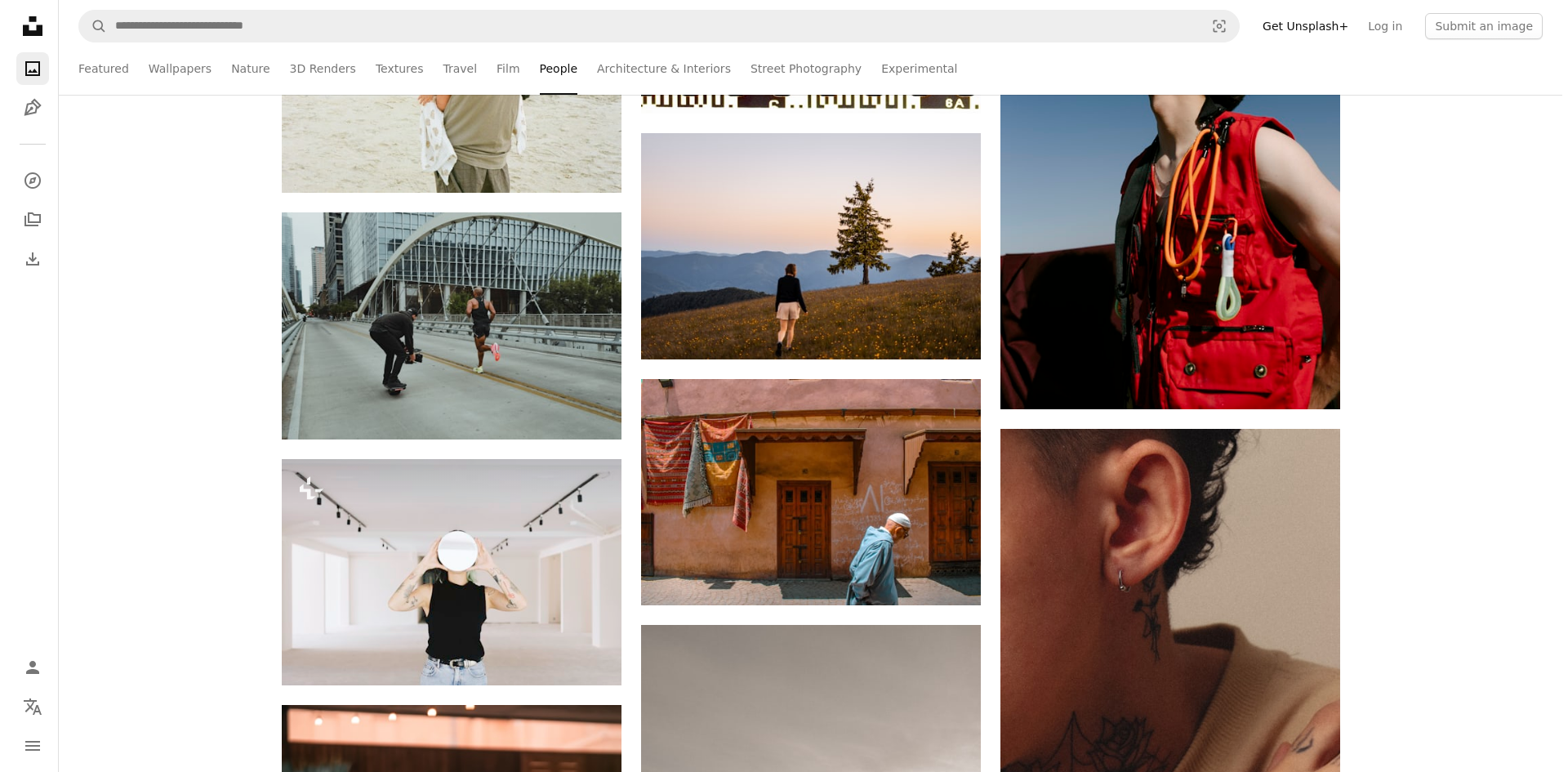
scroll to position [60632, 0]
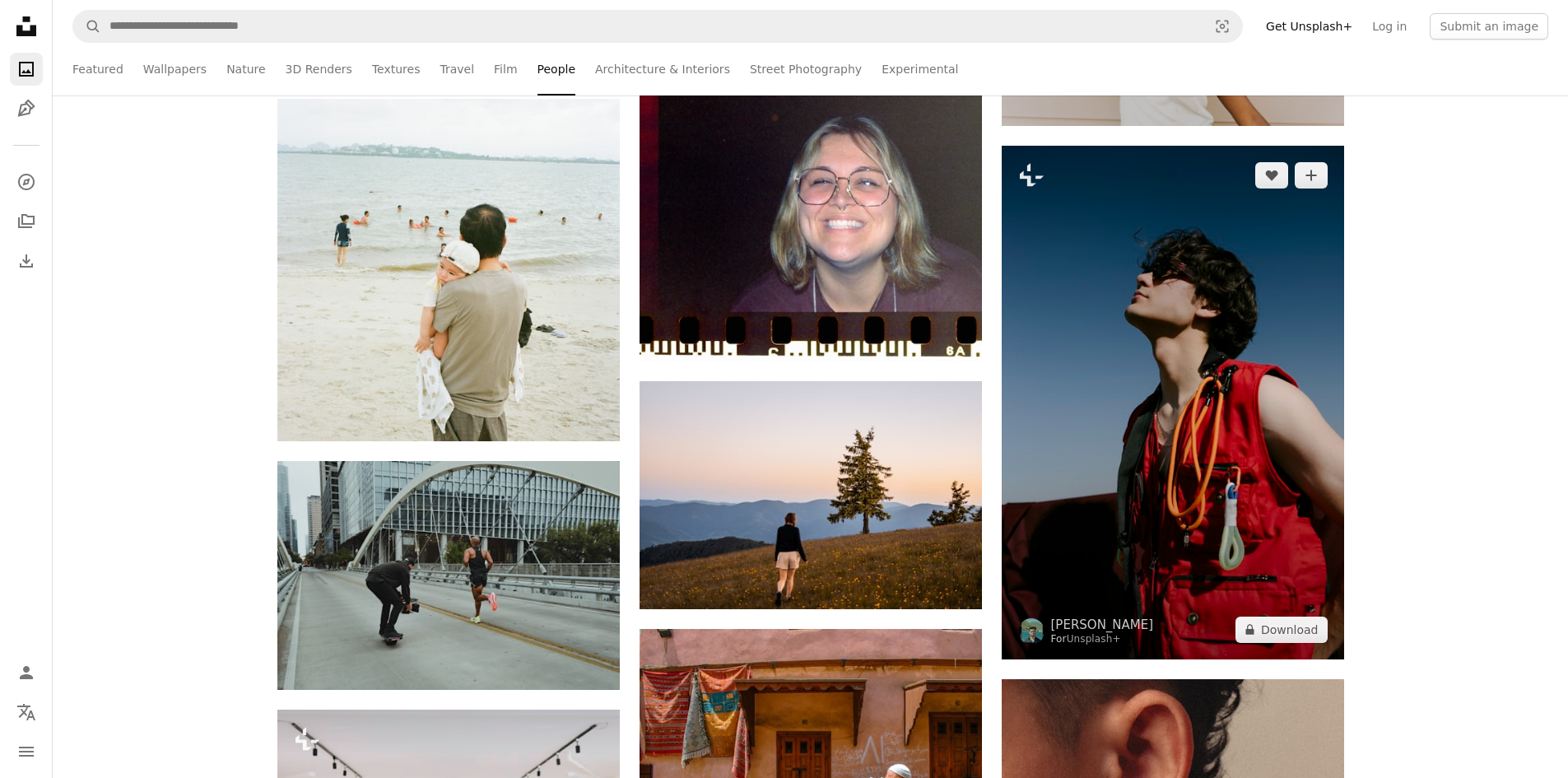
click at [1160, 398] on img at bounding box center [1173, 402] width 343 height 513
